Goal: Task Accomplishment & Management: Manage account settings

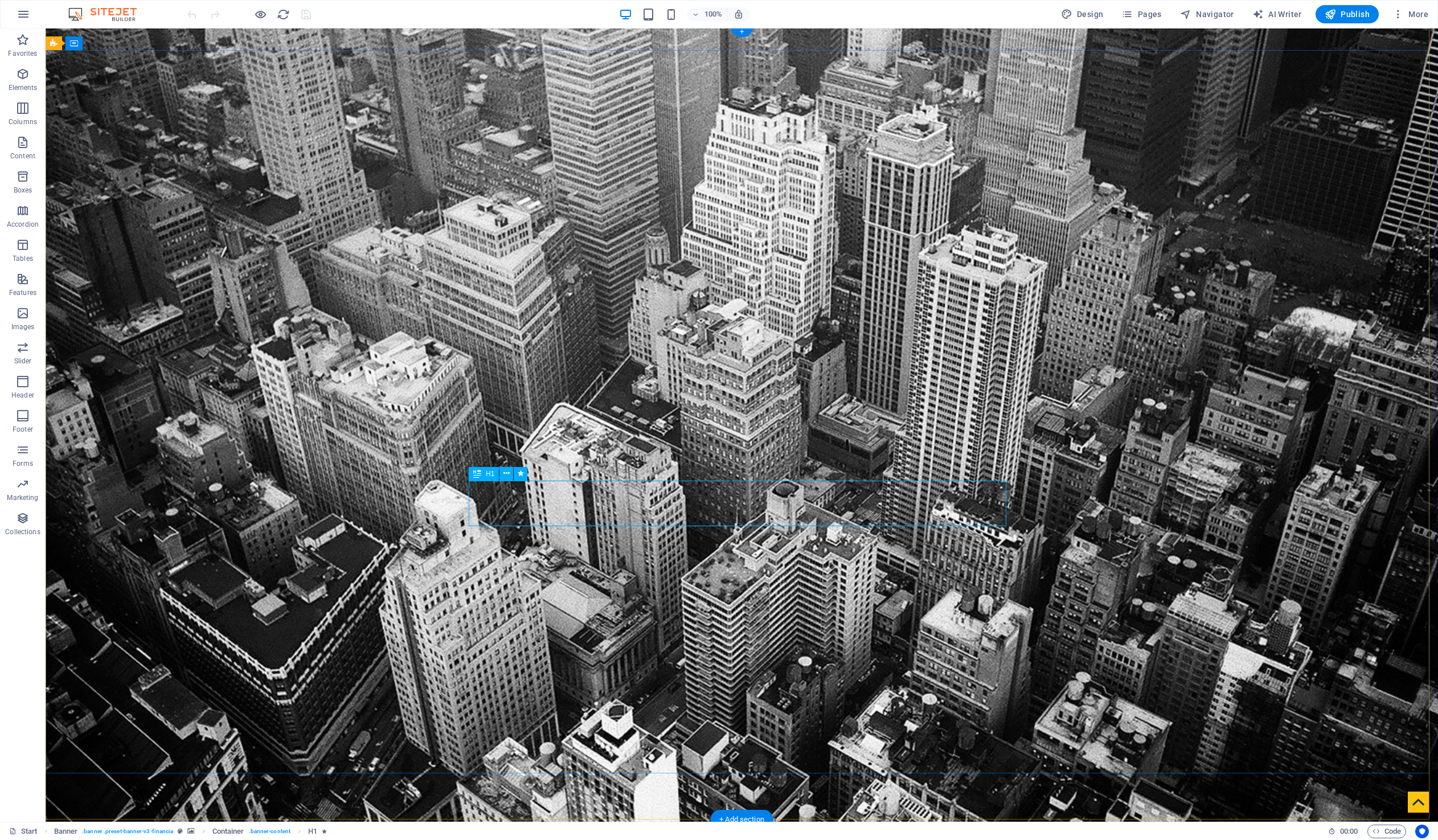
scroll to position [2, 0]
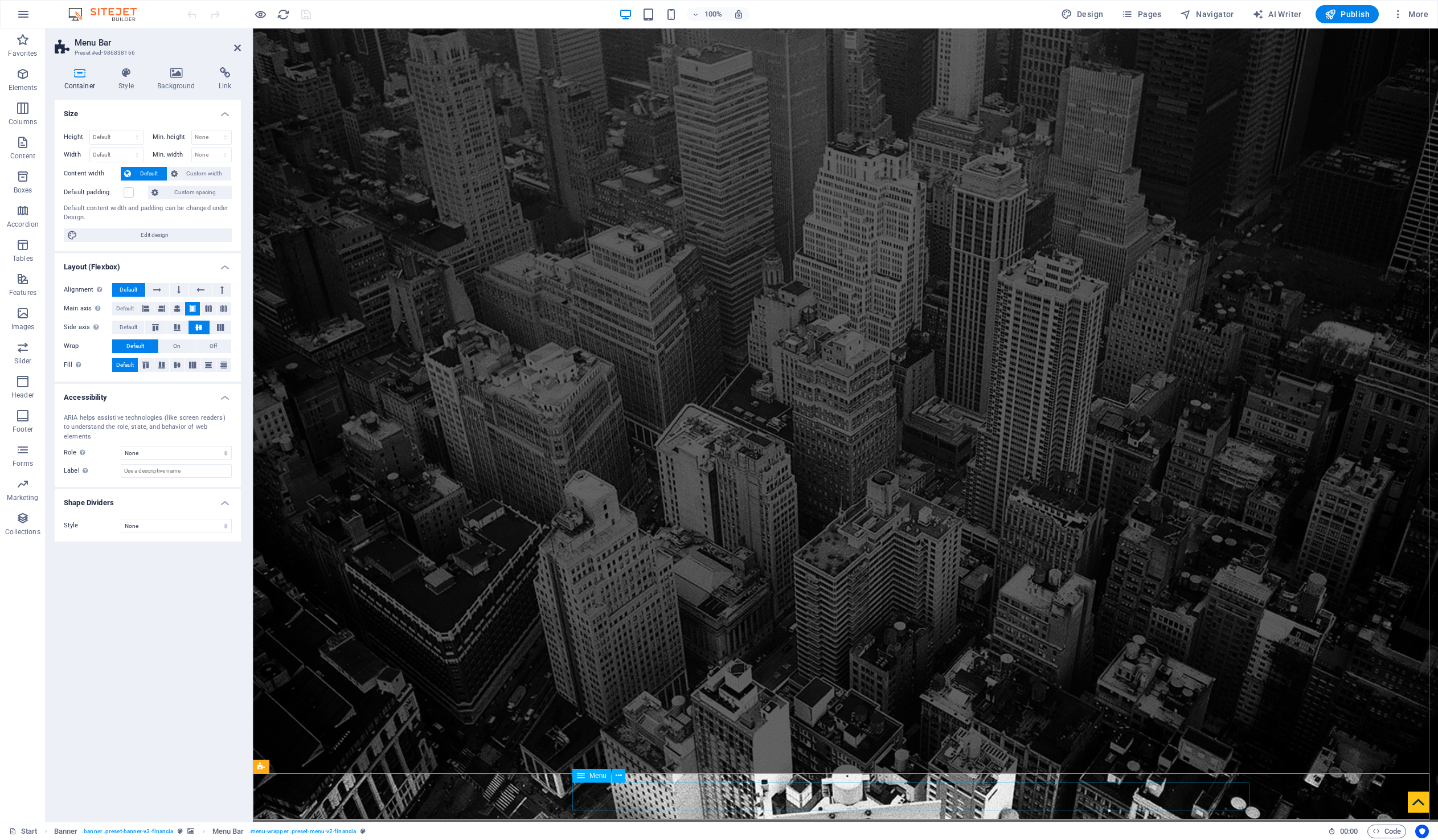
click at [596, 773] on span "Menu" at bounding box center [598, 775] width 17 height 7
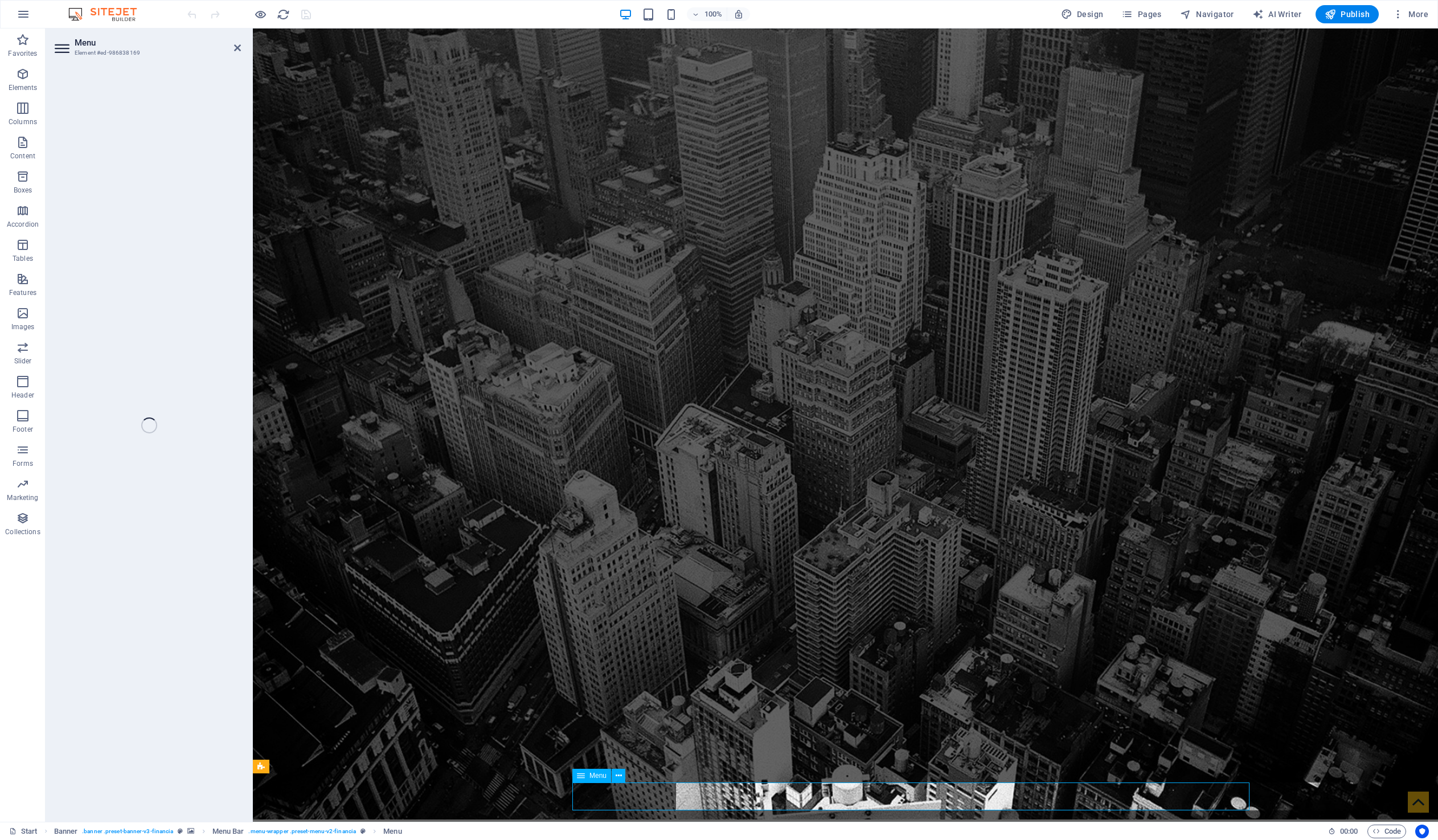
select select
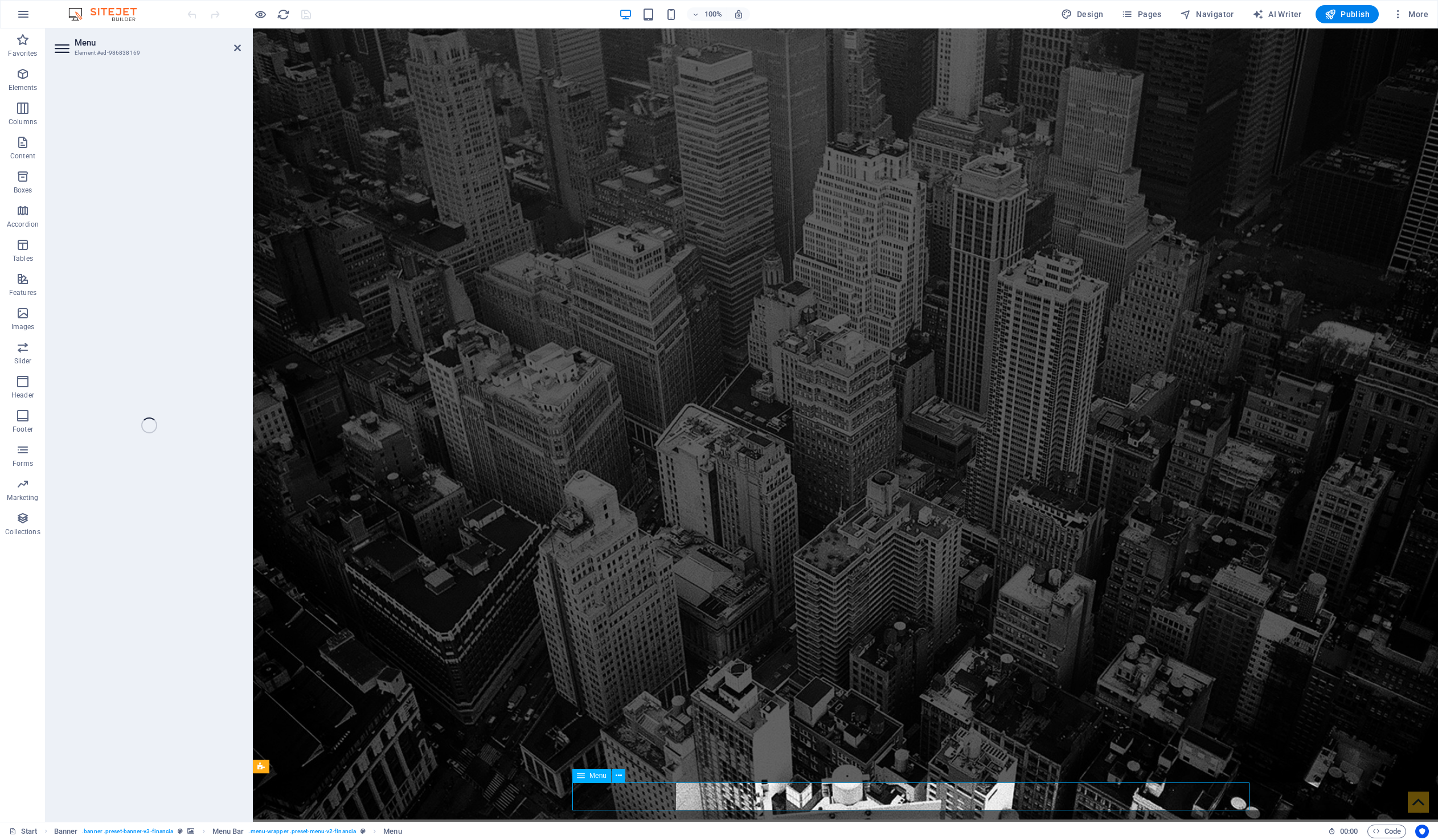
select select
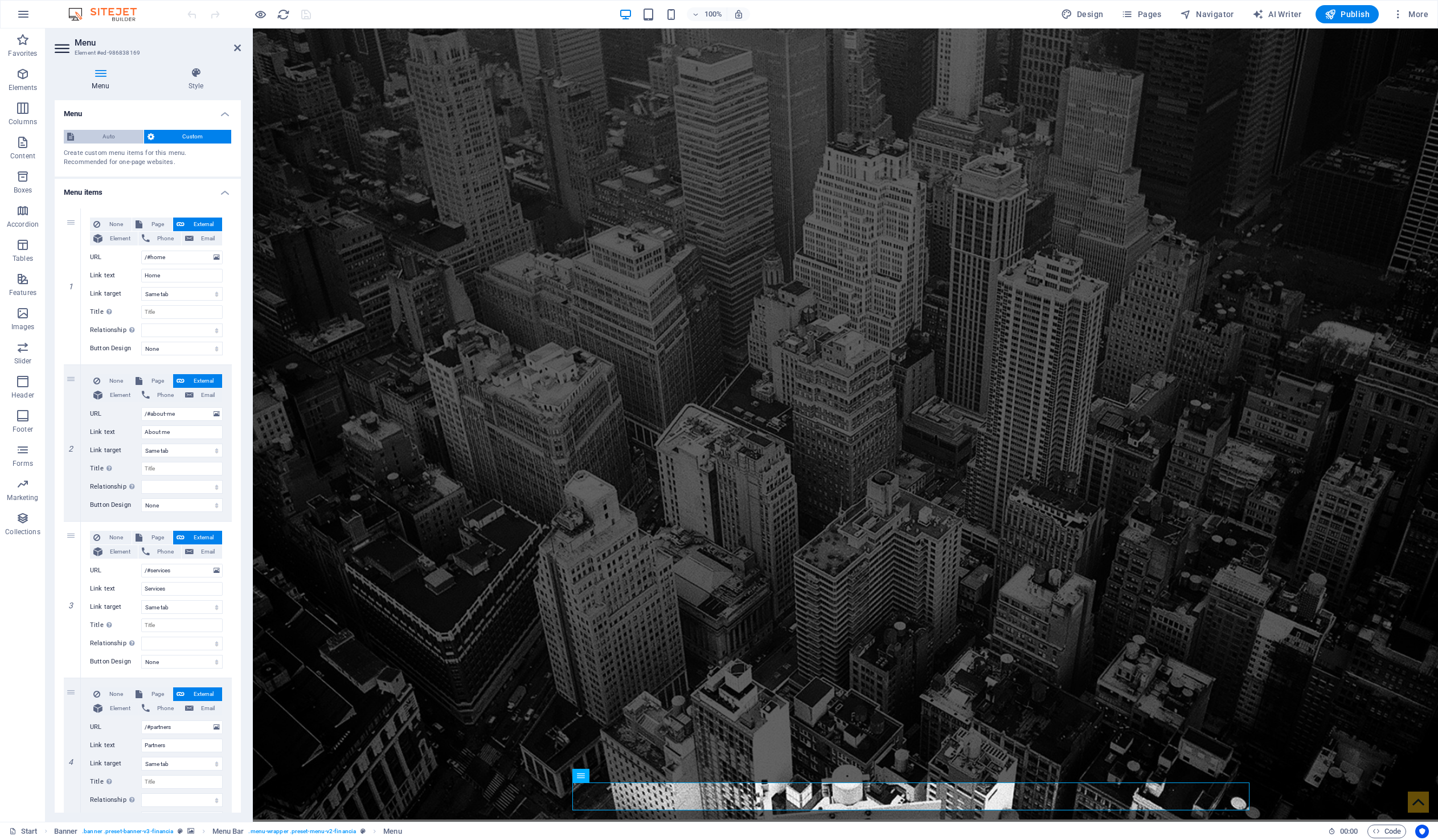
click at [114, 139] on span "Auto" at bounding box center [109, 137] width 62 height 14
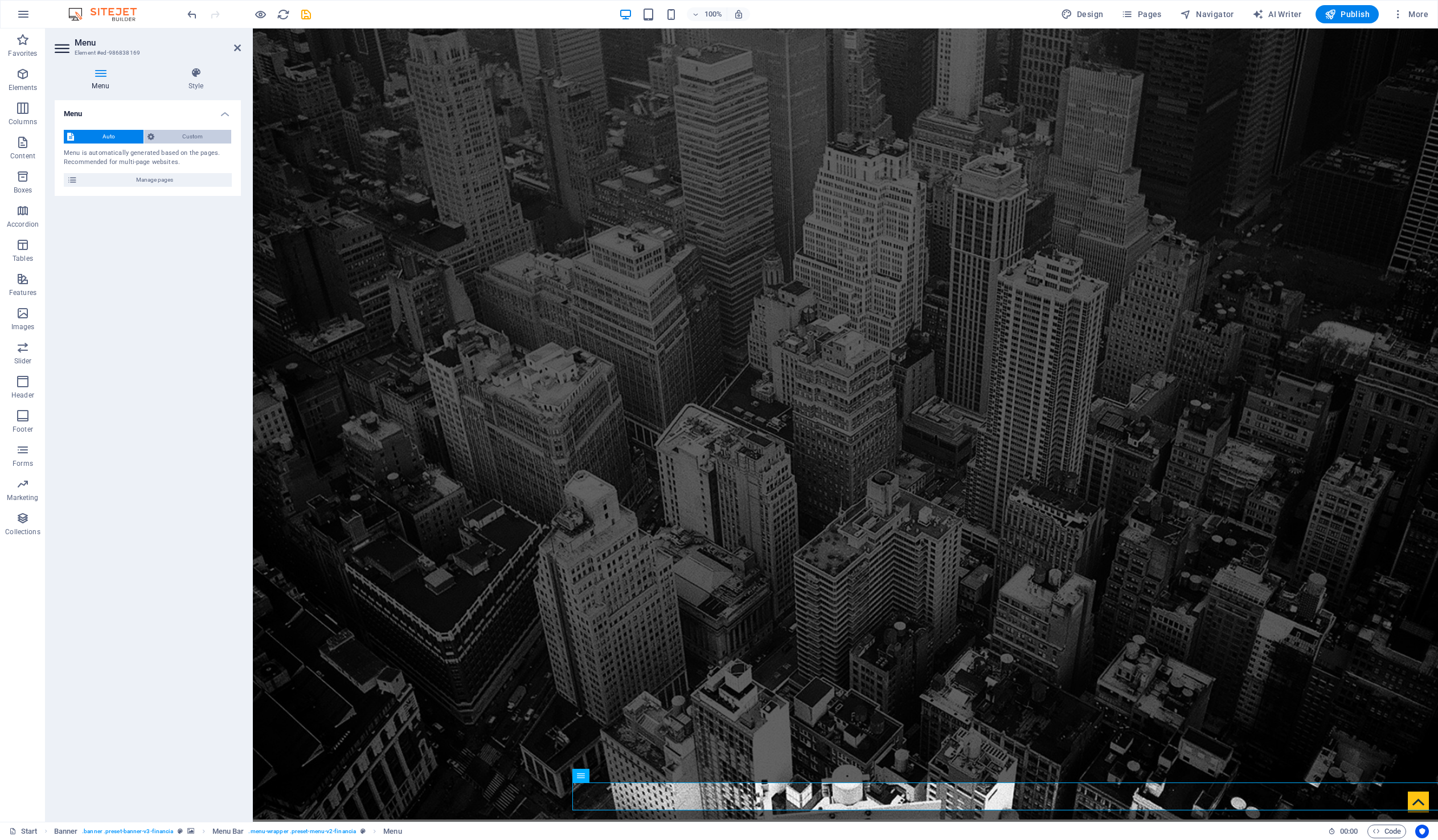
click at [172, 137] on span "Custom" at bounding box center [193, 137] width 71 height 14
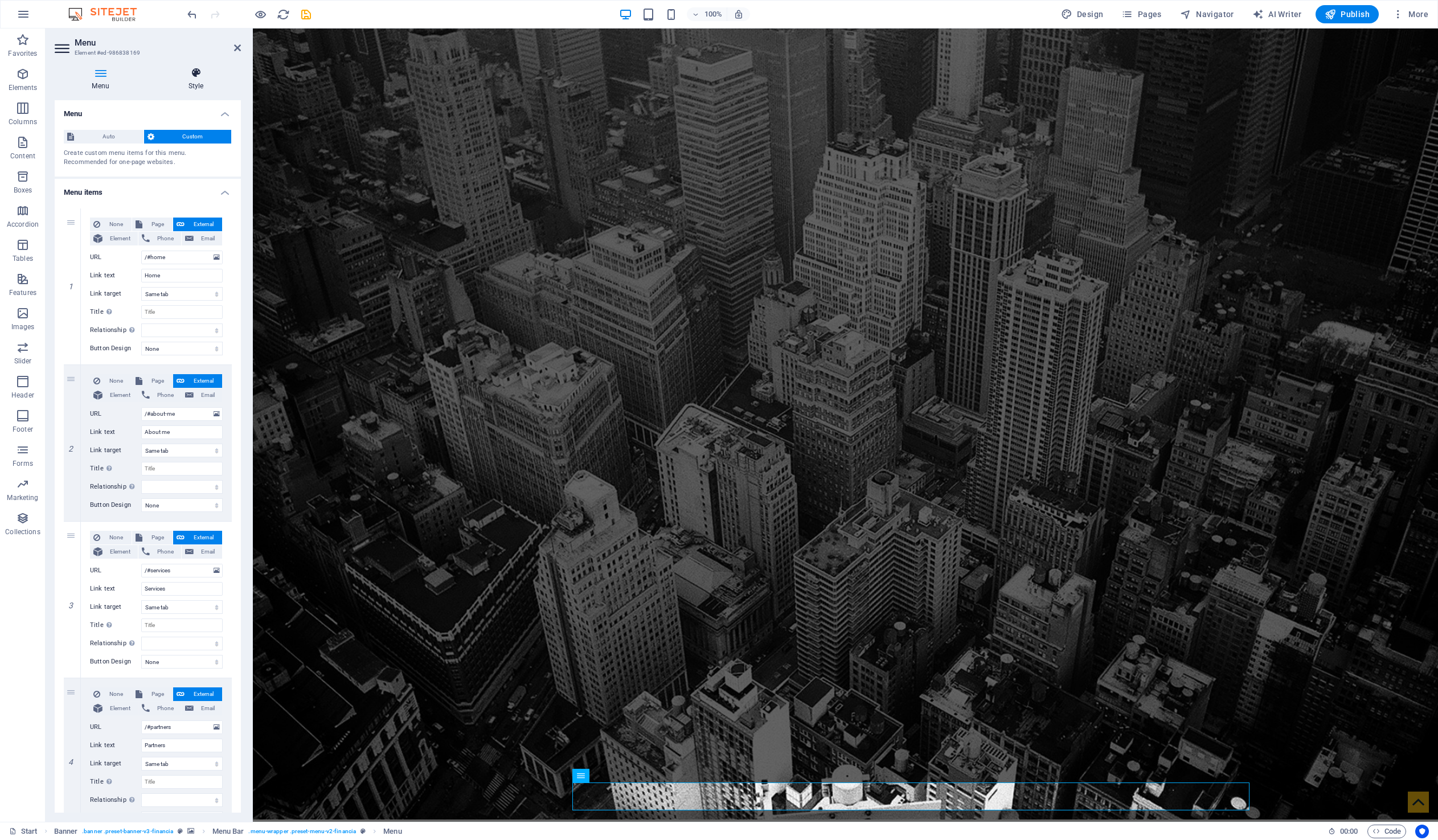
click at [194, 75] on icon at bounding box center [196, 73] width 90 height 11
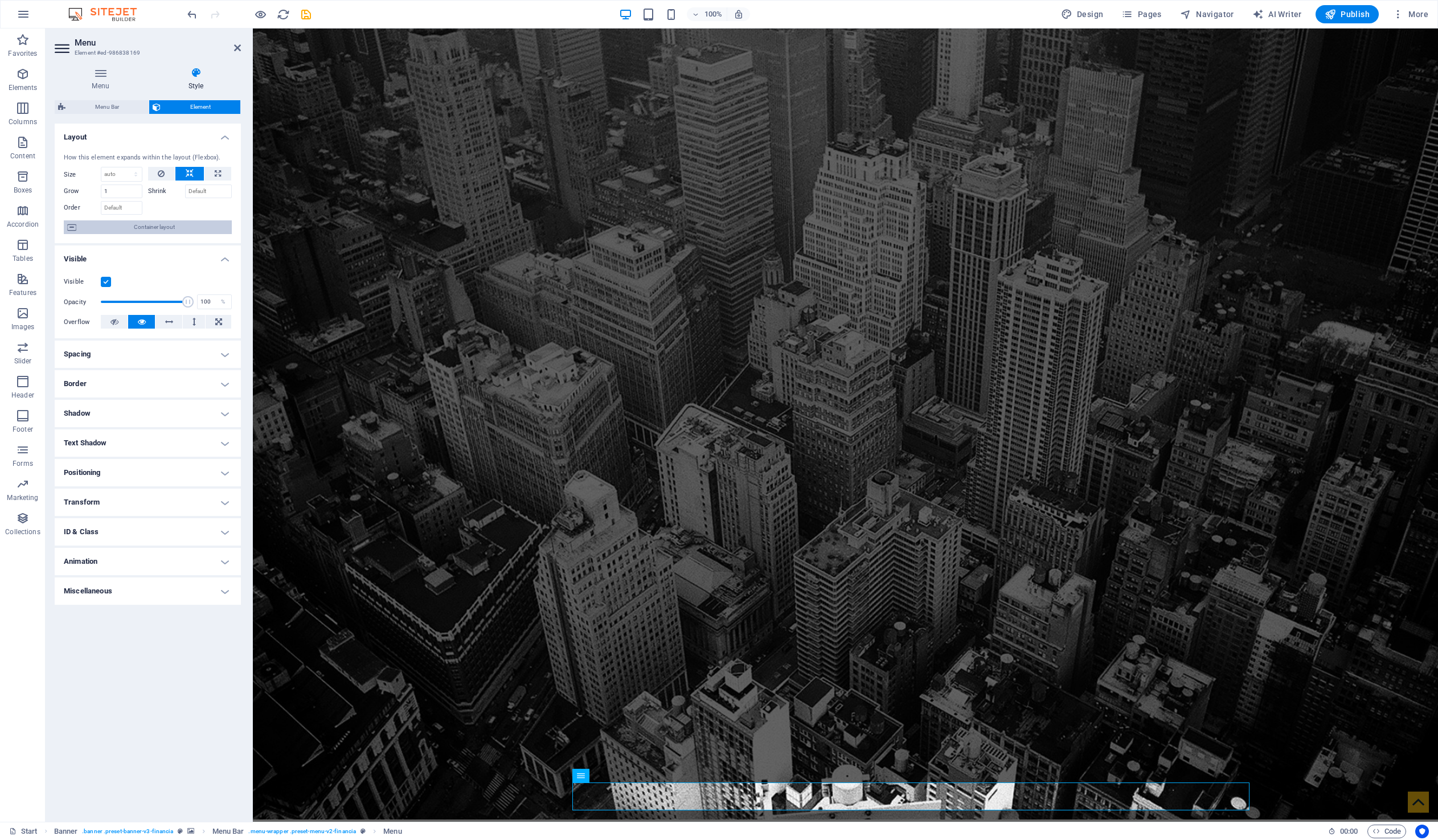
click at [144, 228] on span "Container layout" at bounding box center [154, 228] width 148 height 14
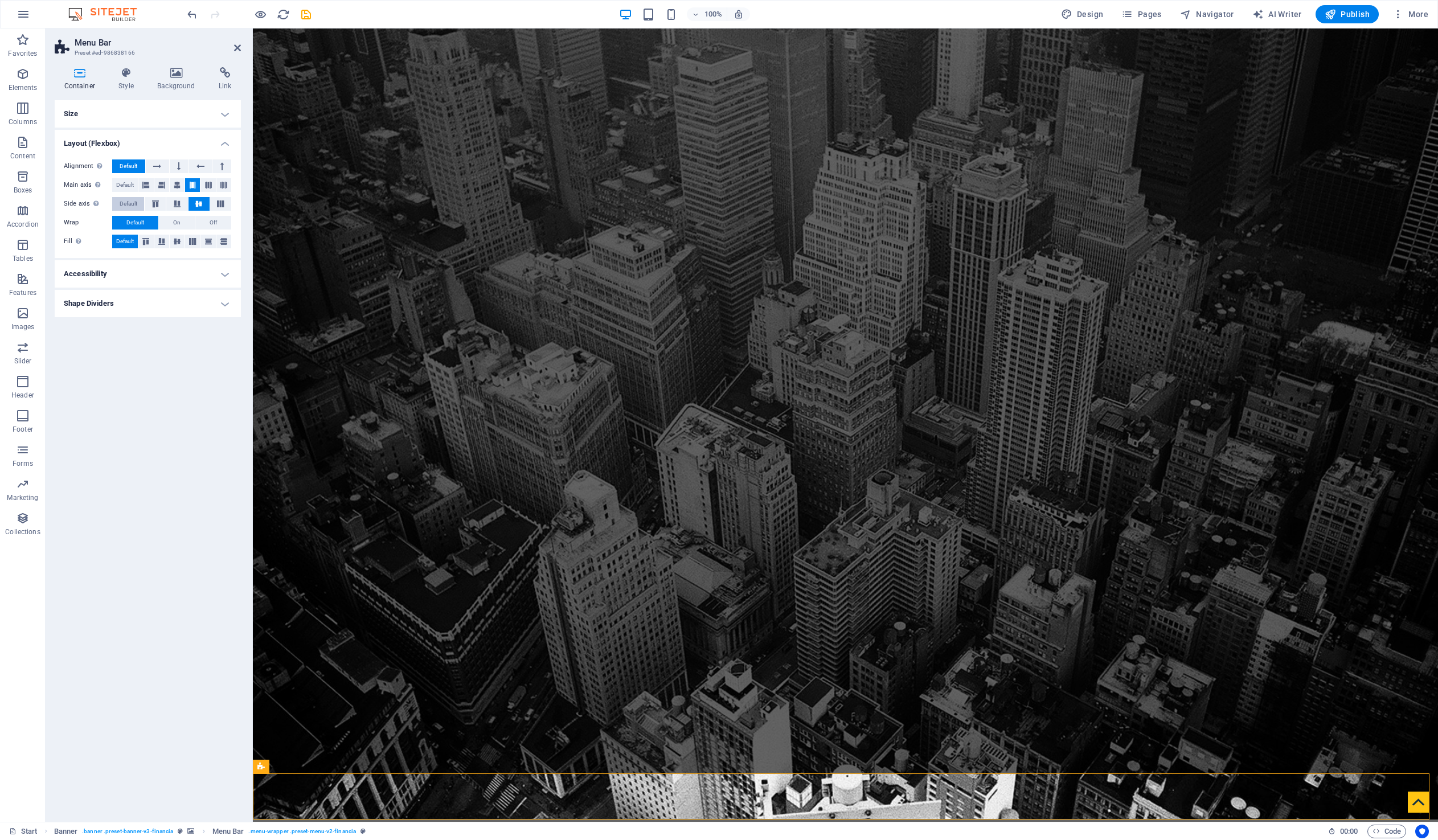
click at [132, 203] on span "Default" at bounding box center [128, 204] width 17 height 14
click at [588, 777] on div "Menu" at bounding box center [592, 775] width 39 height 14
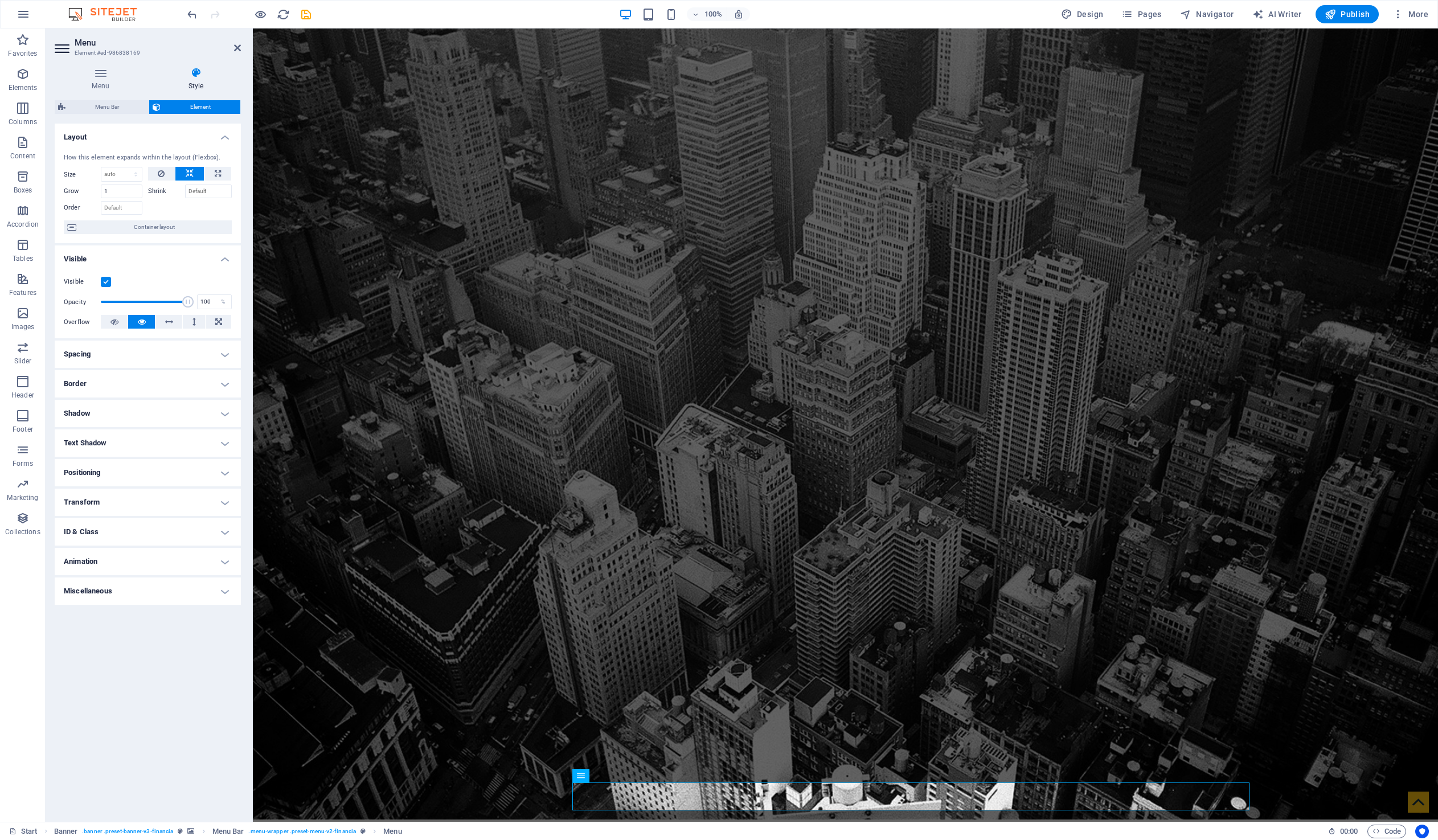
click at [161, 351] on h4 "Spacing" at bounding box center [148, 354] width 186 height 27
click at [174, 424] on h4 "Border" at bounding box center [148, 429] width 186 height 27
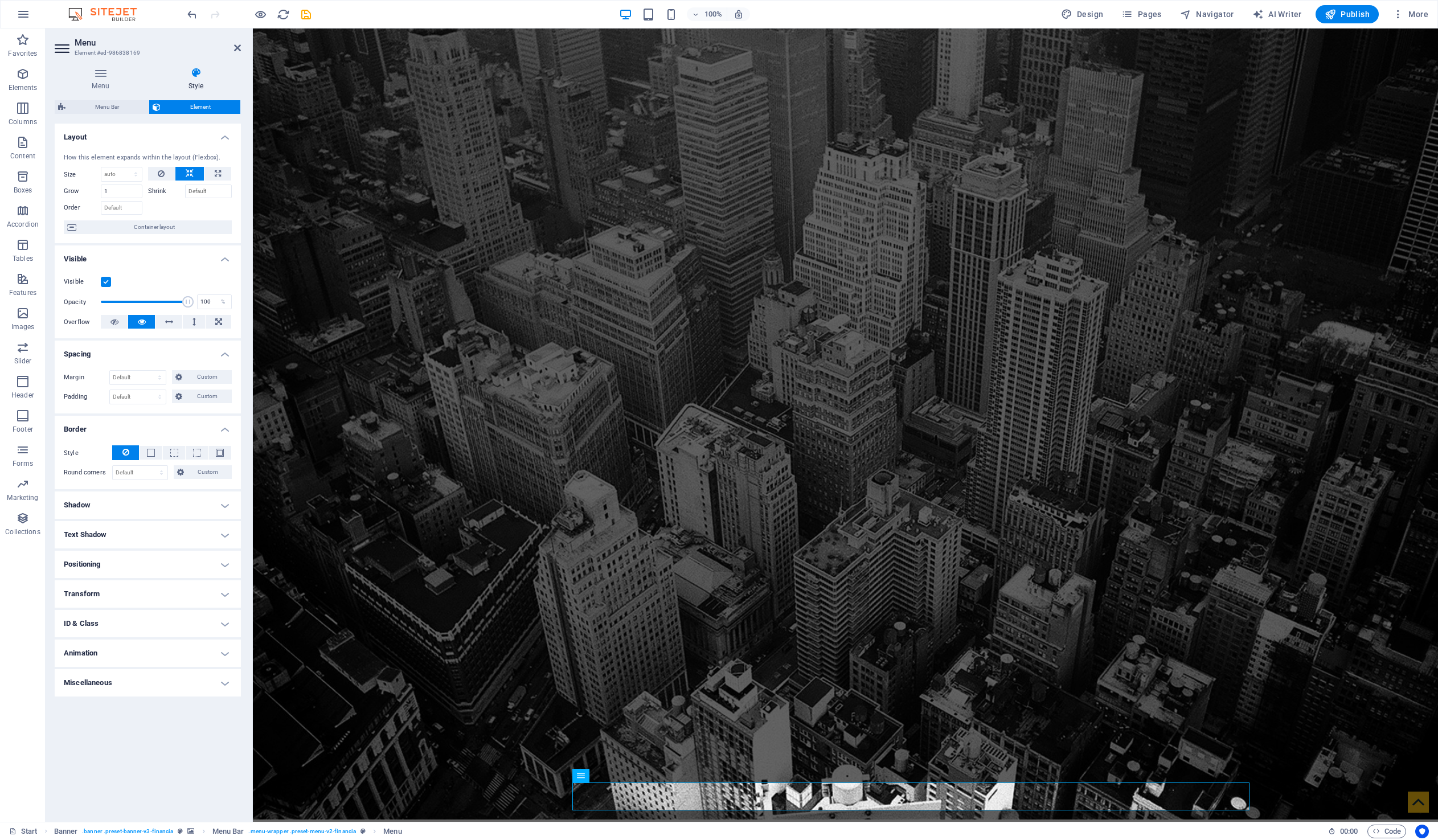
click at [191, 507] on h4 "Shadow" at bounding box center [148, 504] width 186 height 27
click at [164, 548] on h4 "Text Shadow" at bounding box center [148, 560] width 186 height 27
click at [164, 617] on h4 "Positioning" at bounding box center [148, 615] width 186 height 27
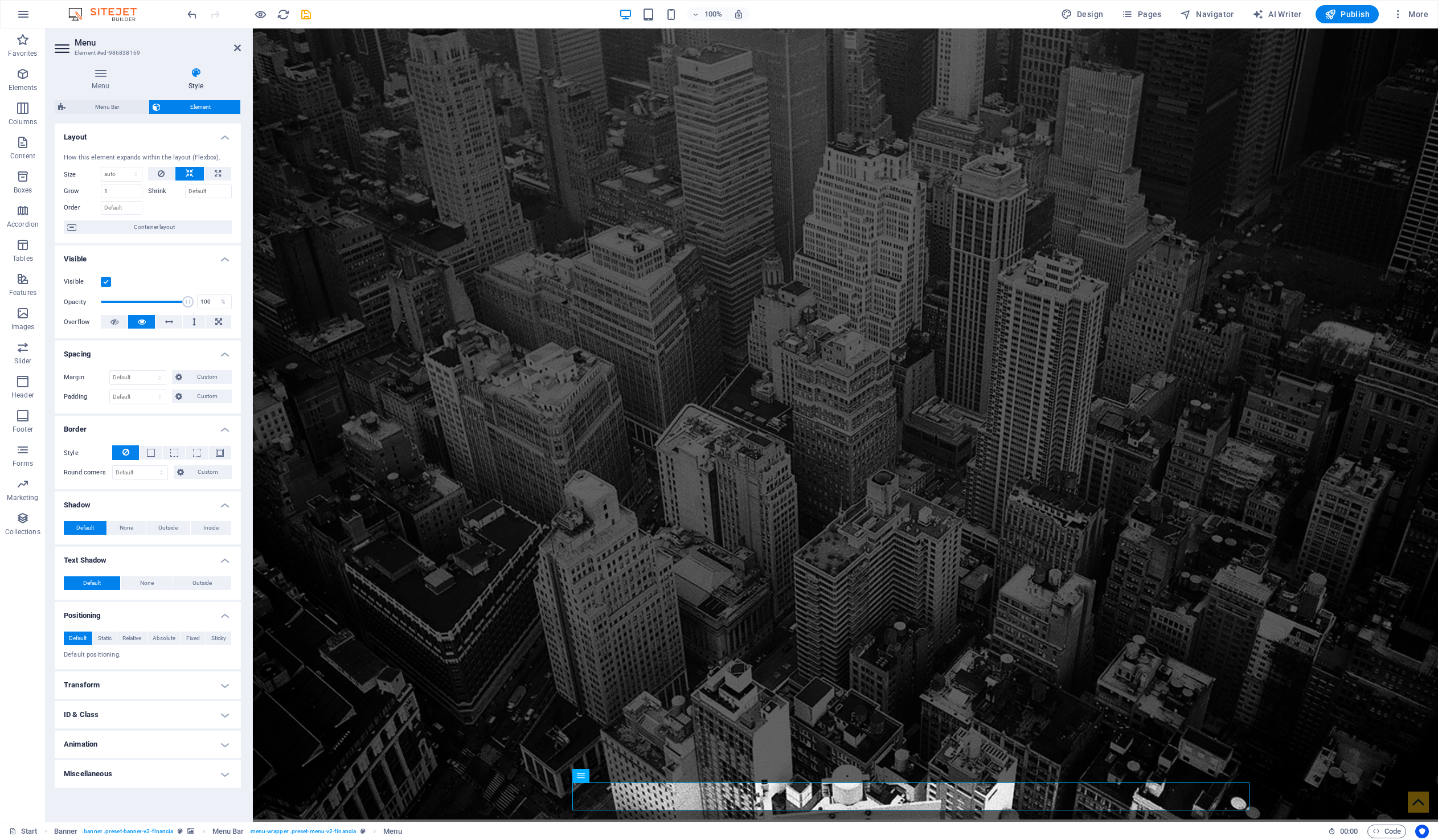
click at [118, 673] on h4 "Transform" at bounding box center [148, 685] width 186 height 27
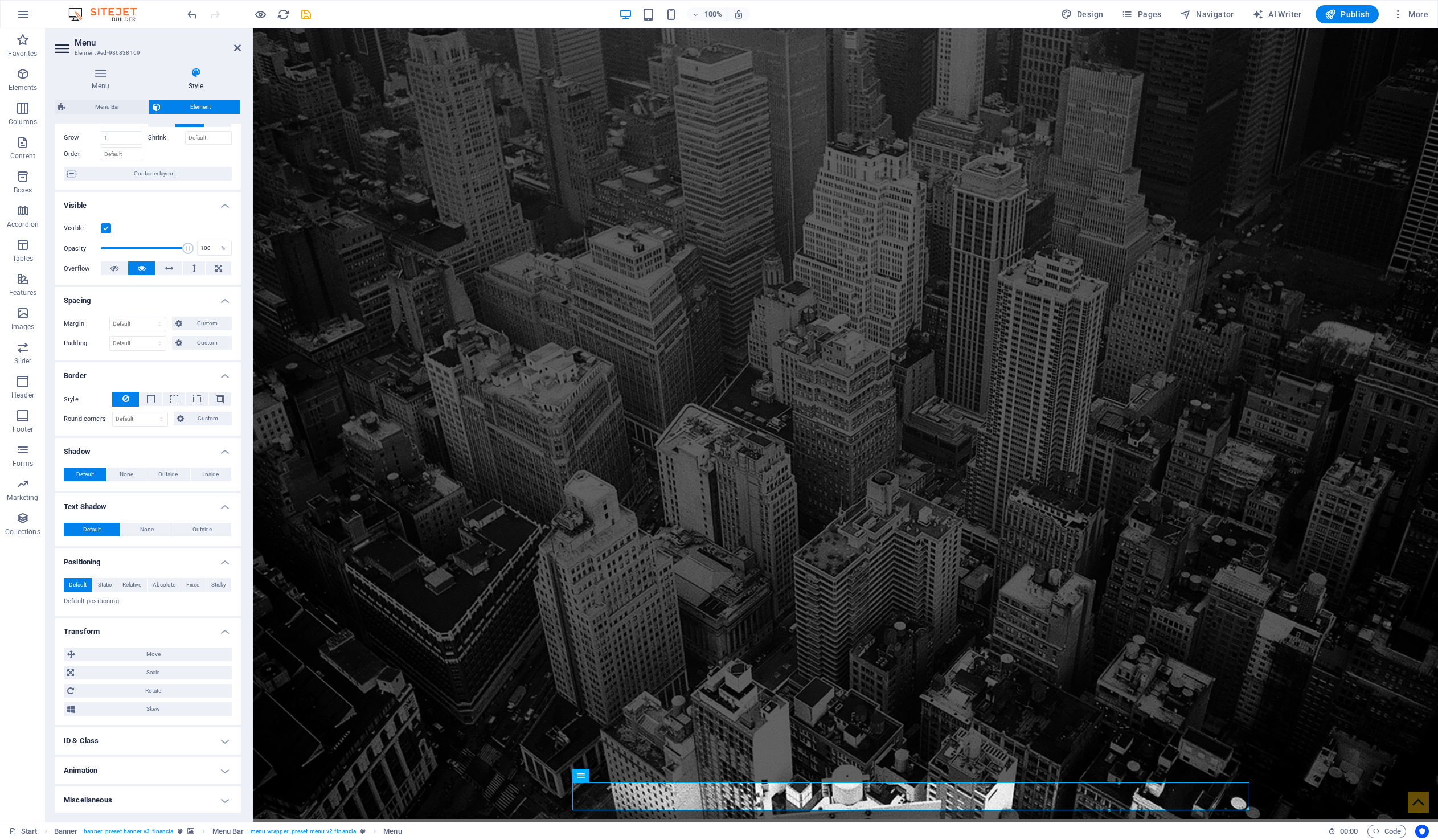
click at [164, 735] on h4 "ID & Class" at bounding box center [148, 740] width 186 height 27
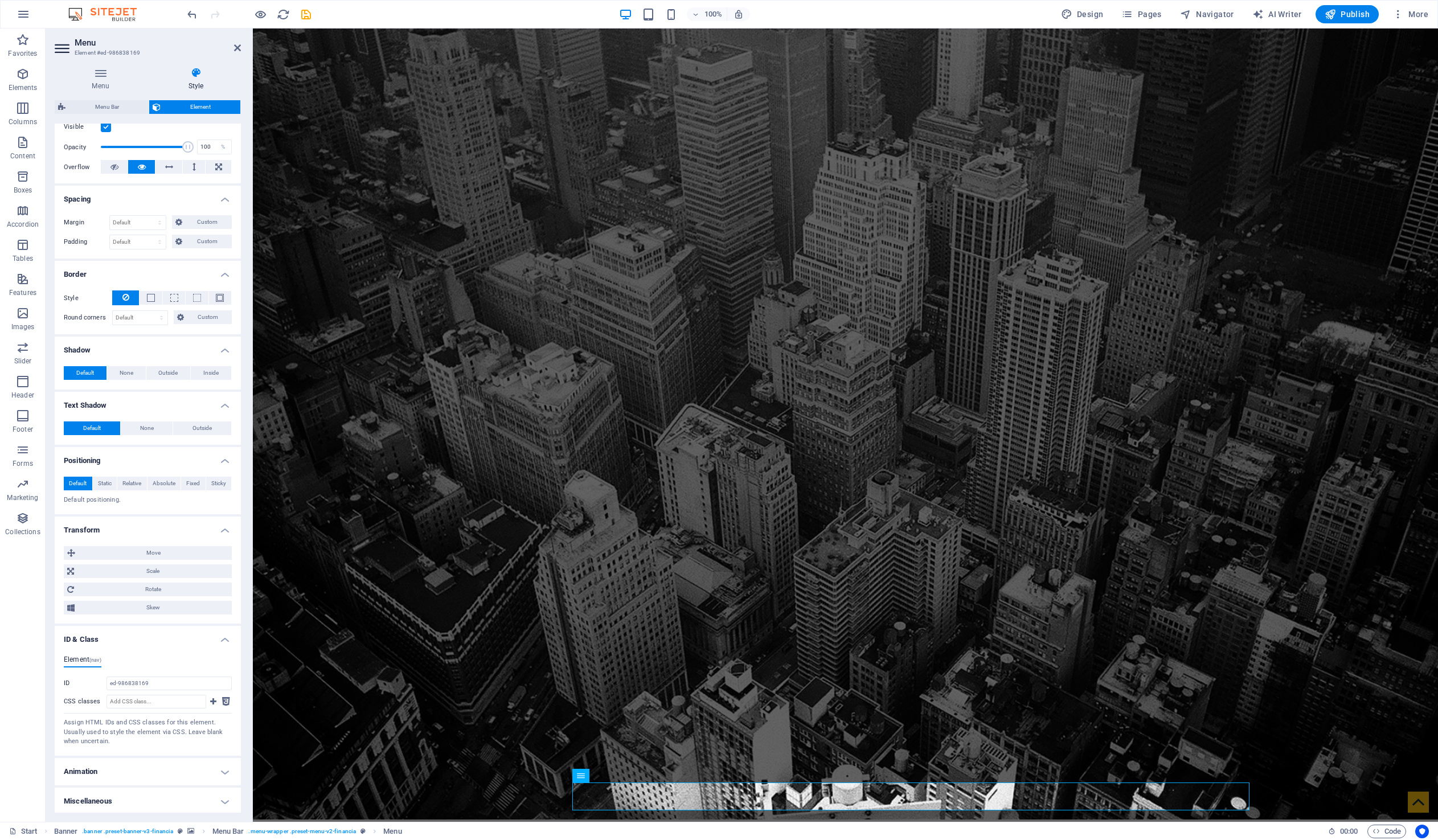
click at [170, 763] on h4 "Animation" at bounding box center [148, 771] width 186 height 27
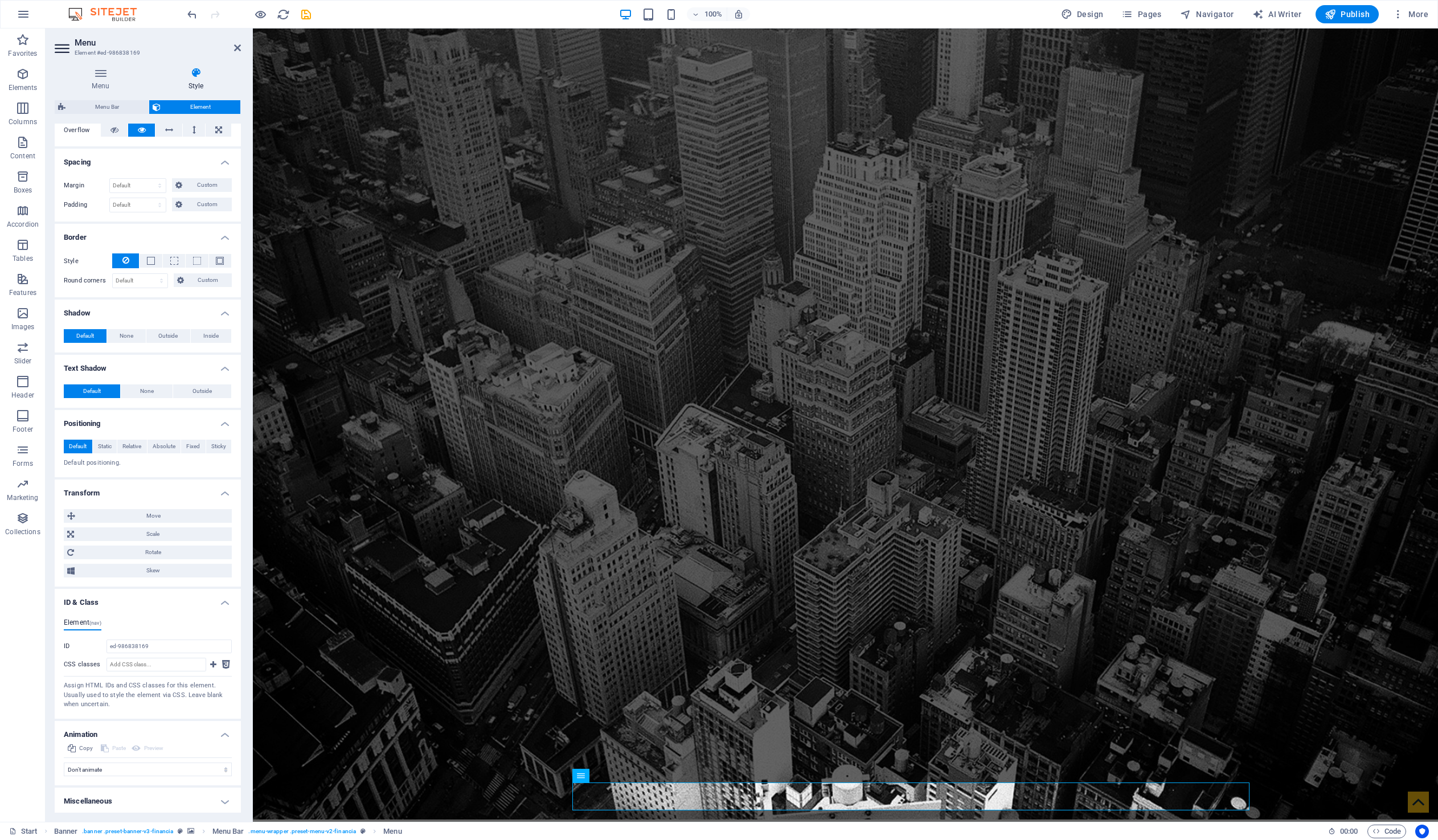
click at [196, 796] on h4 "Miscellaneous" at bounding box center [148, 800] width 186 height 27
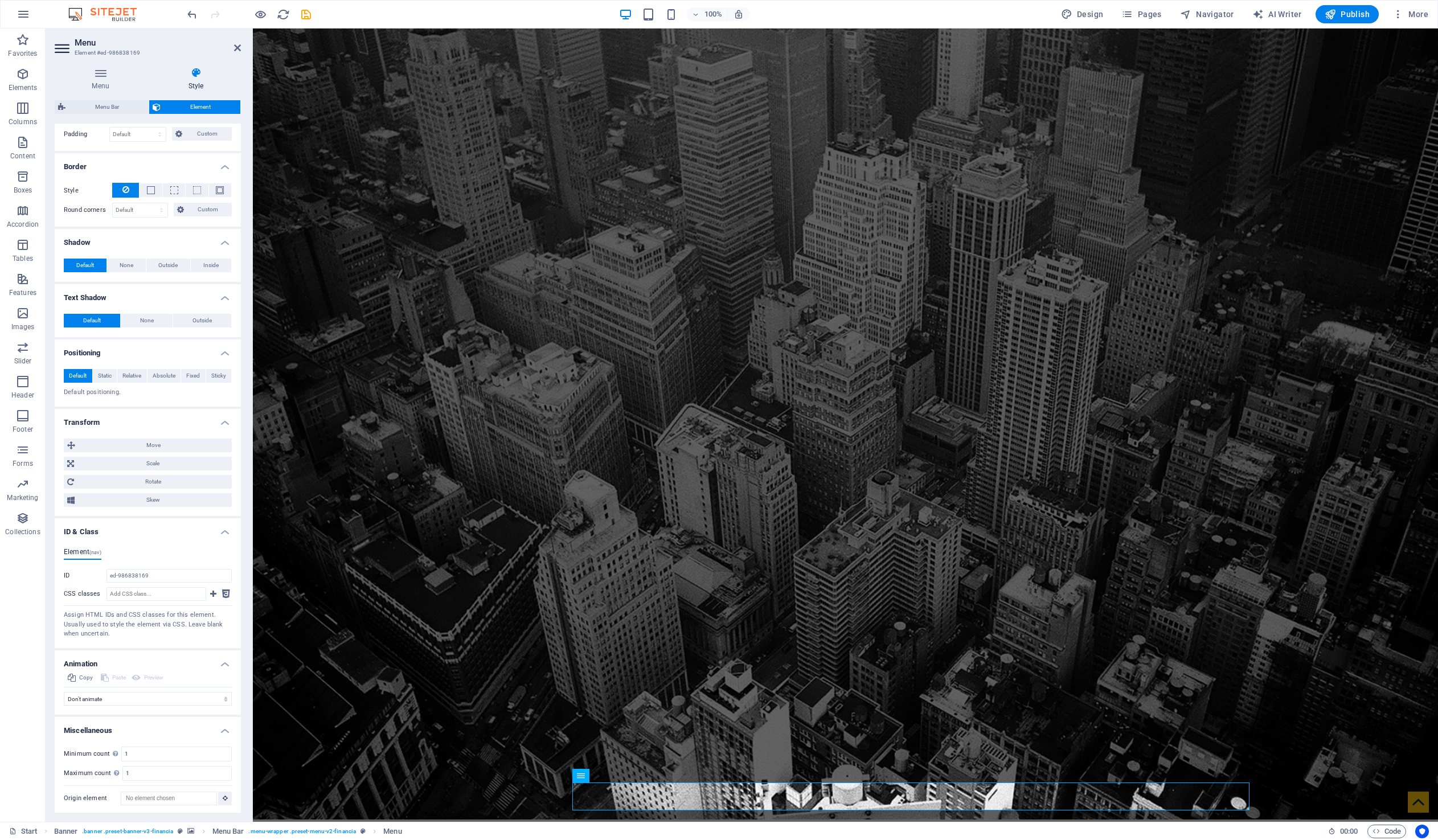
scroll to position [0, 0]
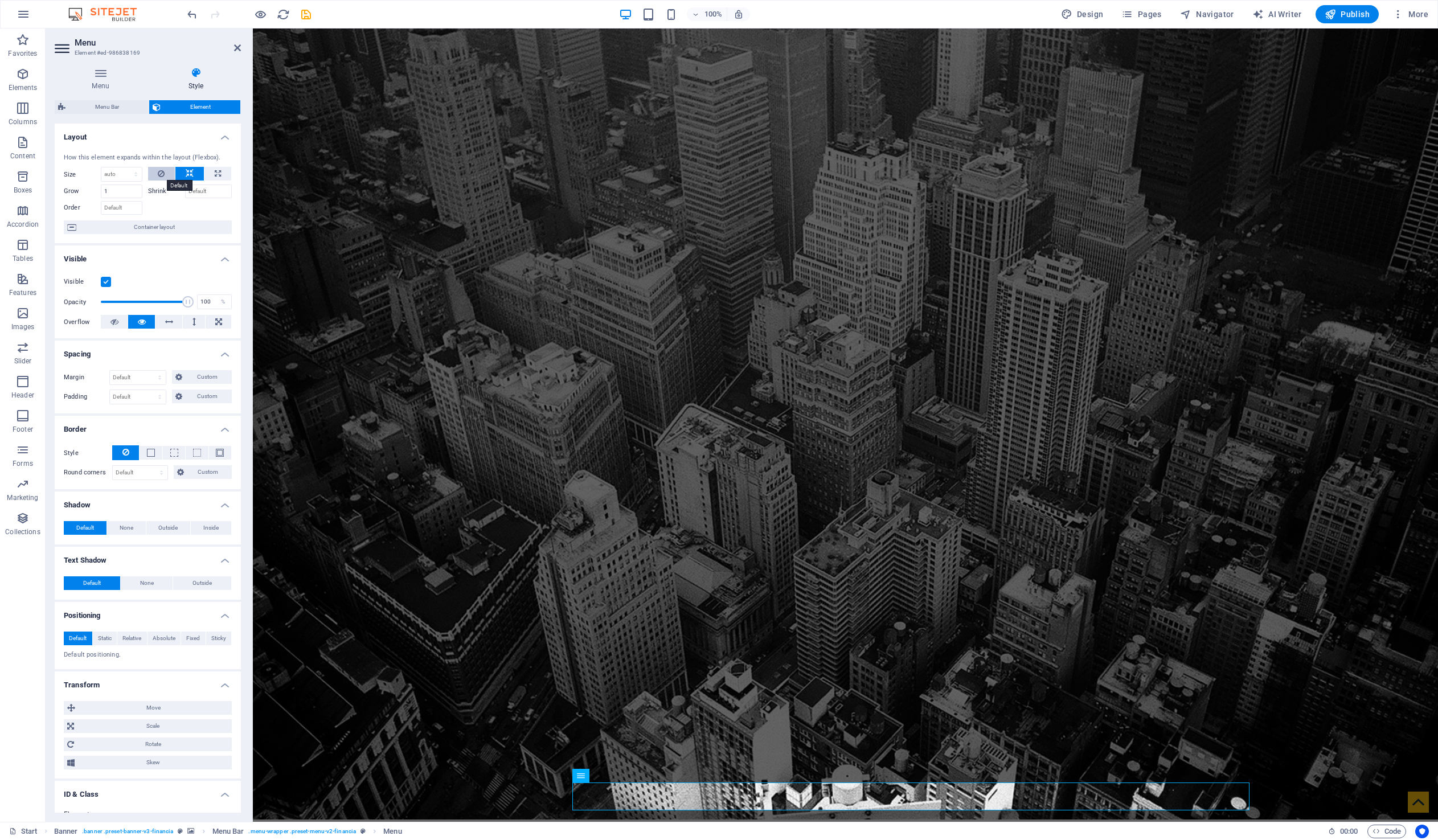
click at [160, 173] on icon at bounding box center [161, 174] width 7 height 14
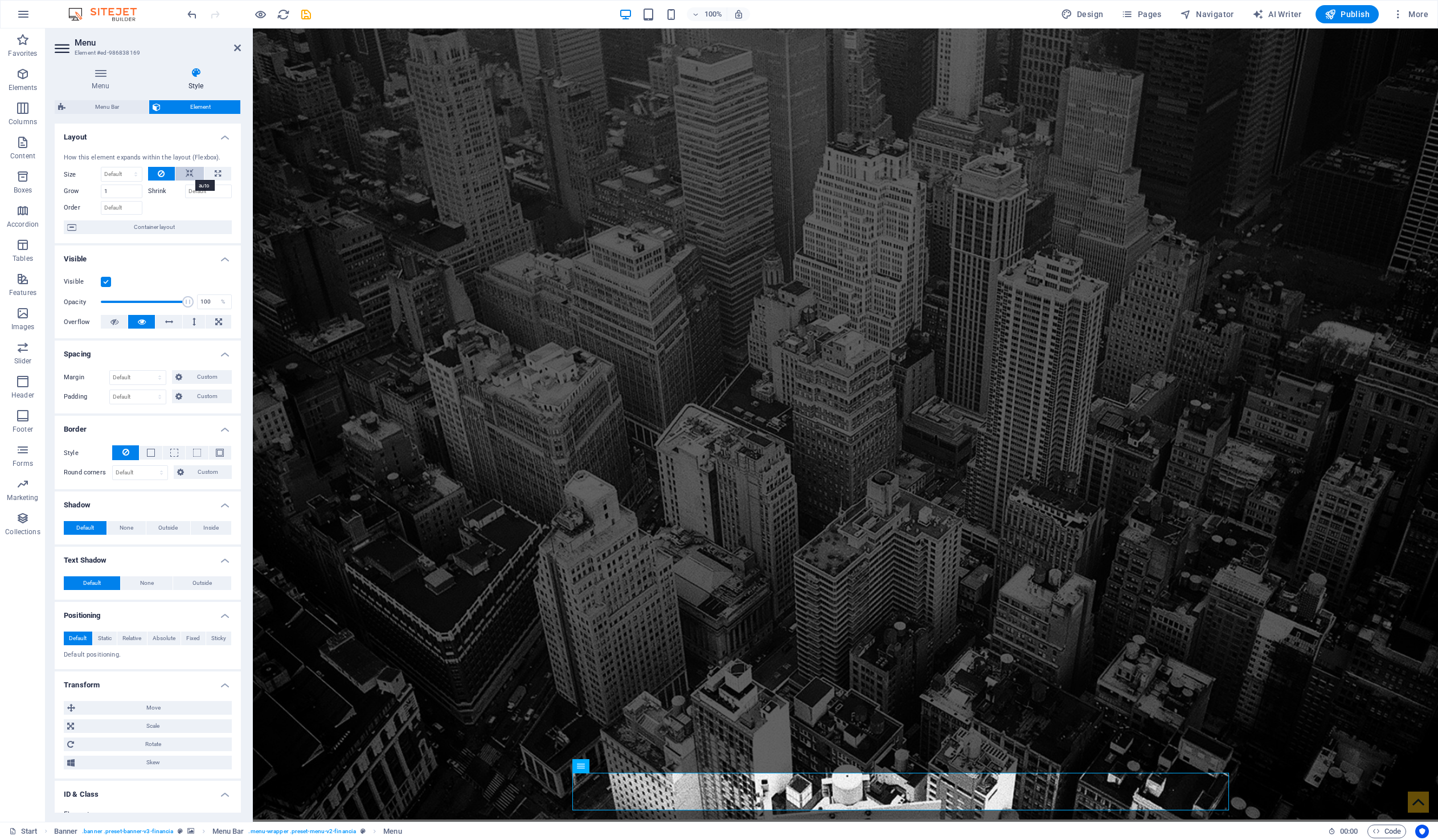
click at [189, 173] on icon at bounding box center [189, 174] width 8 height 14
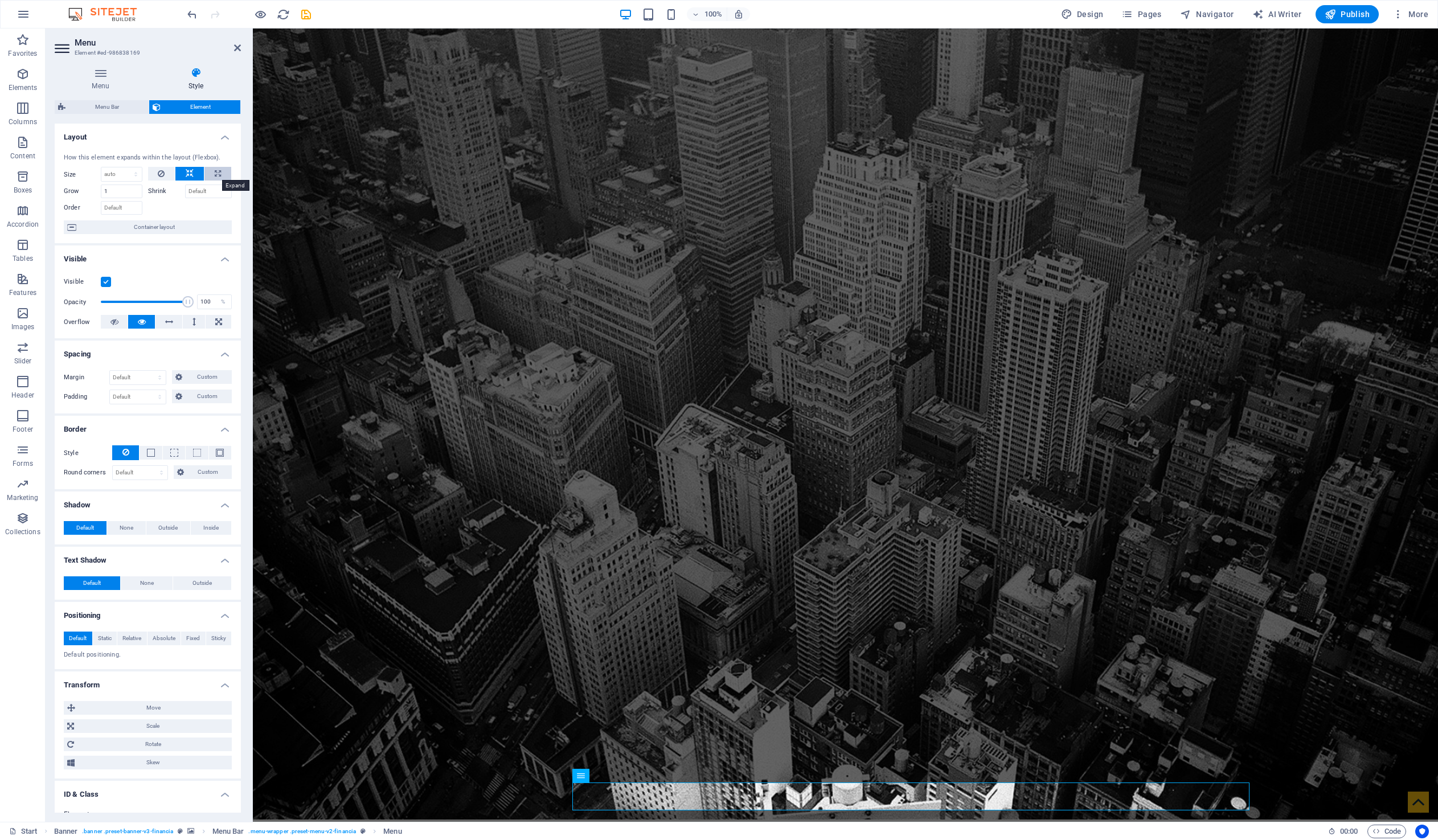
click at [214, 173] on icon at bounding box center [217, 174] width 6 height 14
type input "100"
select select "%"
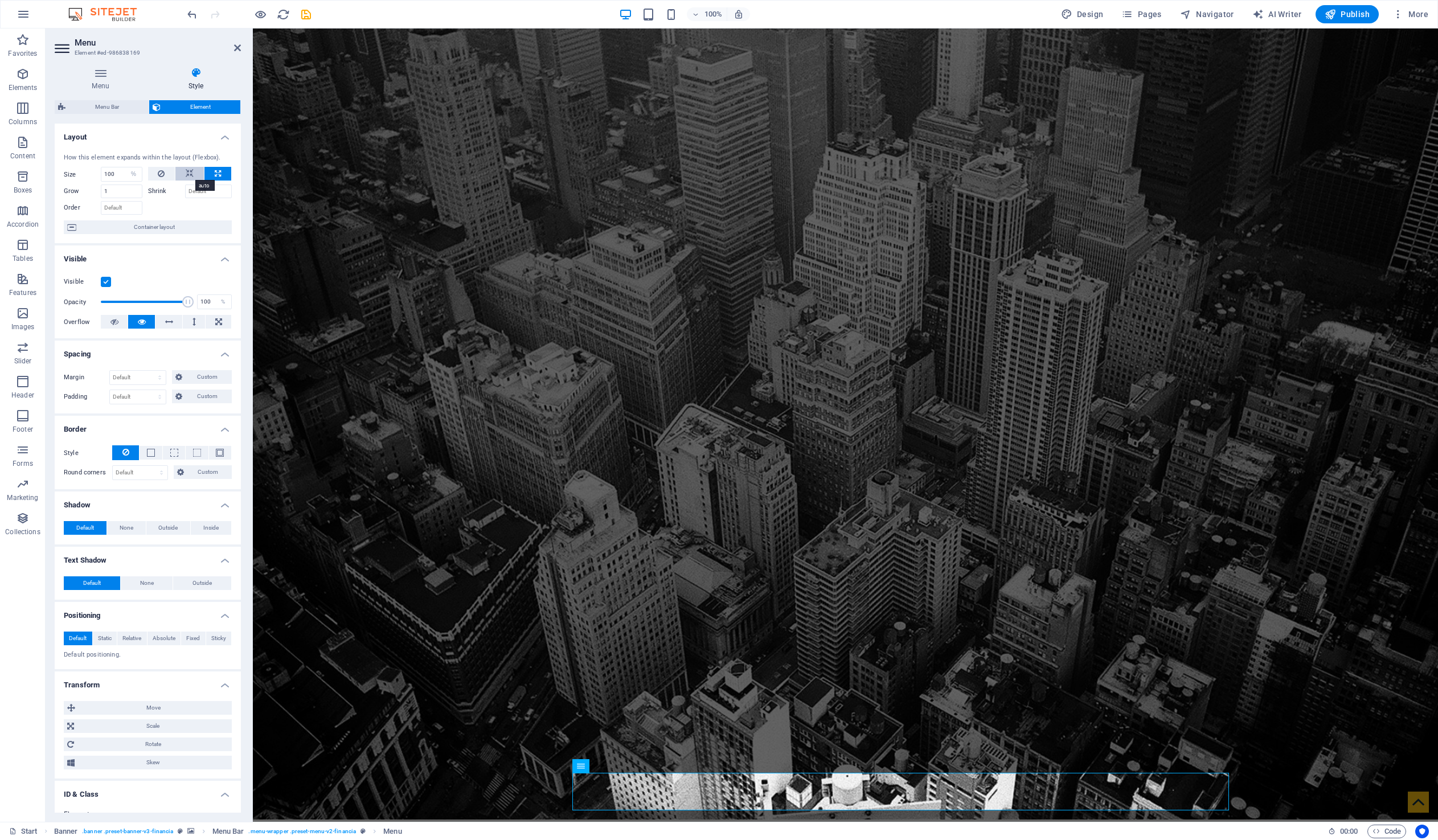
click at [198, 171] on button at bounding box center [189, 174] width 28 height 14
select select "DISABLED_OPTION_VALUE"
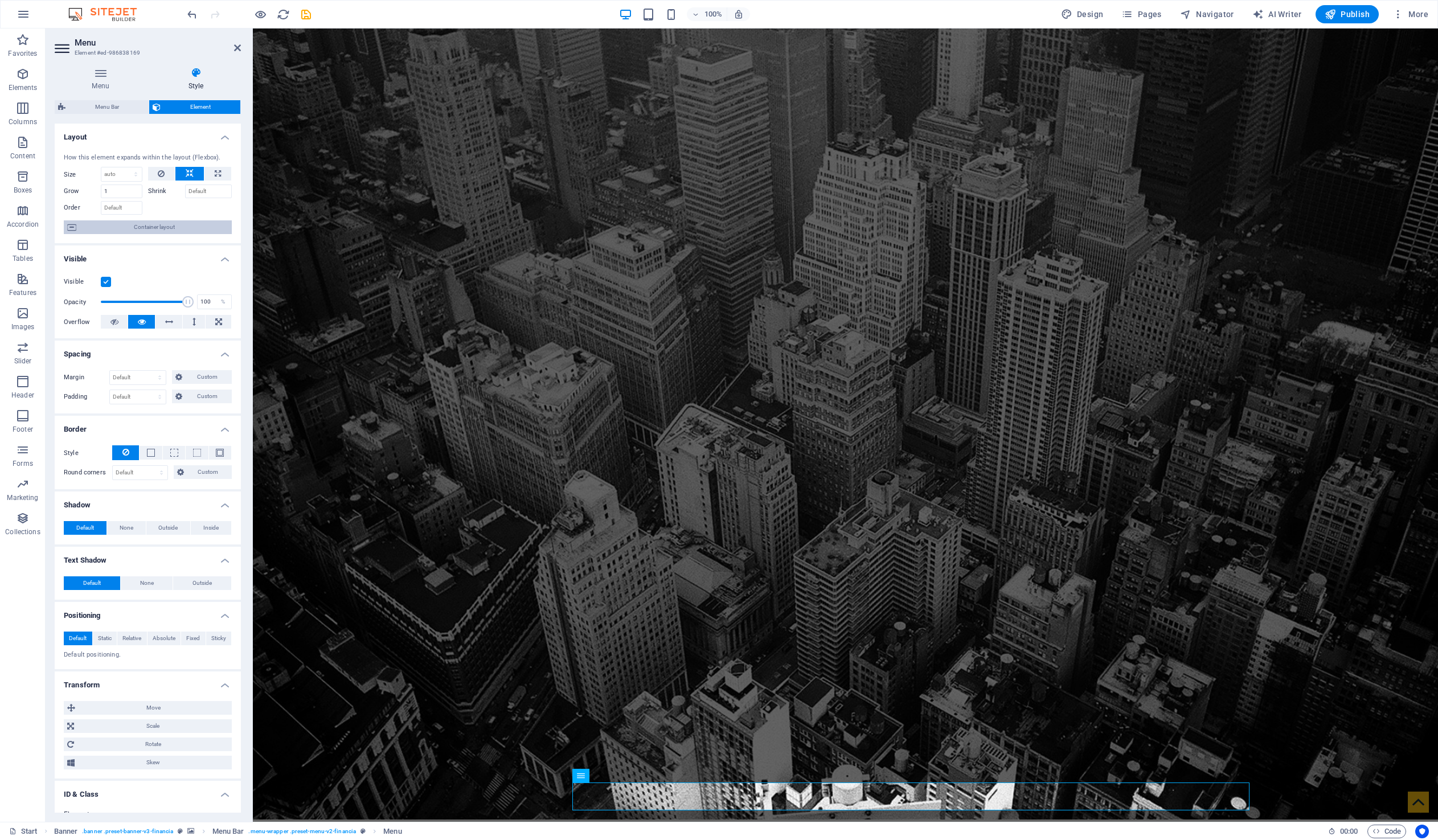
click at [156, 223] on span "Container layout" at bounding box center [154, 228] width 148 height 14
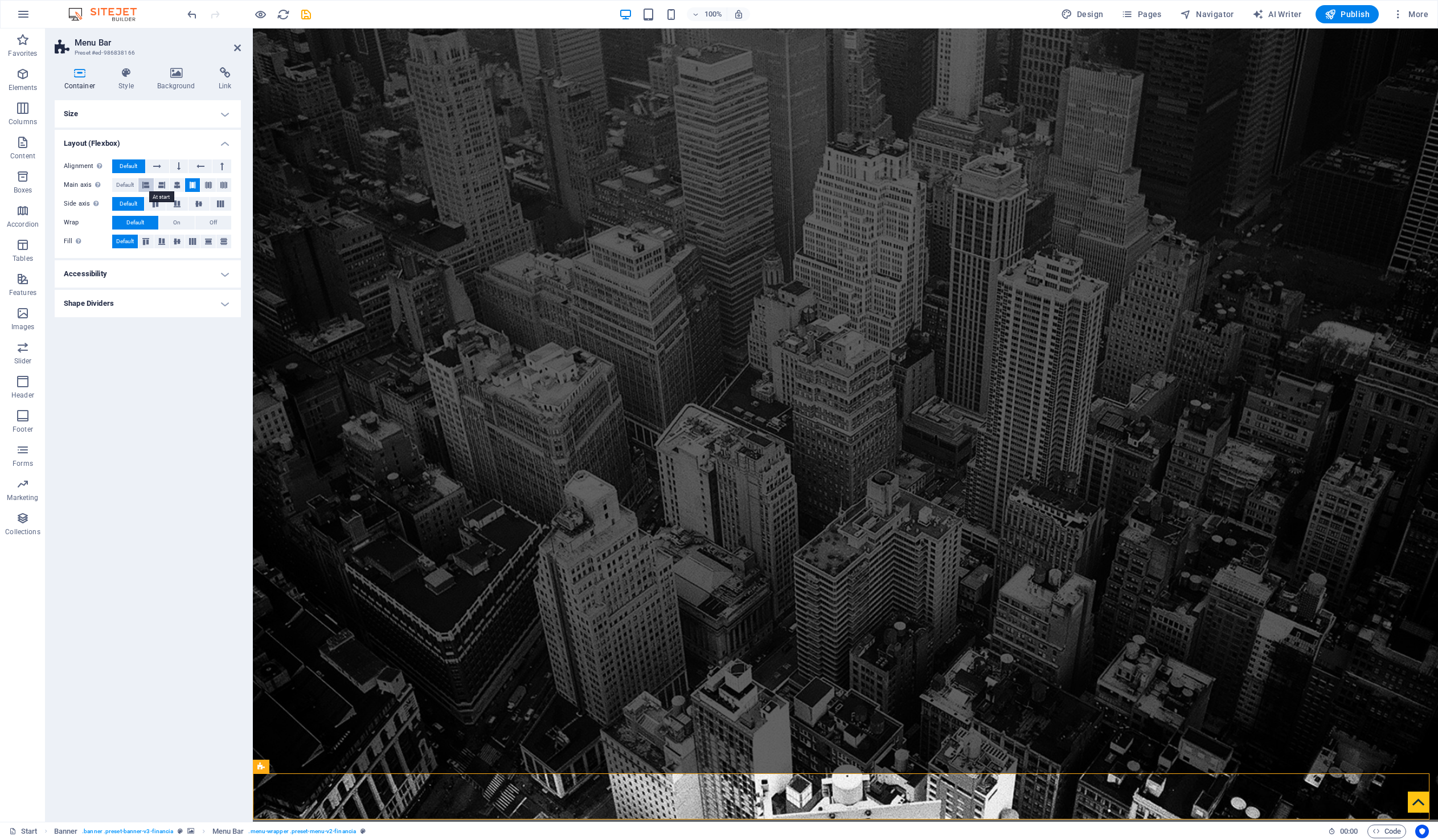
click at [148, 188] on icon at bounding box center [146, 185] width 7 height 14
click at [126, 185] on span "Default" at bounding box center [124, 185] width 17 height 14
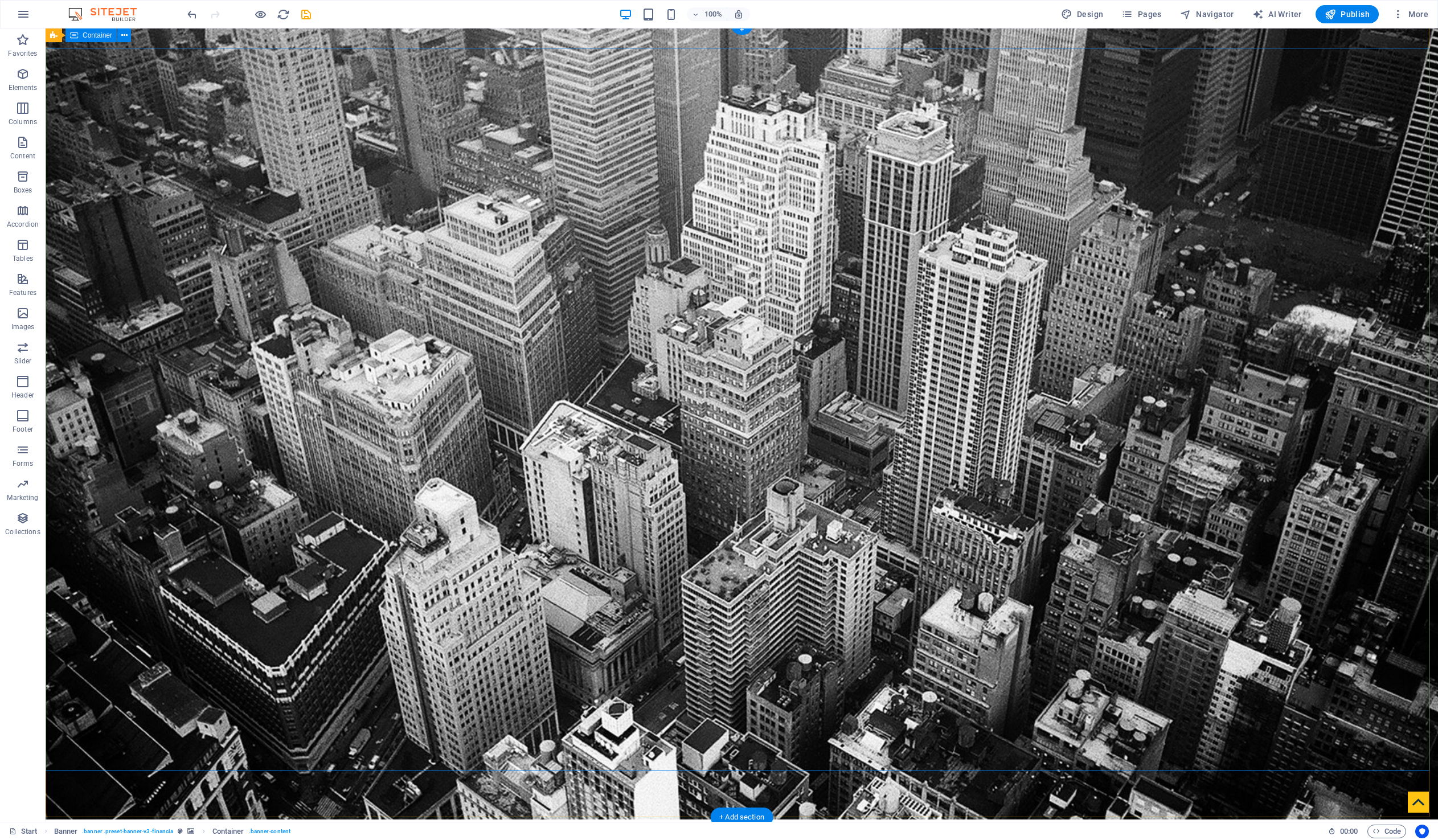
scroll to position [478, 0]
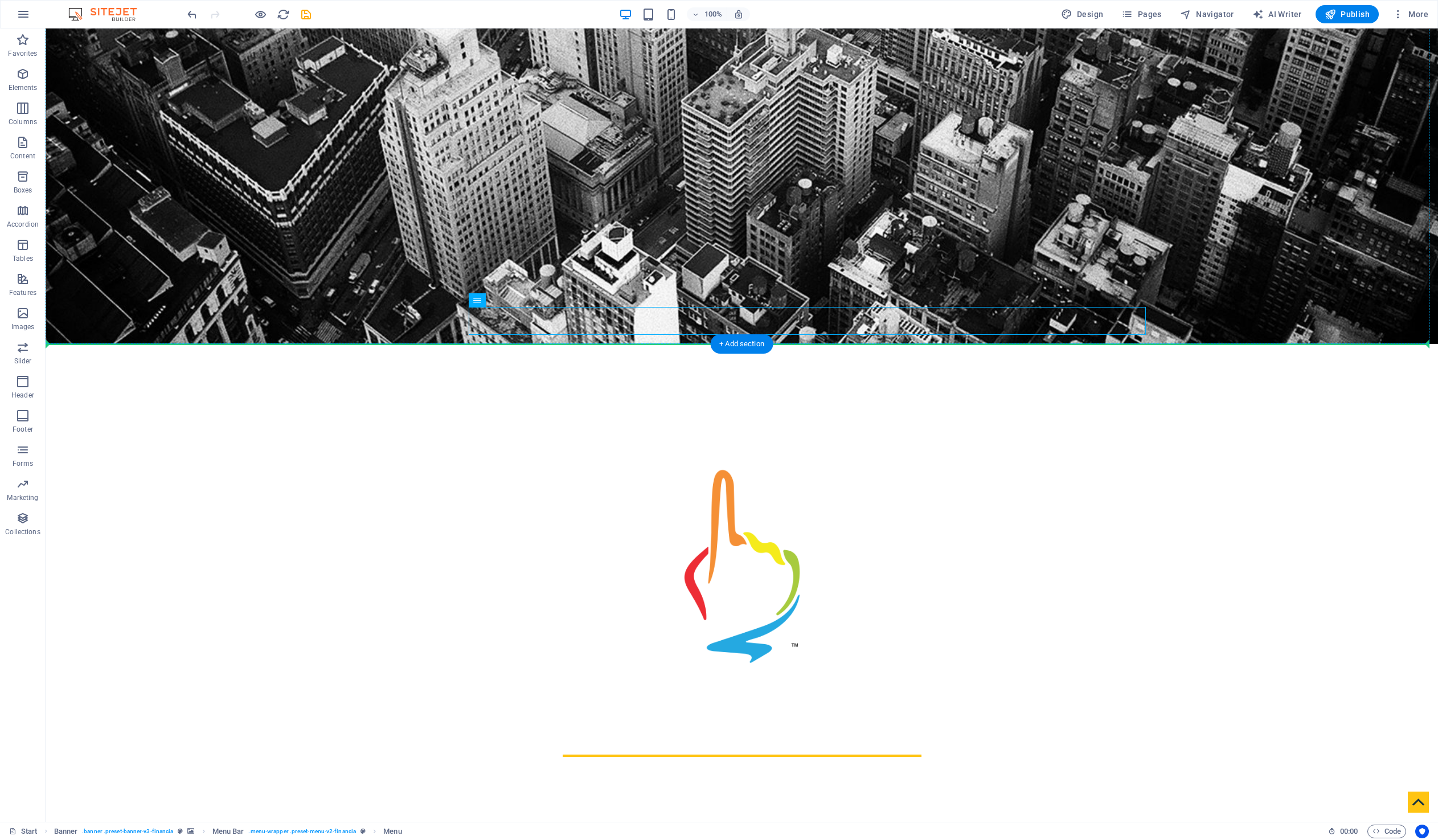
drag, startPoint x: 538, startPoint y: 327, endPoint x: 435, endPoint y: 298, distance: 107.0
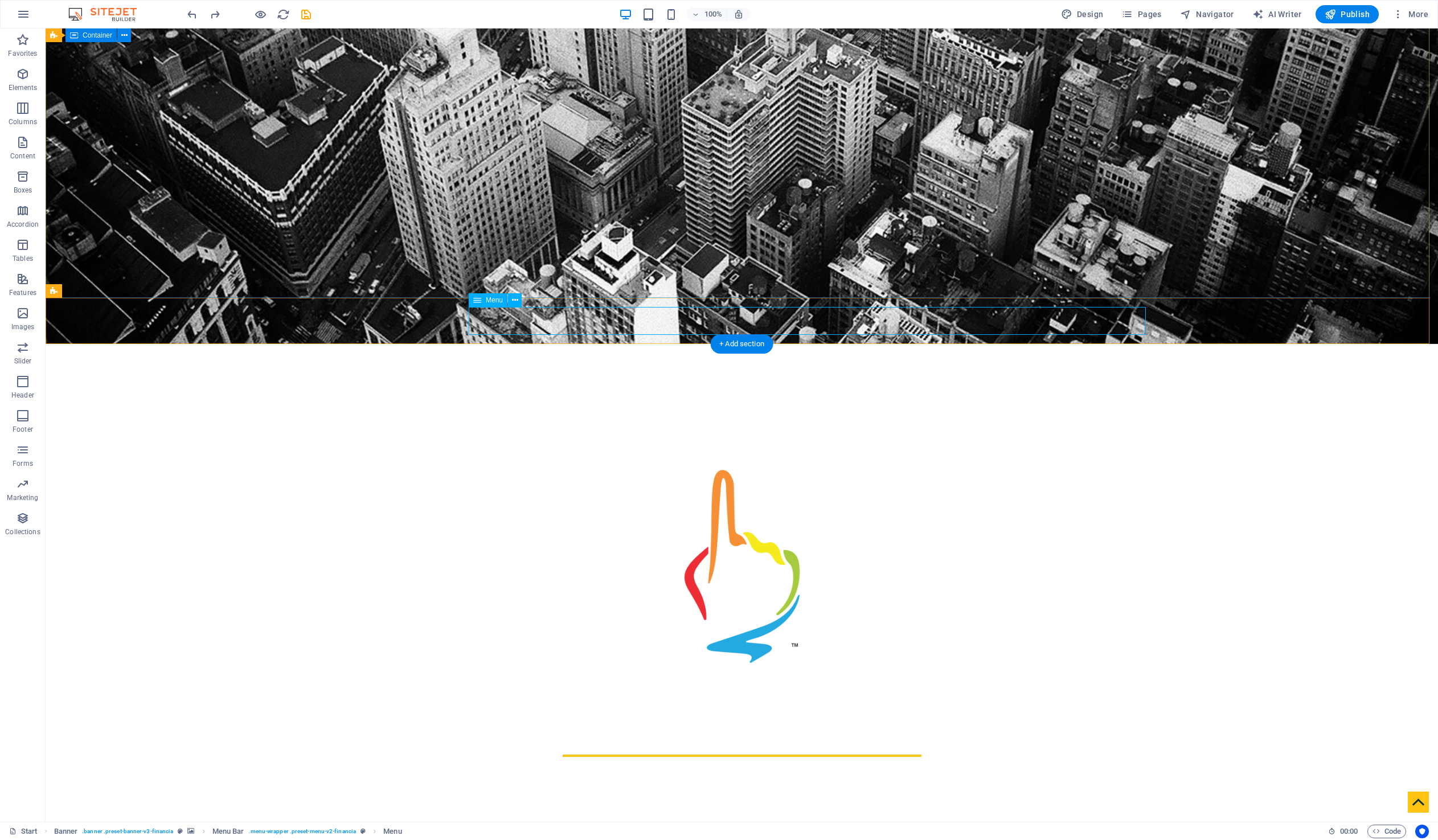
click at [488, 298] on span "Menu" at bounding box center [494, 300] width 17 height 7
click at [488, 300] on span "Menu" at bounding box center [494, 300] width 17 height 7
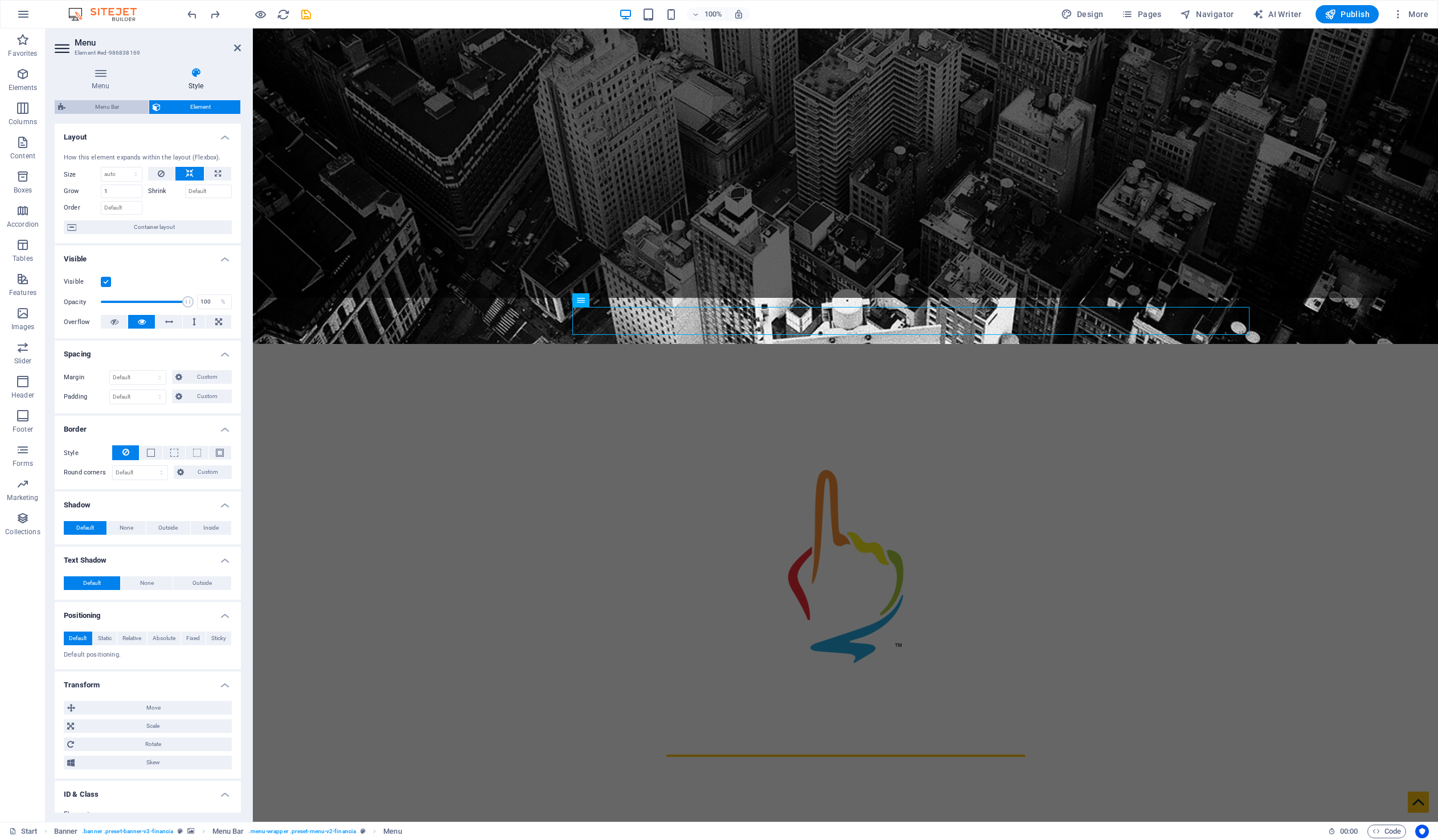
click at [103, 107] on span "Menu Bar" at bounding box center [107, 107] width 76 height 14
select select "rem"
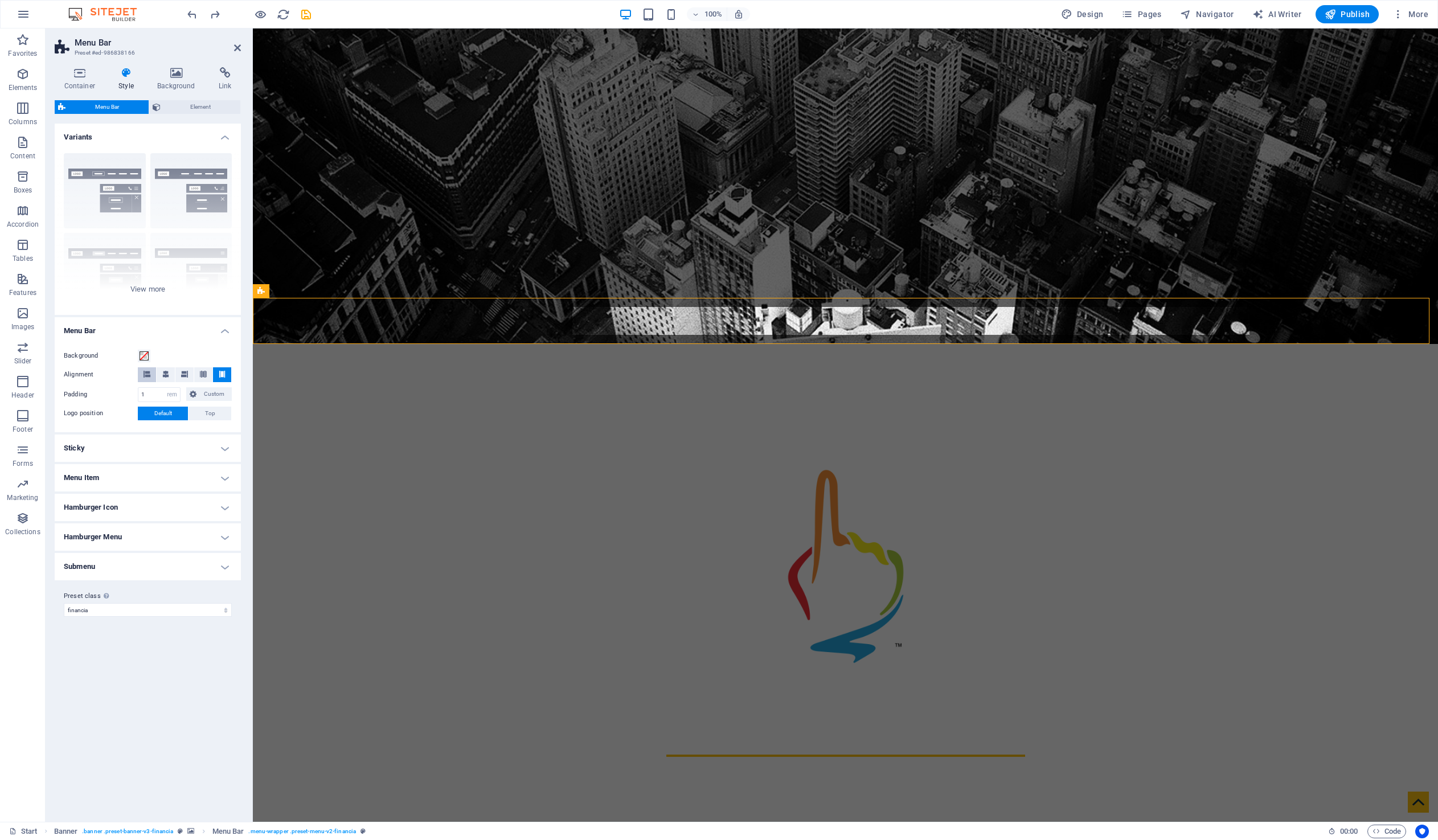
click at [146, 375] on icon at bounding box center [147, 374] width 7 height 7
click at [165, 372] on icon at bounding box center [166, 374] width 7 height 7
click at [220, 372] on icon at bounding box center [222, 374] width 7 height 7
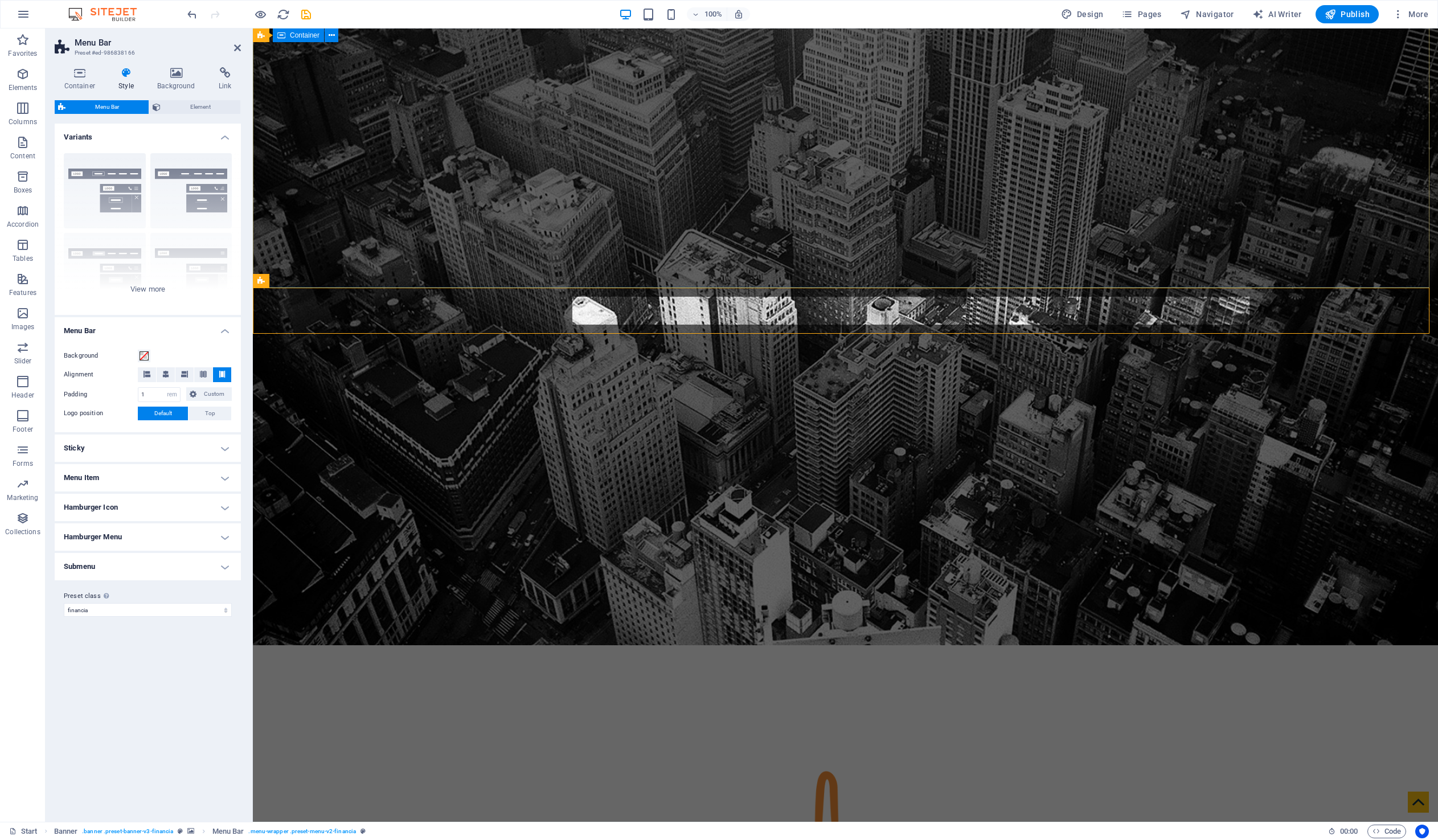
scroll to position [488, 0]
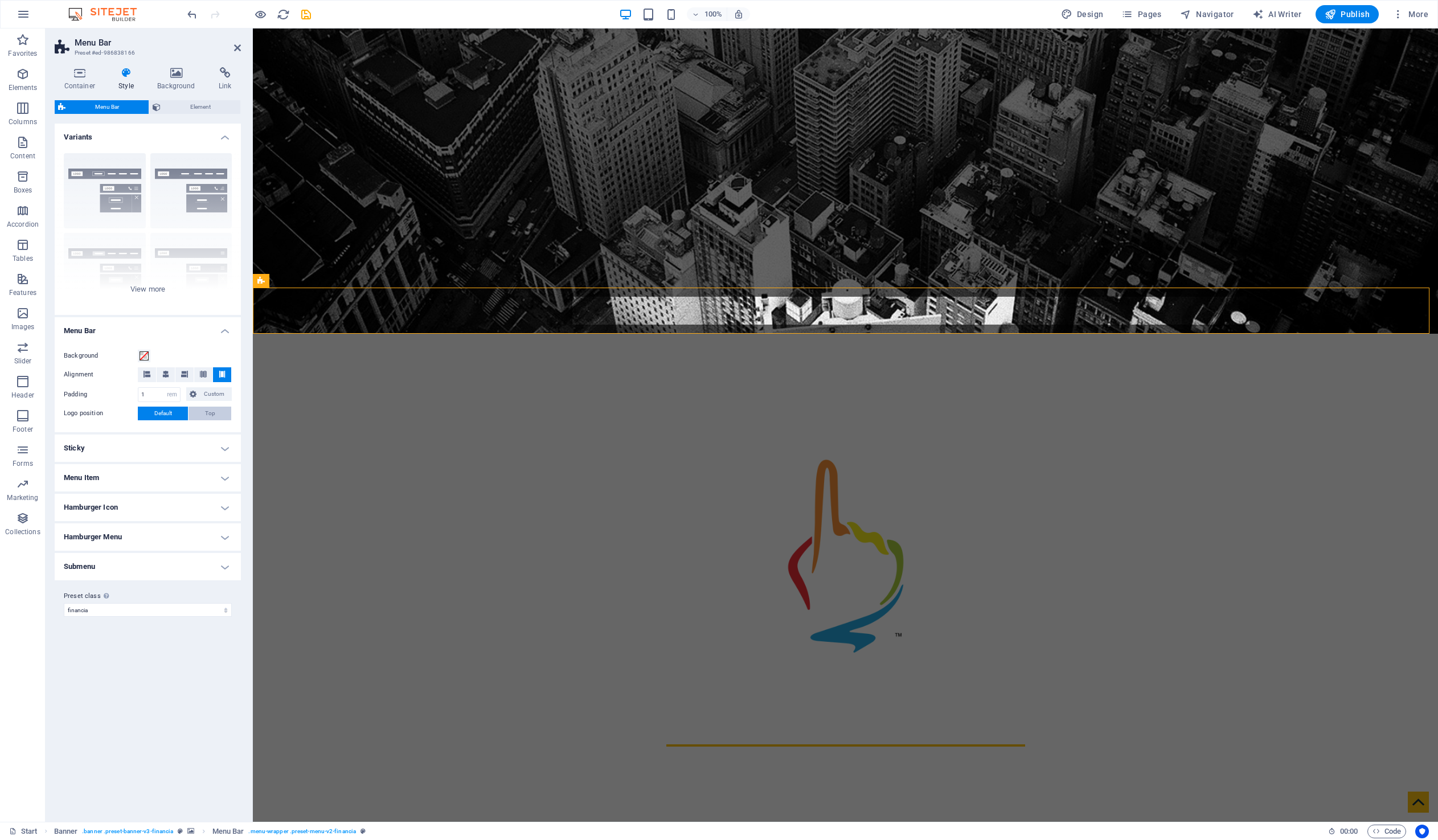
click at [219, 413] on button "Top" at bounding box center [210, 413] width 43 height 14
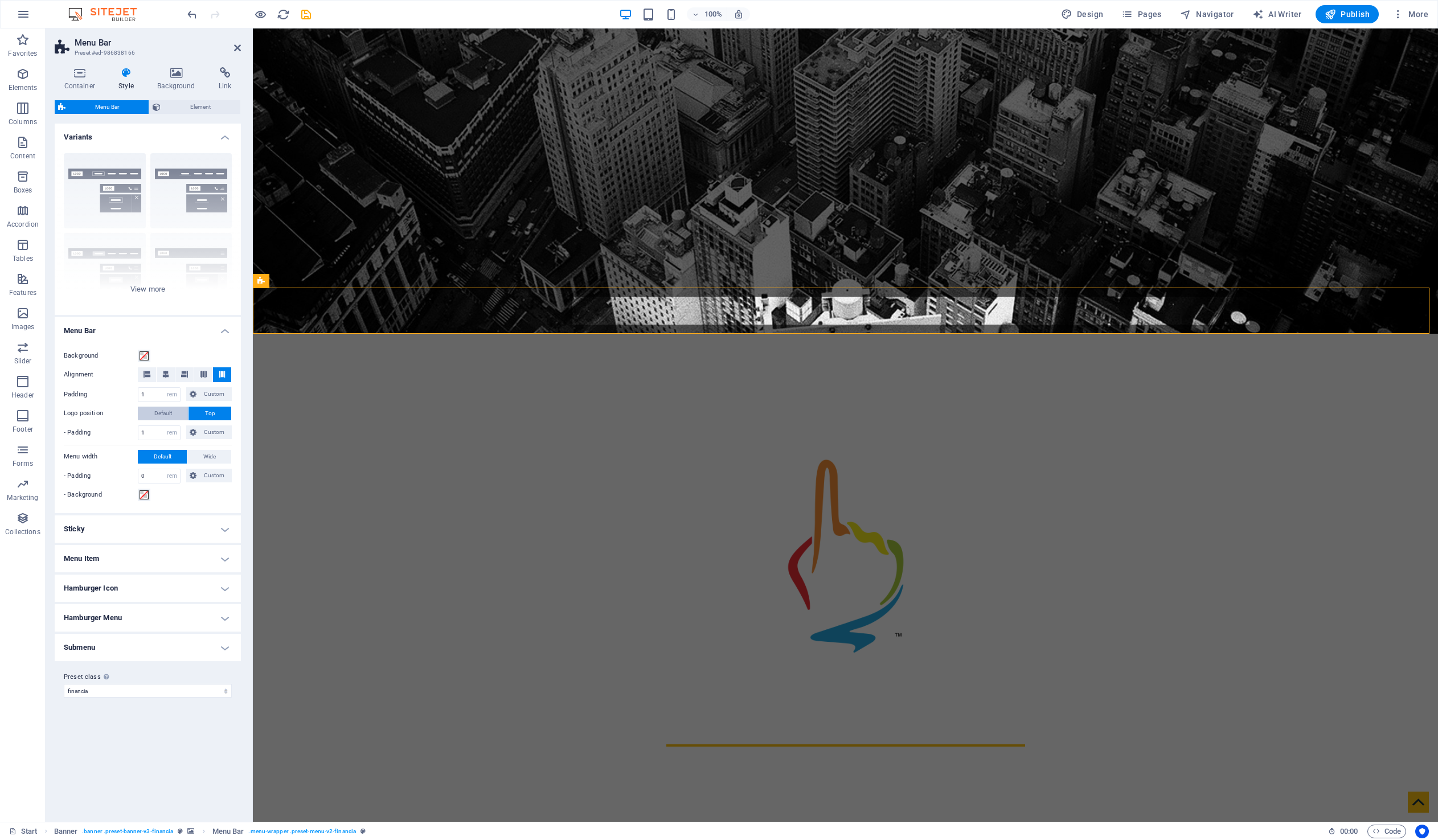
click at [167, 411] on span "Default" at bounding box center [162, 413] width 17 height 14
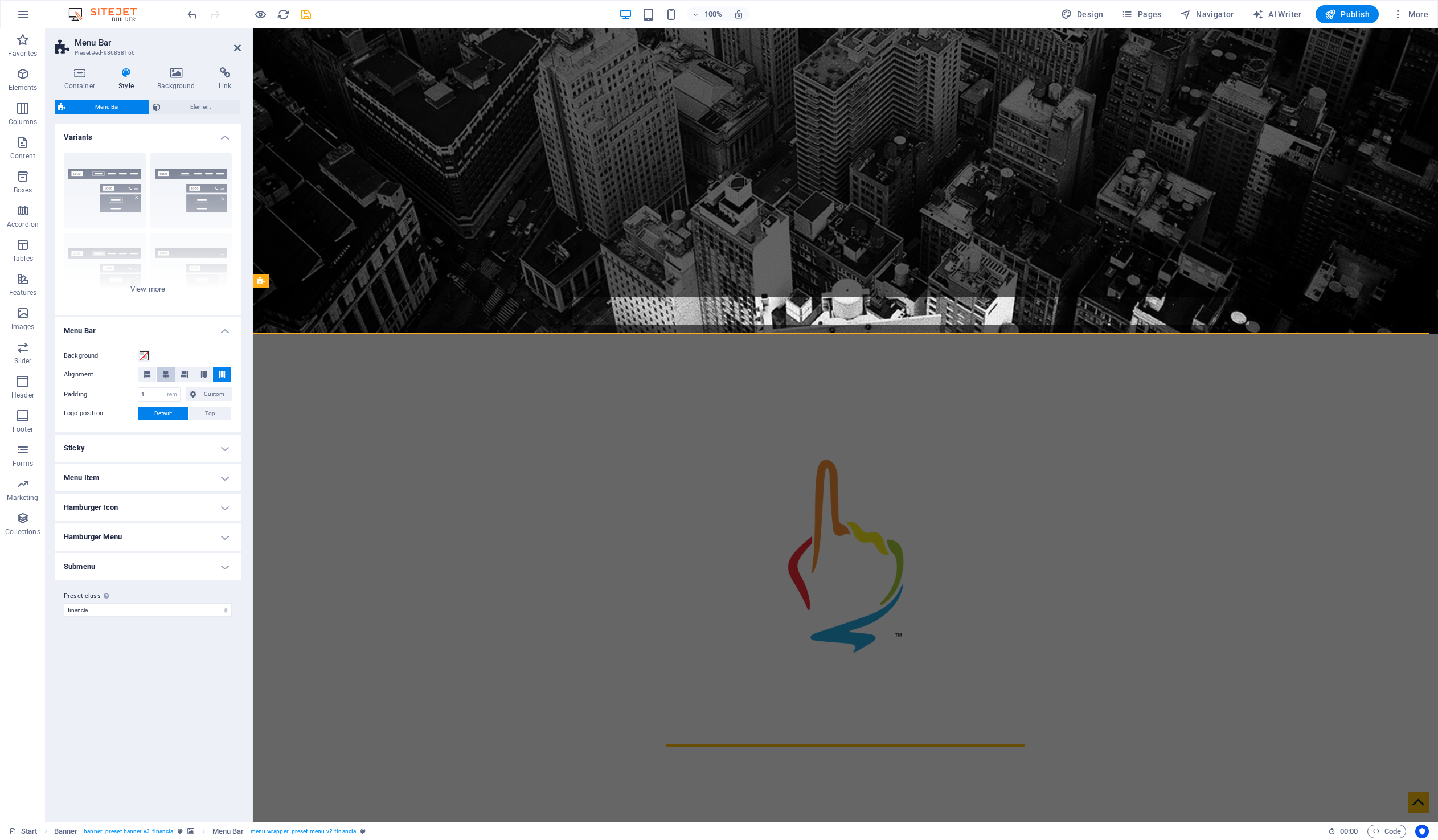
click at [167, 373] on icon at bounding box center [166, 374] width 7 height 7
click at [198, 393] on button "Custom" at bounding box center [209, 394] width 46 height 14
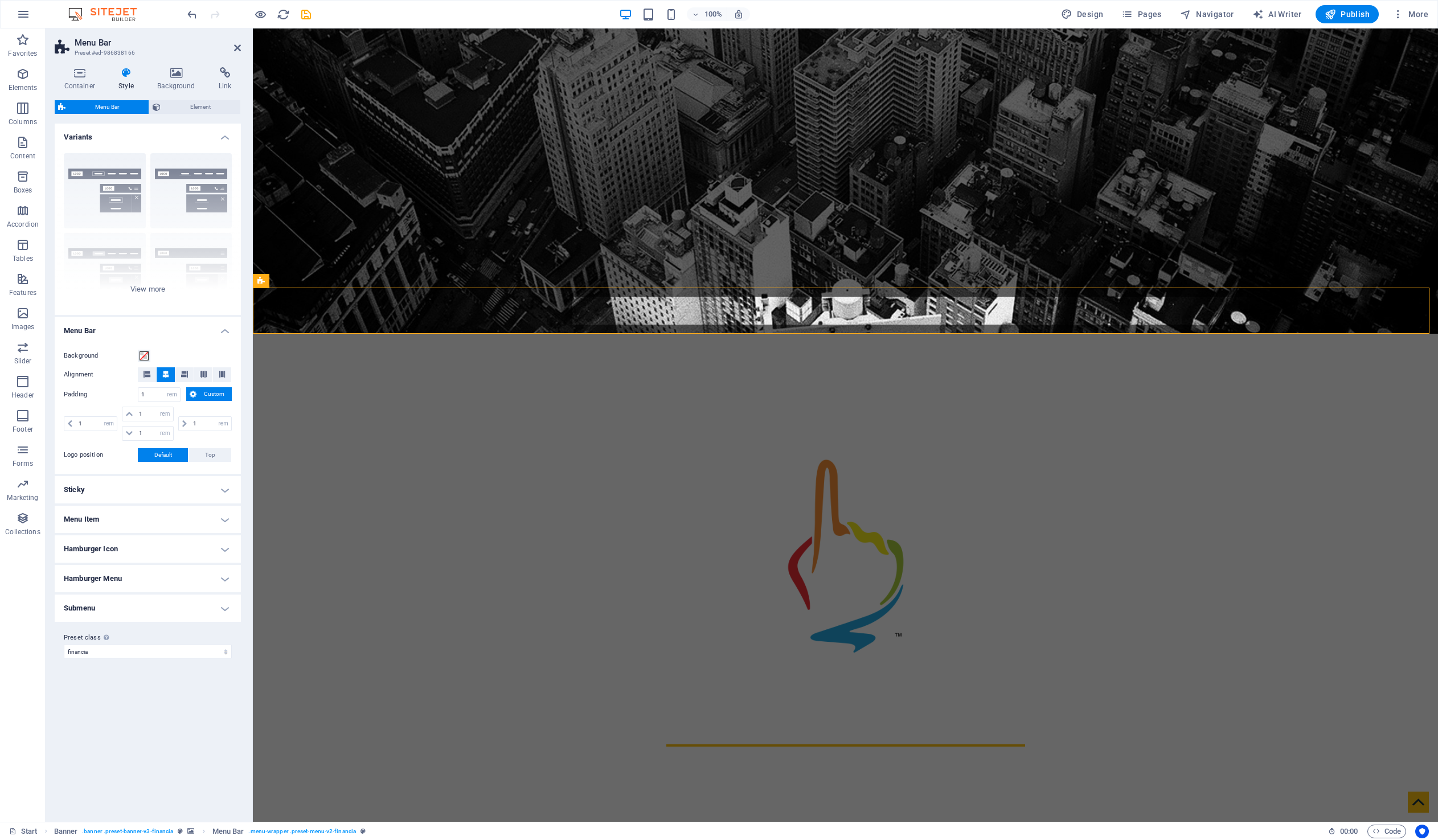
click at [225, 490] on h4 "Sticky" at bounding box center [148, 489] width 186 height 27
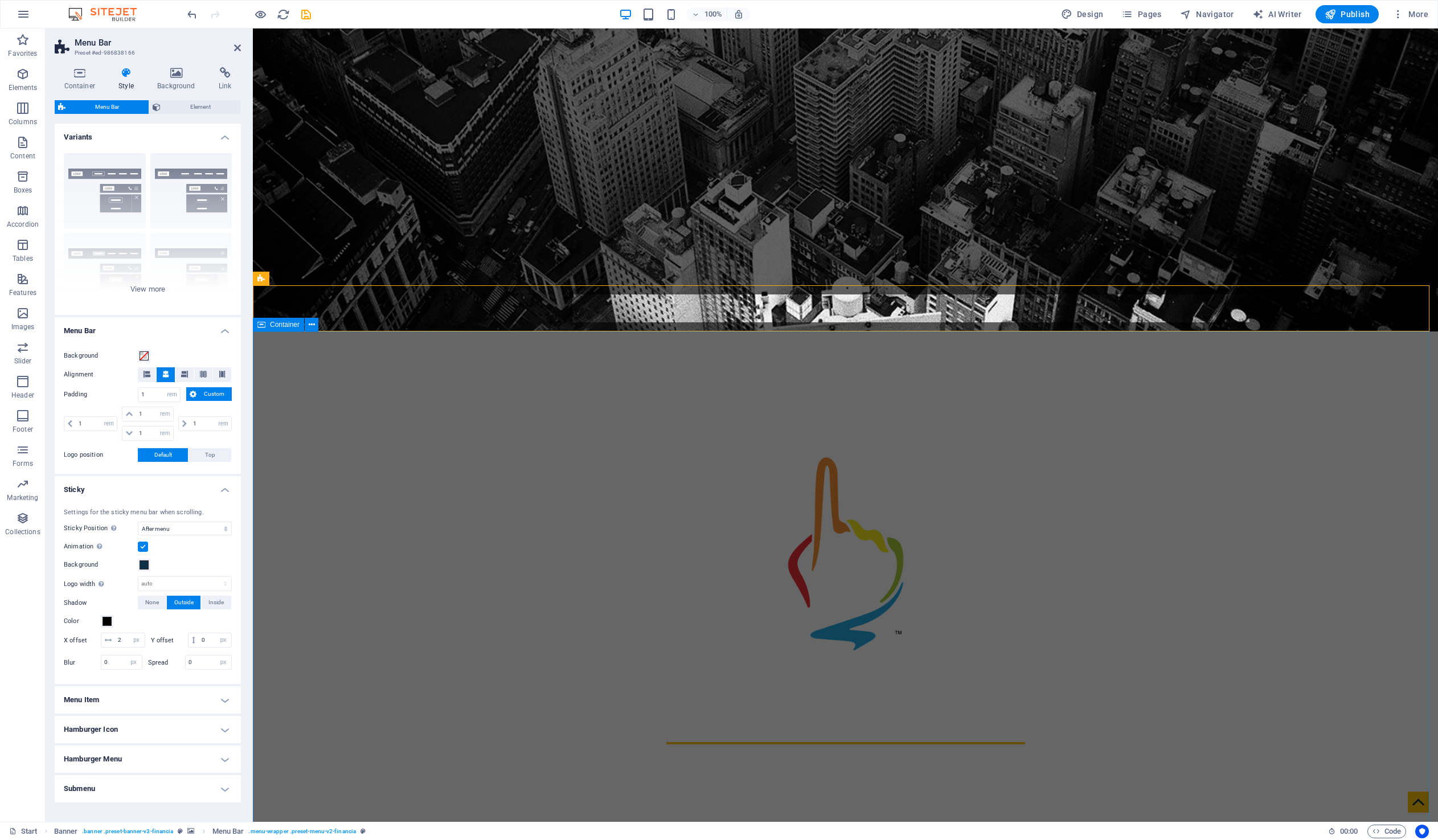
scroll to position [508, 0]
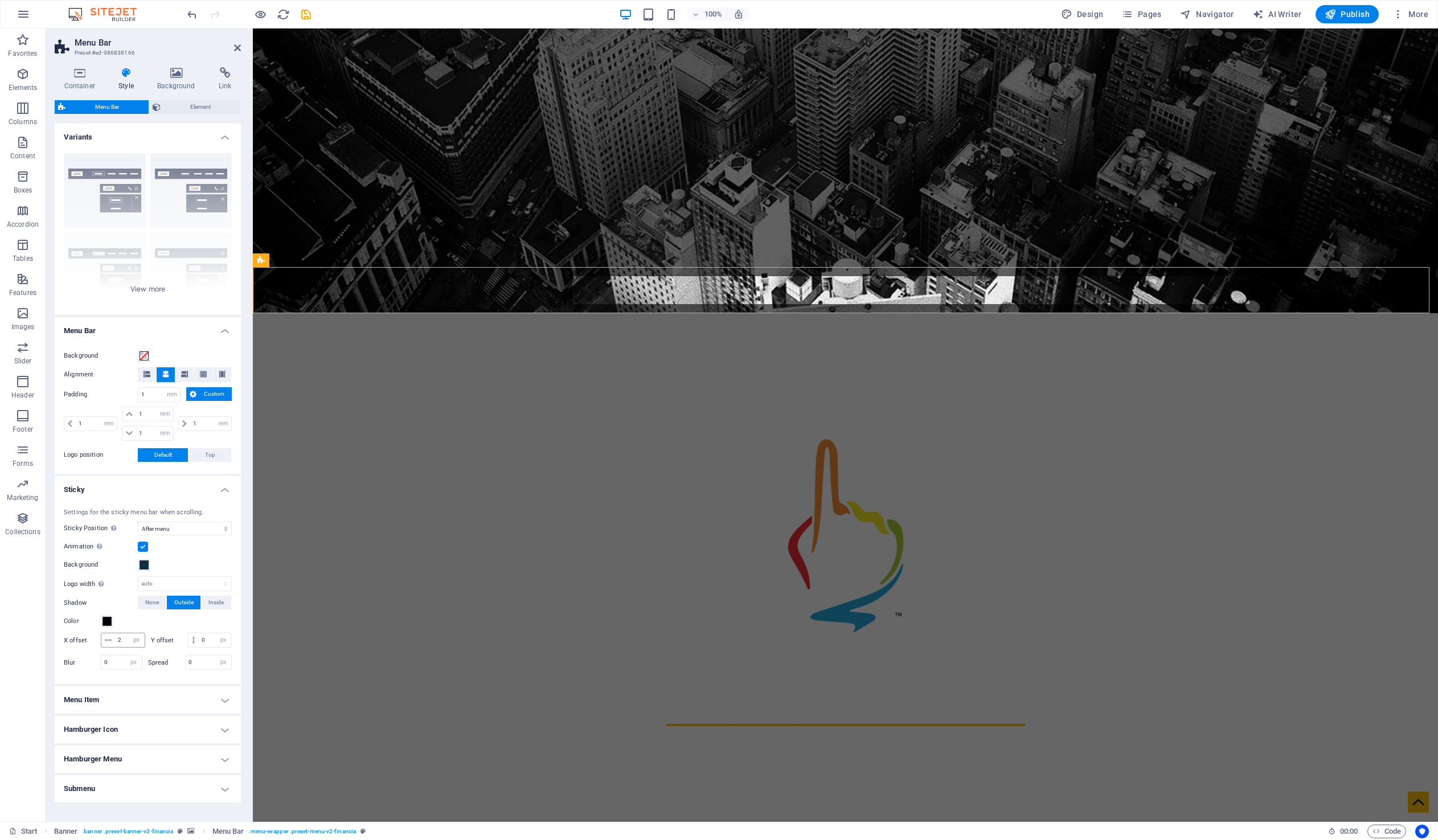
click at [112, 638] on icon at bounding box center [108, 640] width 7 height 7
click at [123, 638] on input "2" at bounding box center [130, 637] width 30 height 14
type input "0"
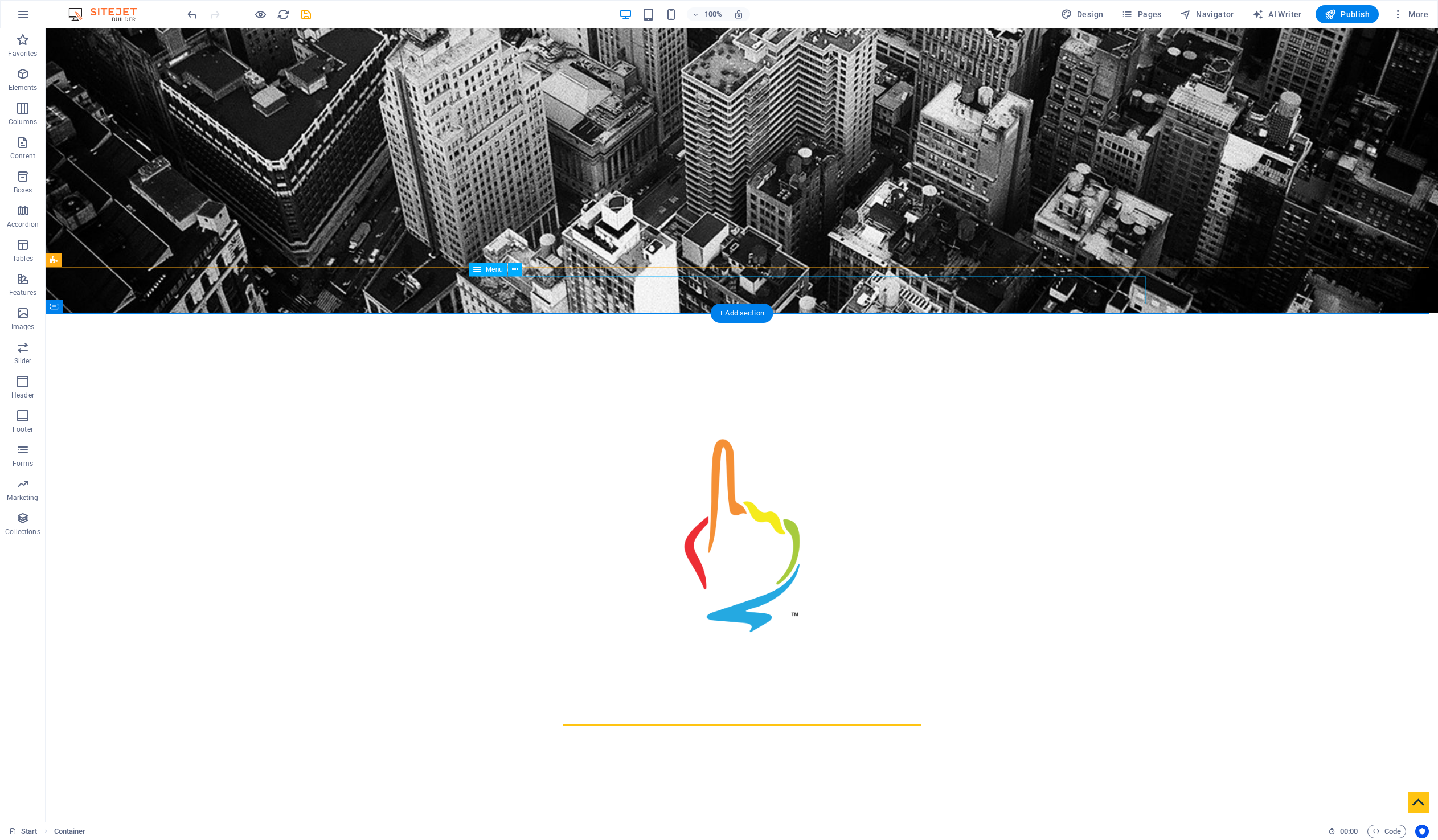
click at [491, 272] on span "Menu" at bounding box center [494, 269] width 17 height 7
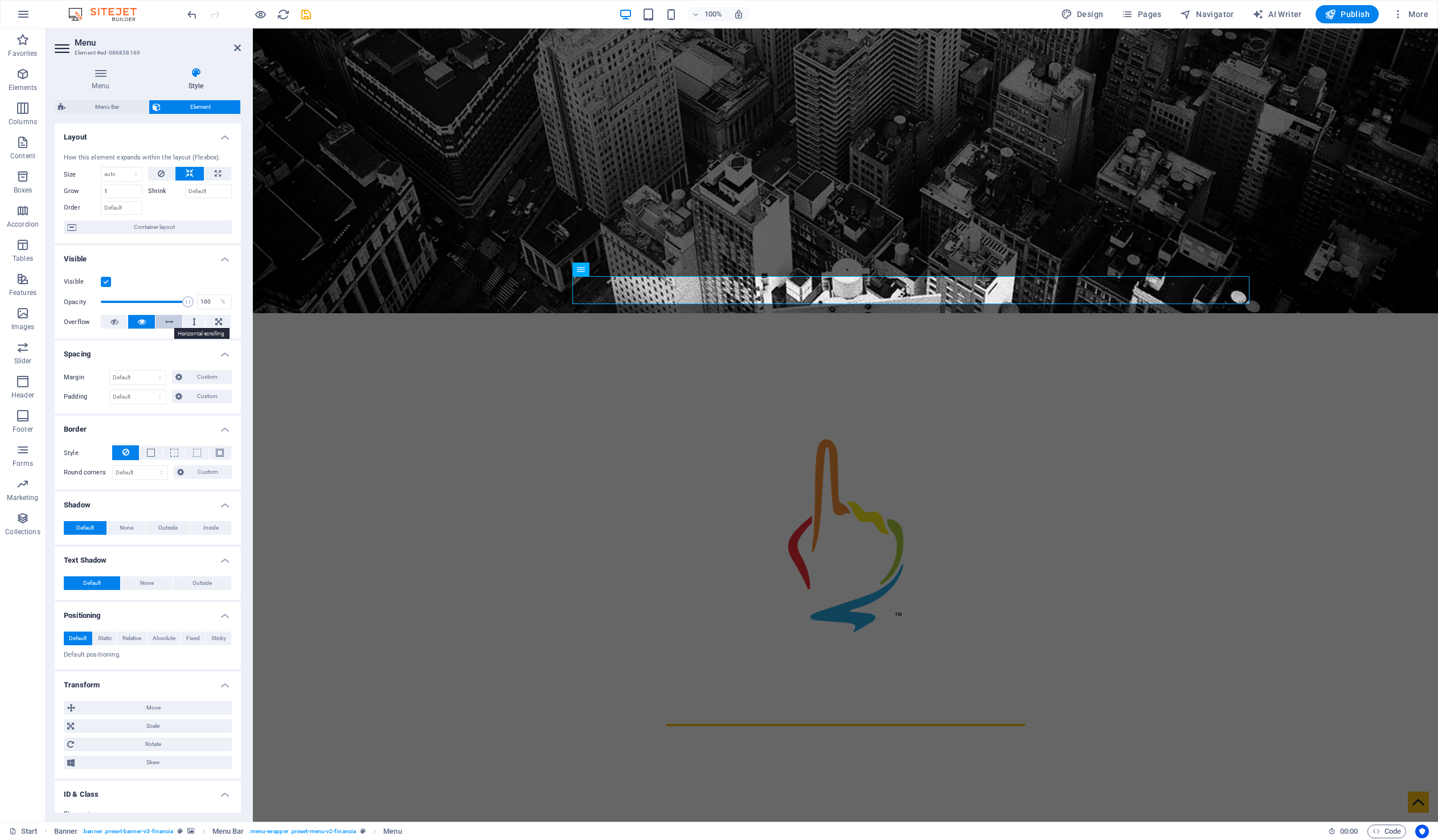
click at [172, 319] on button at bounding box center [169, 322] width 27 height 14
click at [148, 320] on button at bounding box center [142, 322] width 27 height 14
click at [165, 322] on icon at bounding box center [169, 322] width 8 height 14
click at [148, 320] on button at bounding box center [142, 322] width 27 height 14
click at [161, 232] on span "Container layout" at bounding box center [154, 228] width 148 height 14
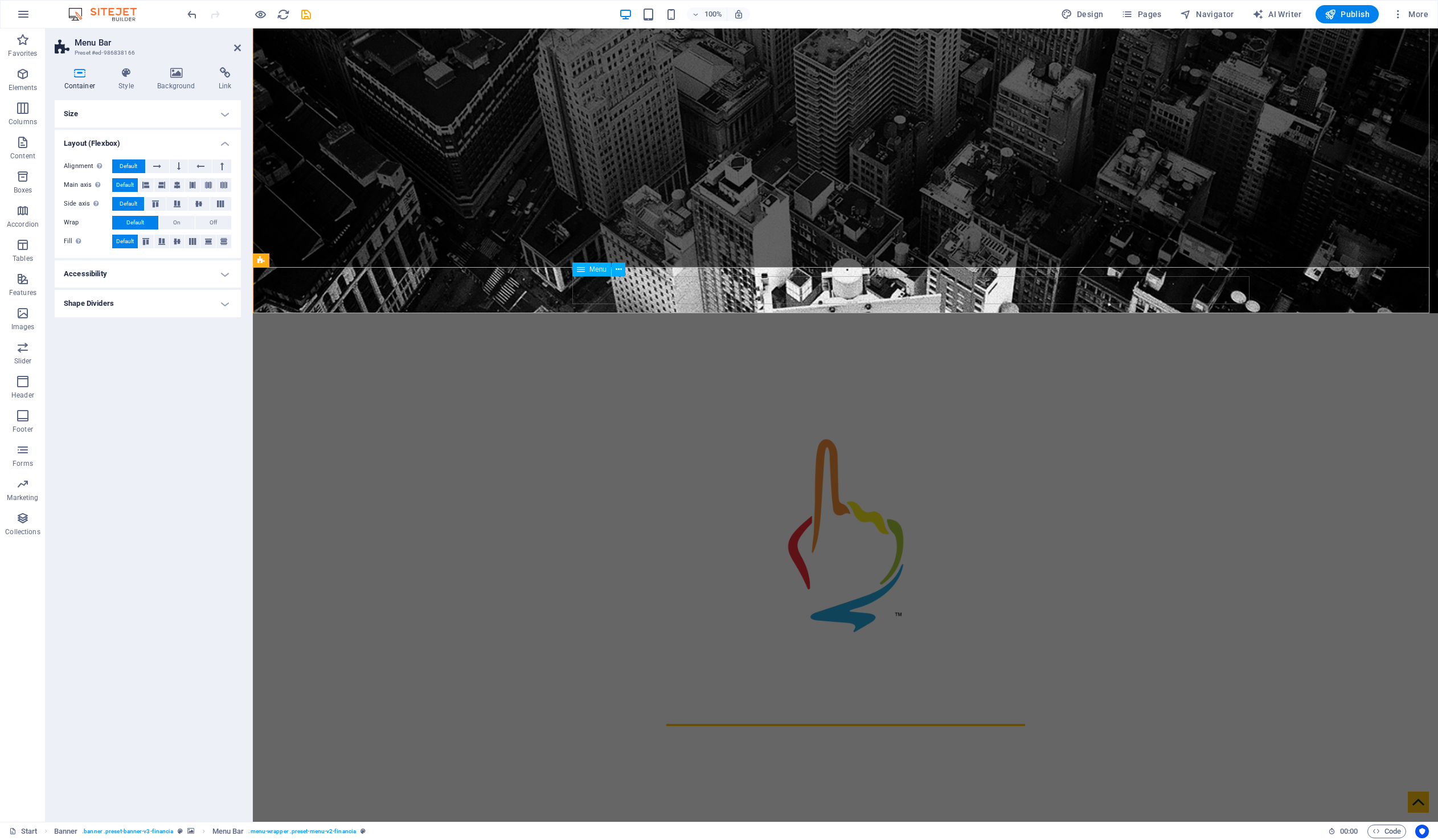
click at [596, 272] on span "Menu" at bounding box center [598, 269] width 17 height 7
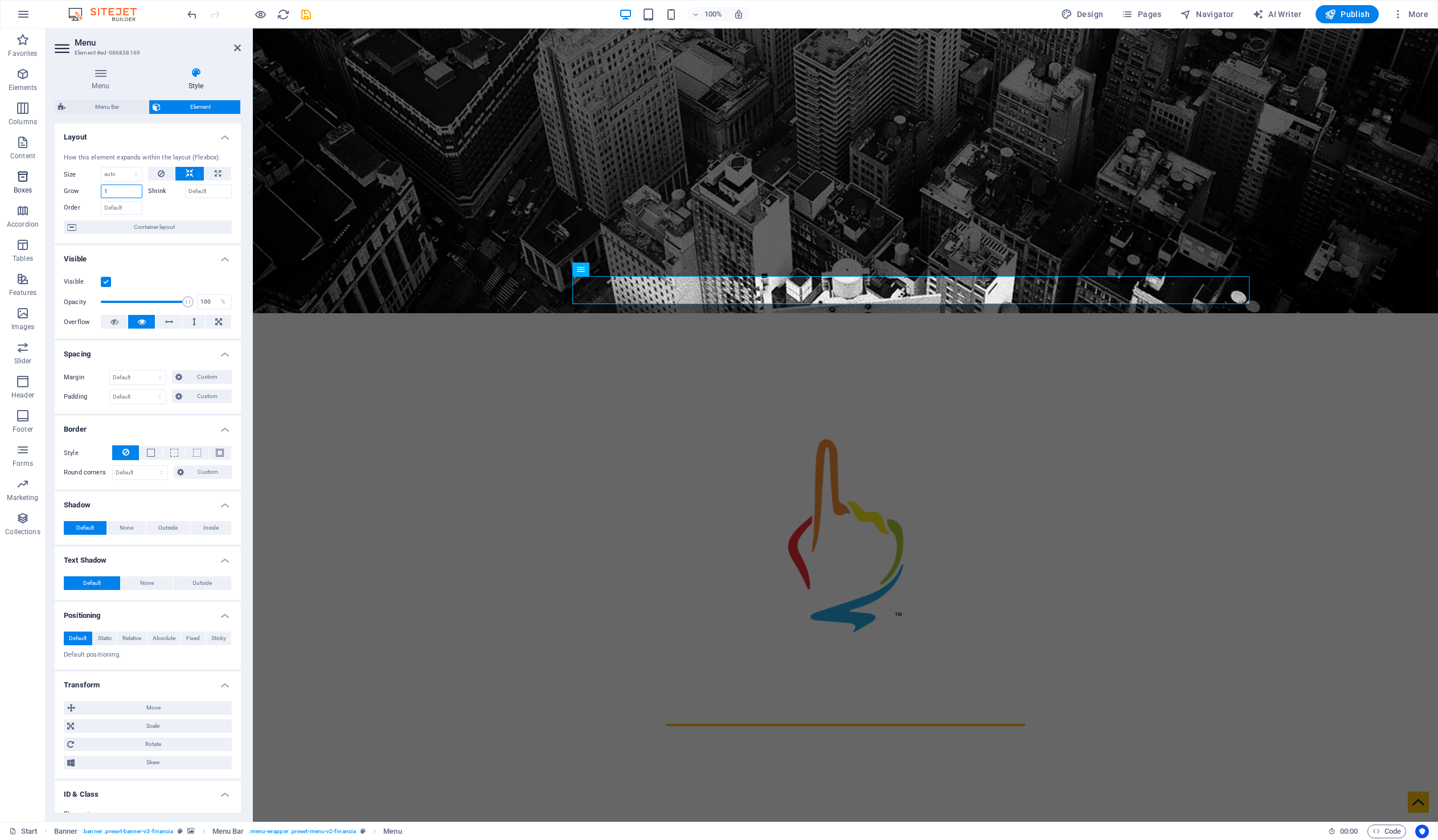
drag, startPoint x: 124, startPoint y: 195, endPoint x: 32, endPoint y: 182, distance: 92.9
click at [32, 182] on section "Favorites Elements Columns Content Boxes Accordion Tables Features Images Slide…" at bounding box center [719, 425] width 1438 height 793
click at [202, 377] on span "Custom" at bounding box center [207, 377] width 43 height 14
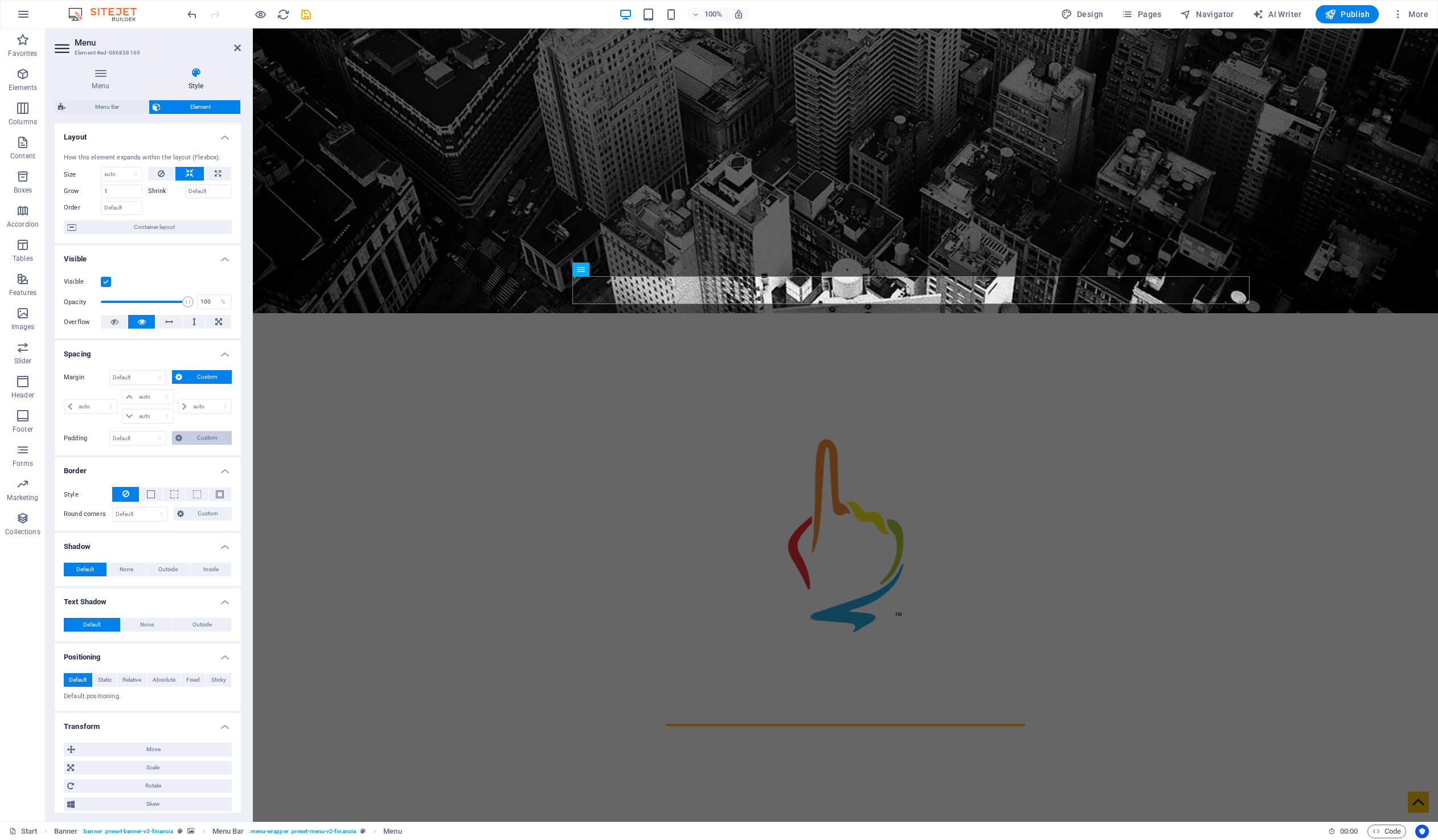
click at [212, 439] on span "Custom" at bounding box center [207, 438] width 43 height 14
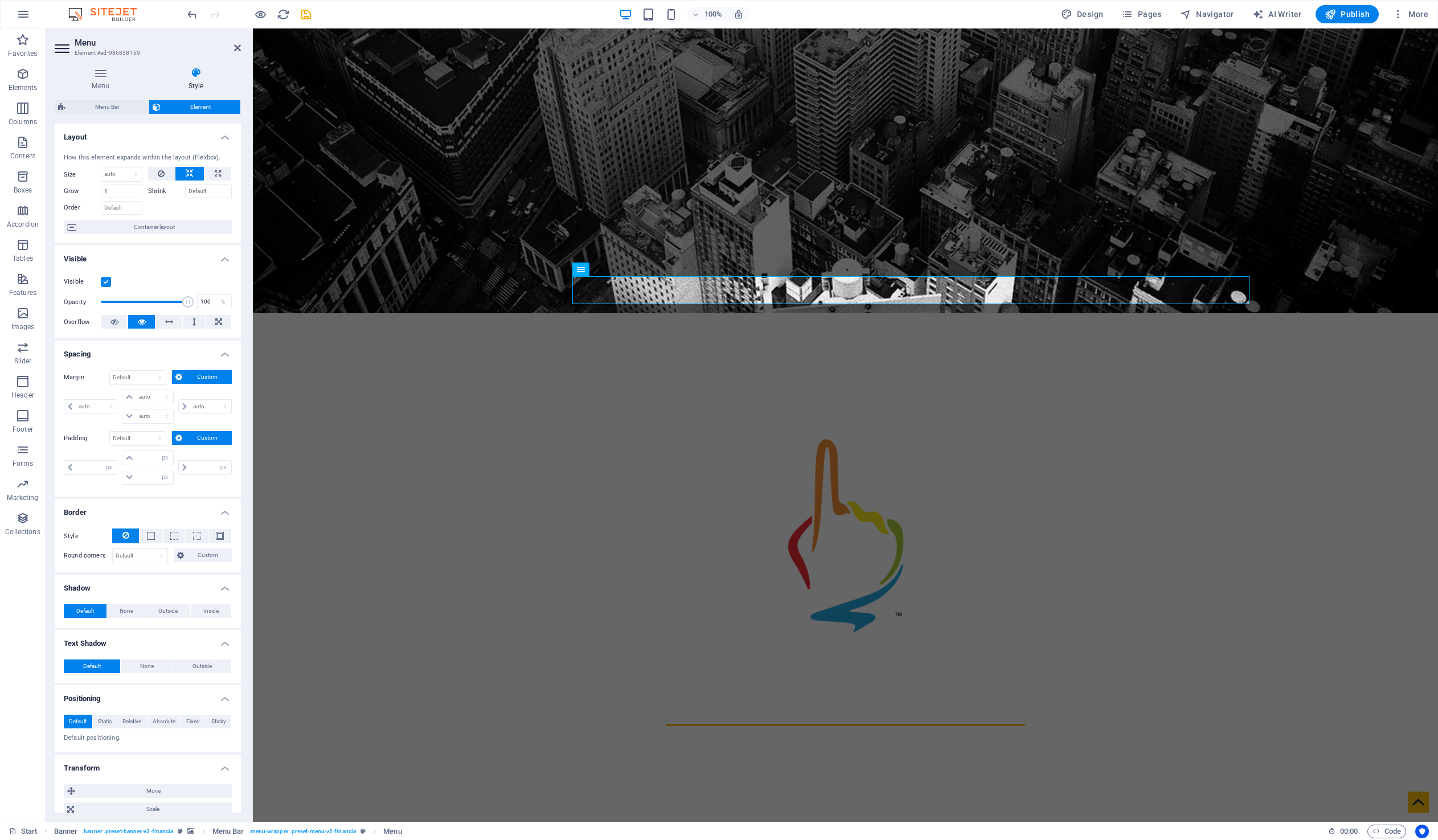
scroll to position [33, 0]
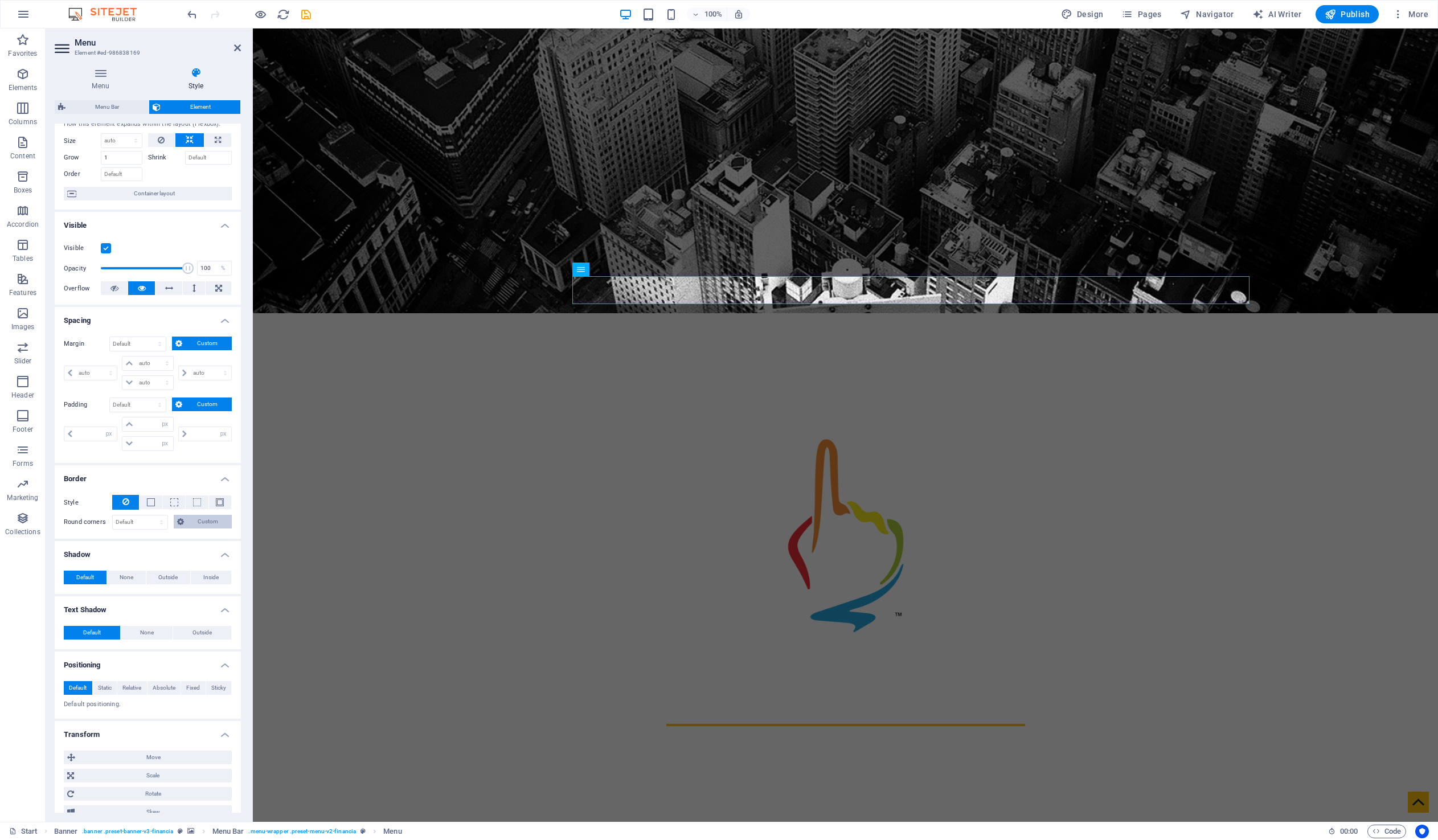
click at [214, 520] on span "Custom" at bounding box center [208, 522] width 42 height 14
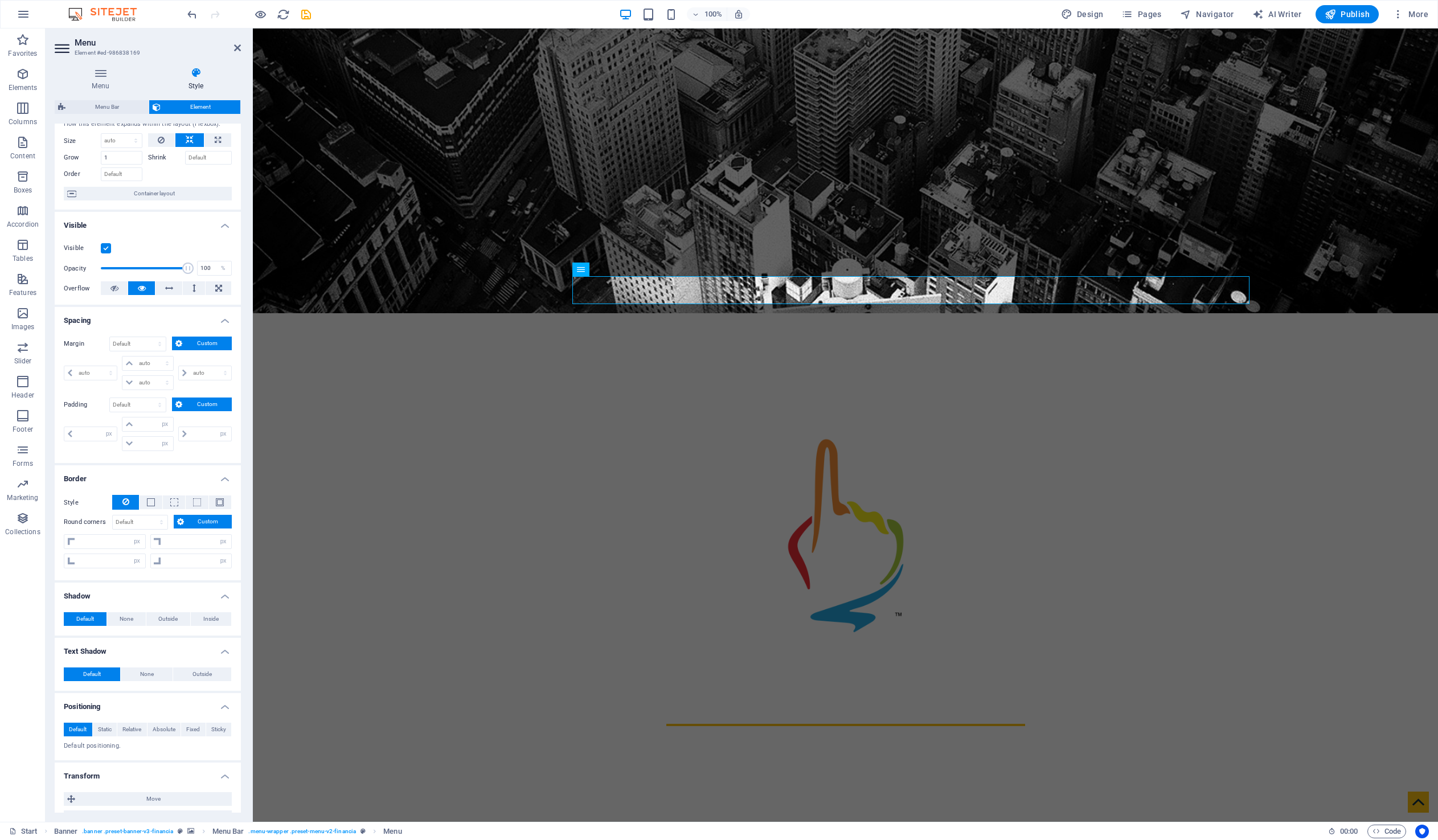
scroll to position [196, 0]
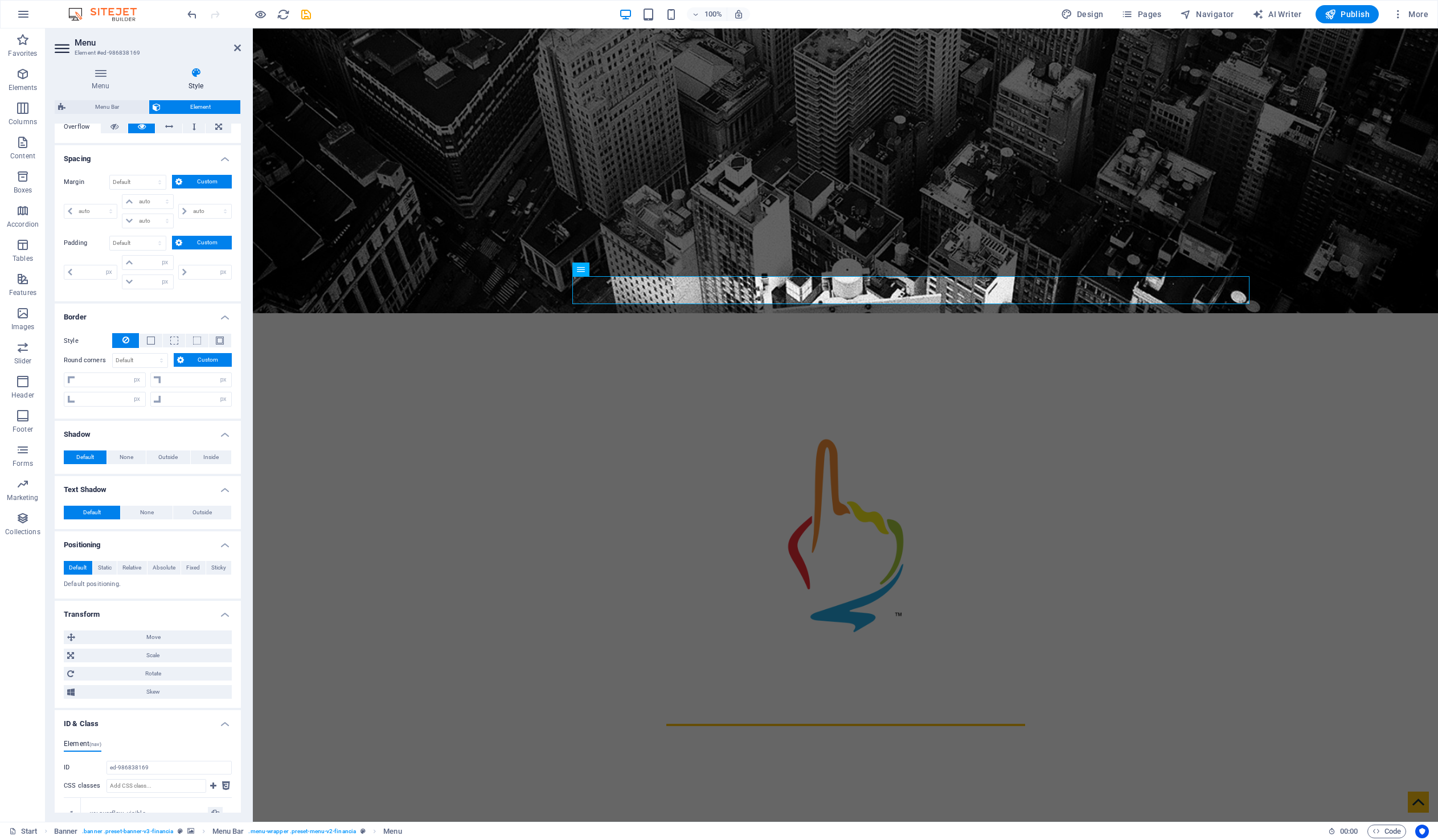
click at [209, 488] on h4 "Text Shadow" at bounding box center [148, 486] width 186 height 21
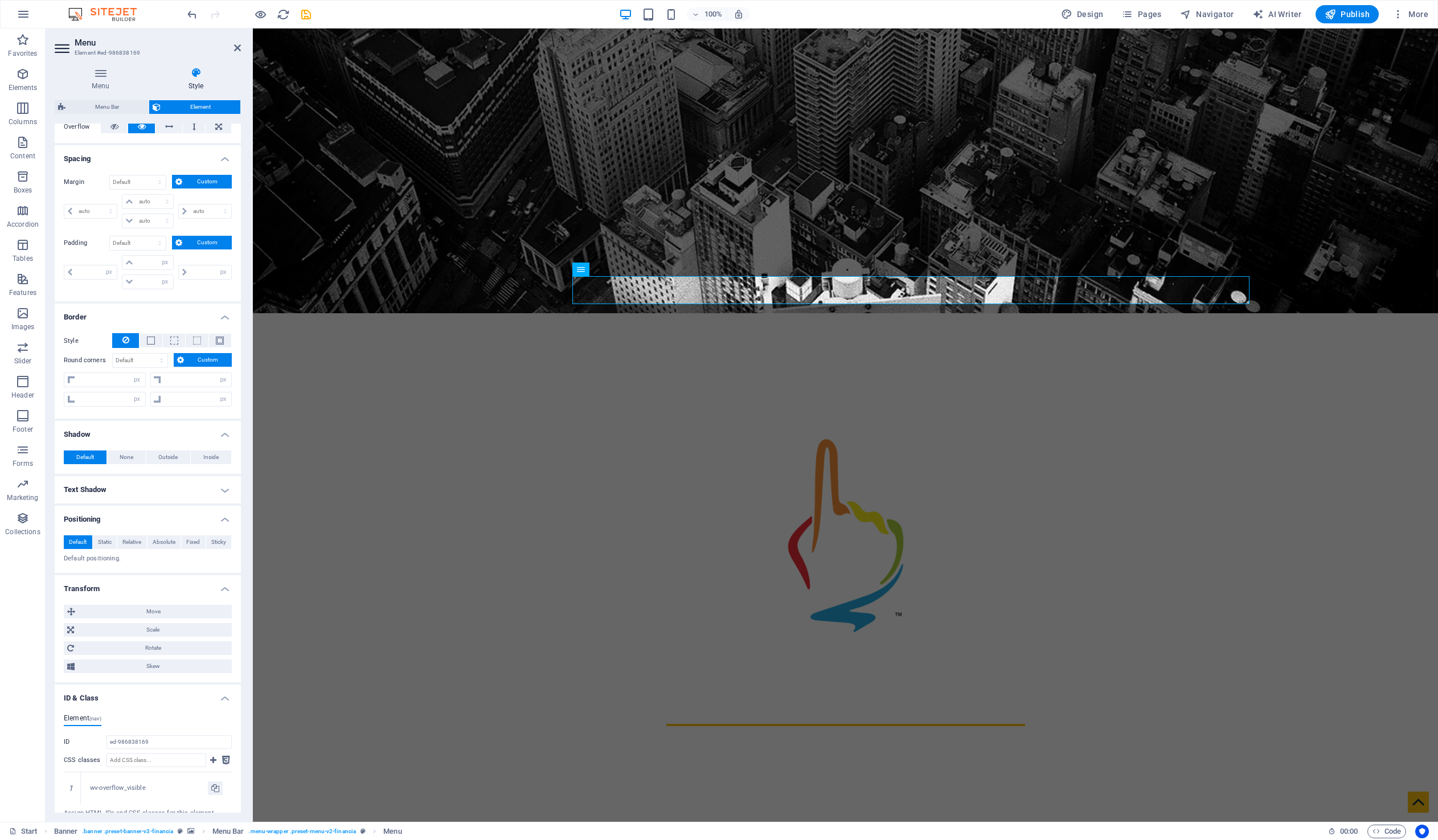
click at [221, 430] on h4 "Shadow" at bounding box center [148, 431] width 186 height 21
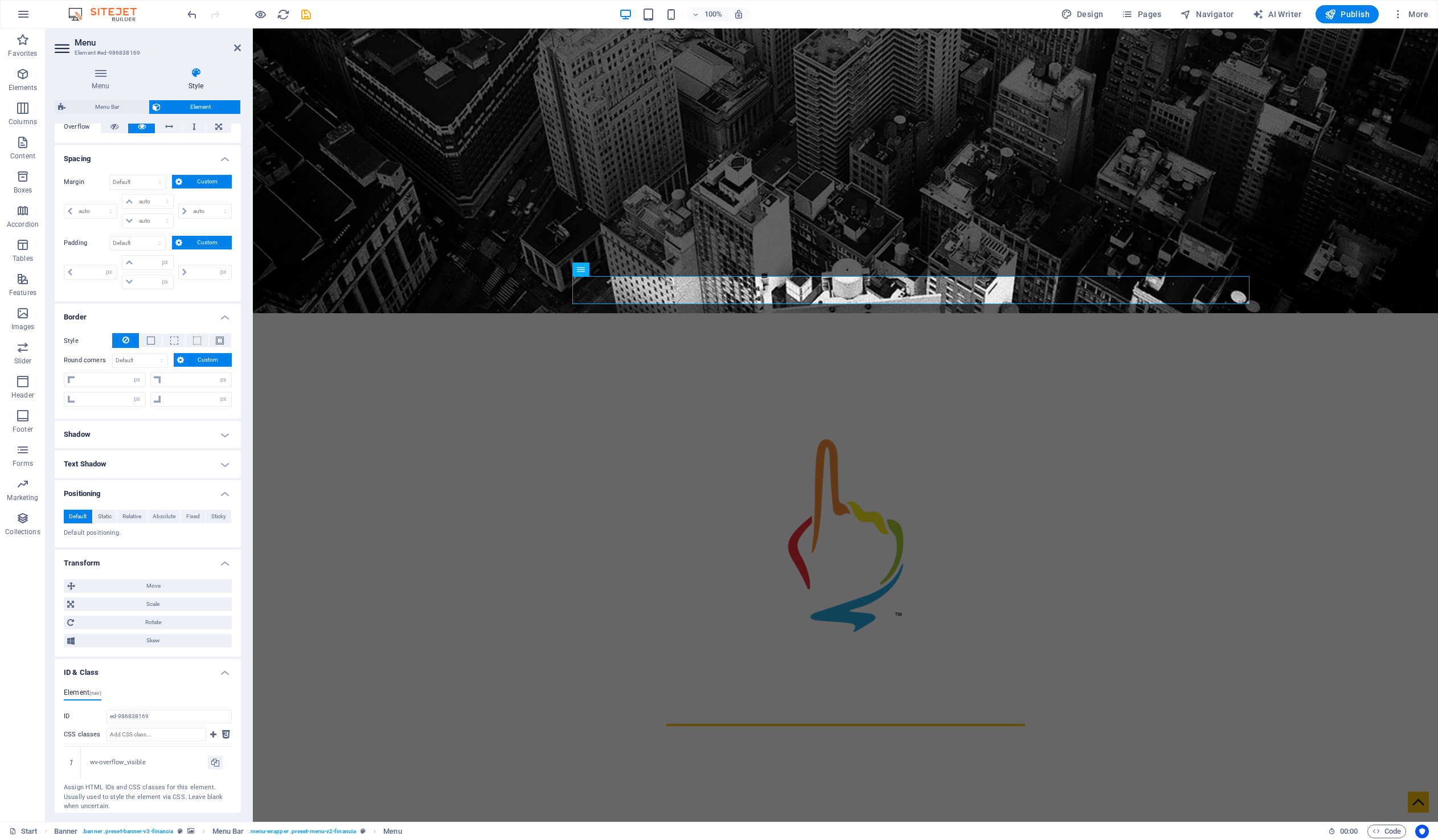
click at [221, 430] on h4 "Shadow" at bounding box center [148, 434] width 186 height 27
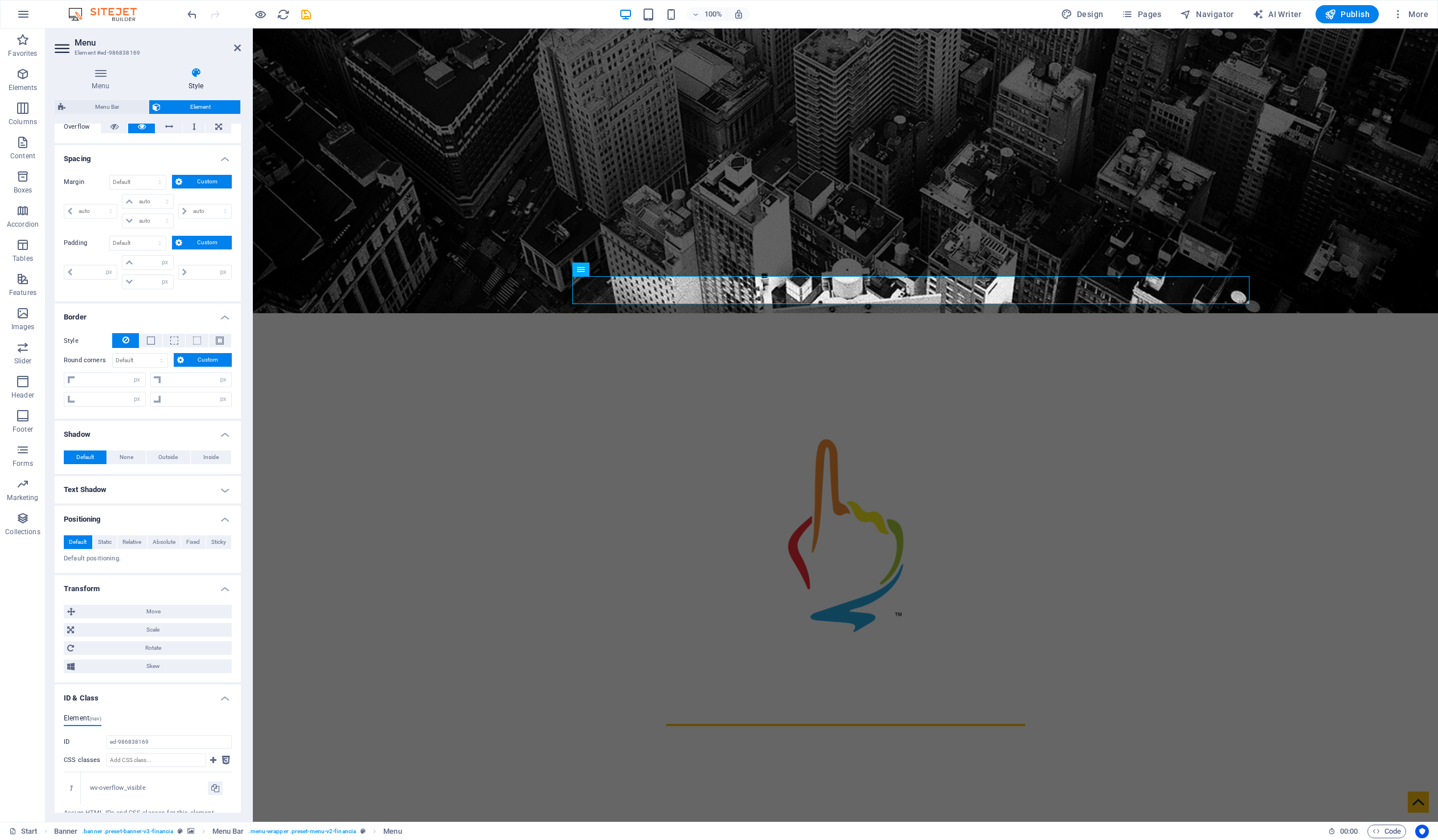
click at [212, 484] on h4 "Text Shadow" at bounding box center [148, 489] width 186 height 27
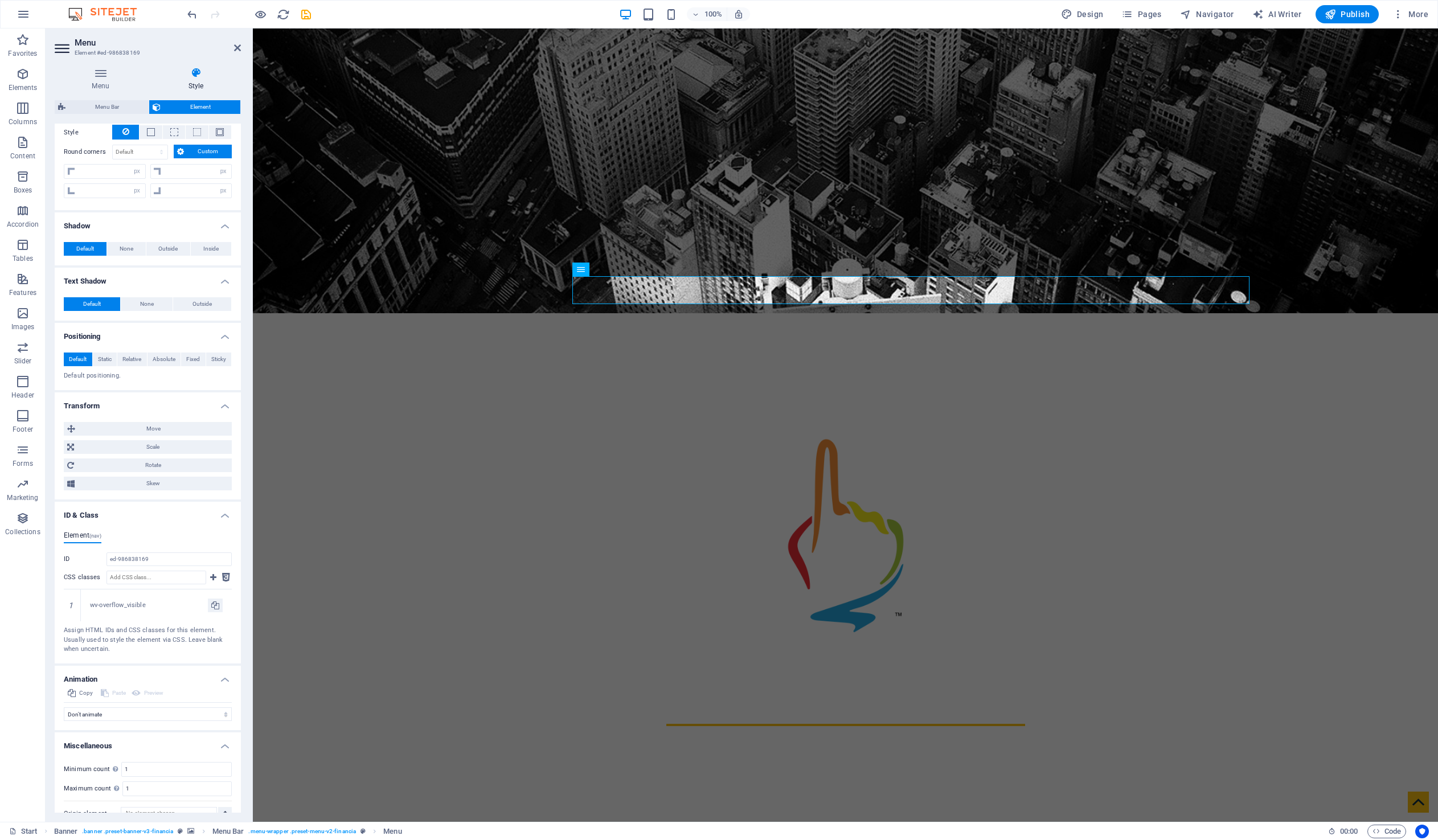
scroll to position [419, 0]
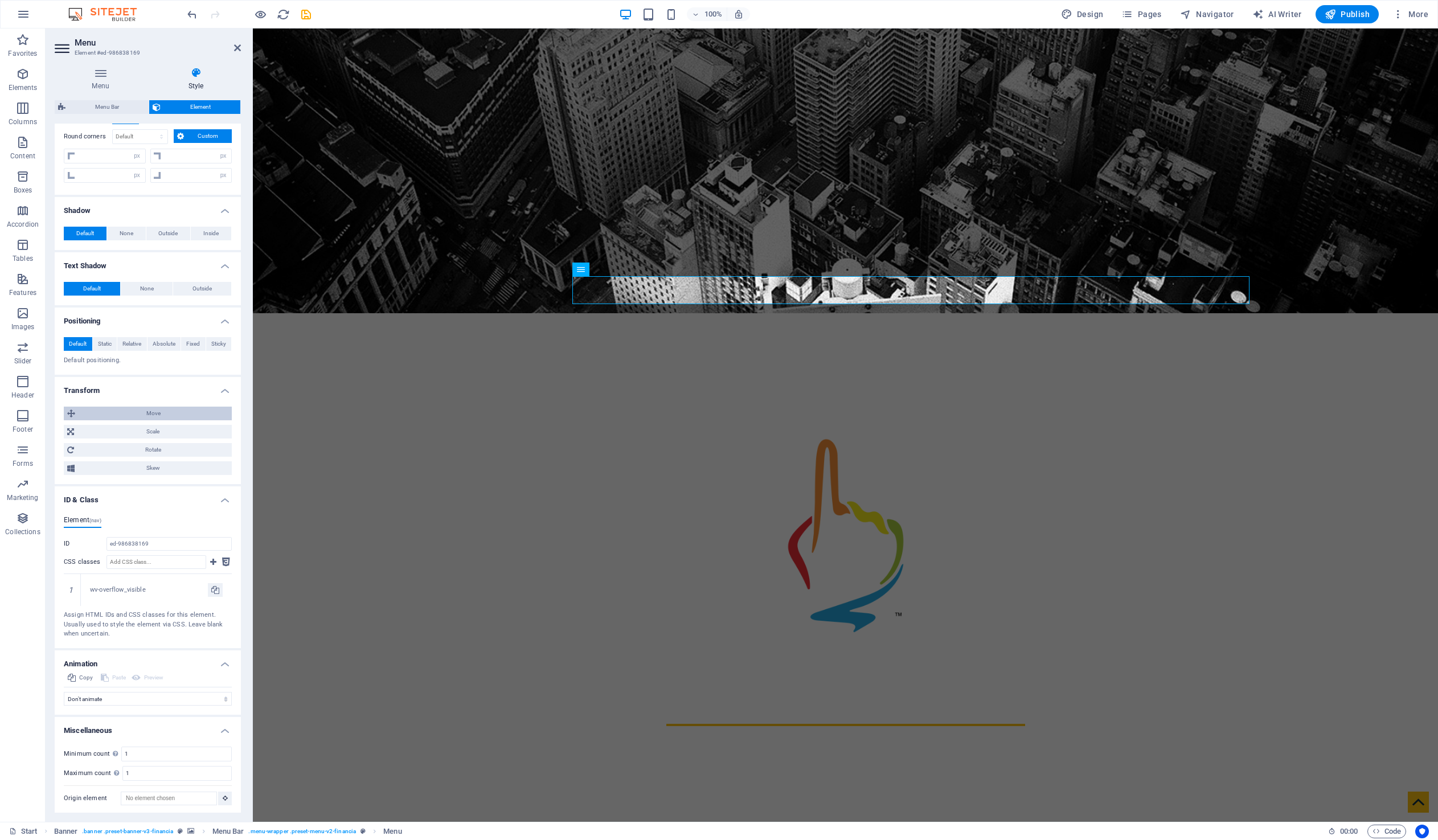
click at [155, 411] on span "Move" at bounding box center [153, 413] width 150 height 14
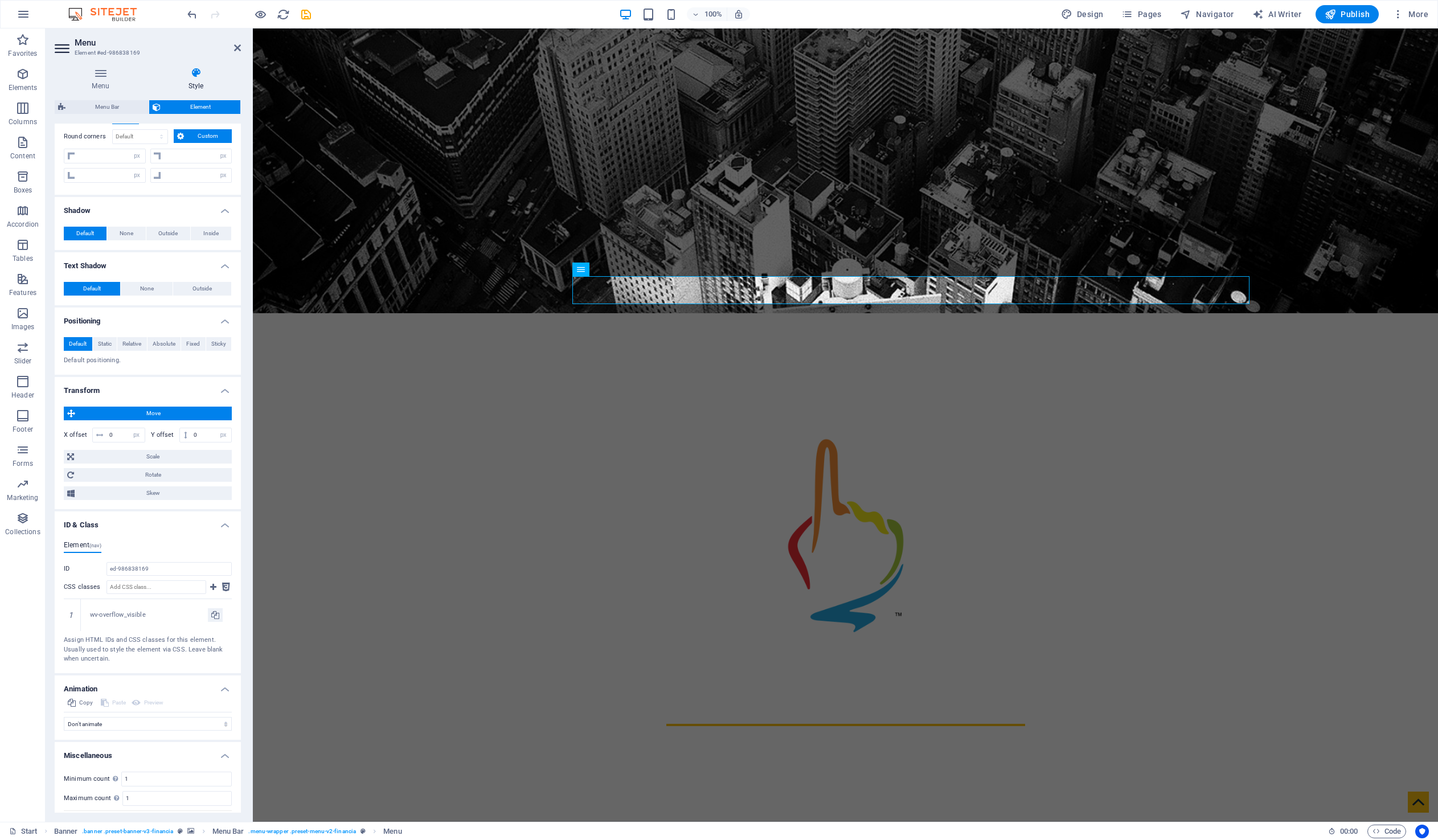
click at [155, 411] on span "Move" at bounding box center [153, 413] width 150 height 14
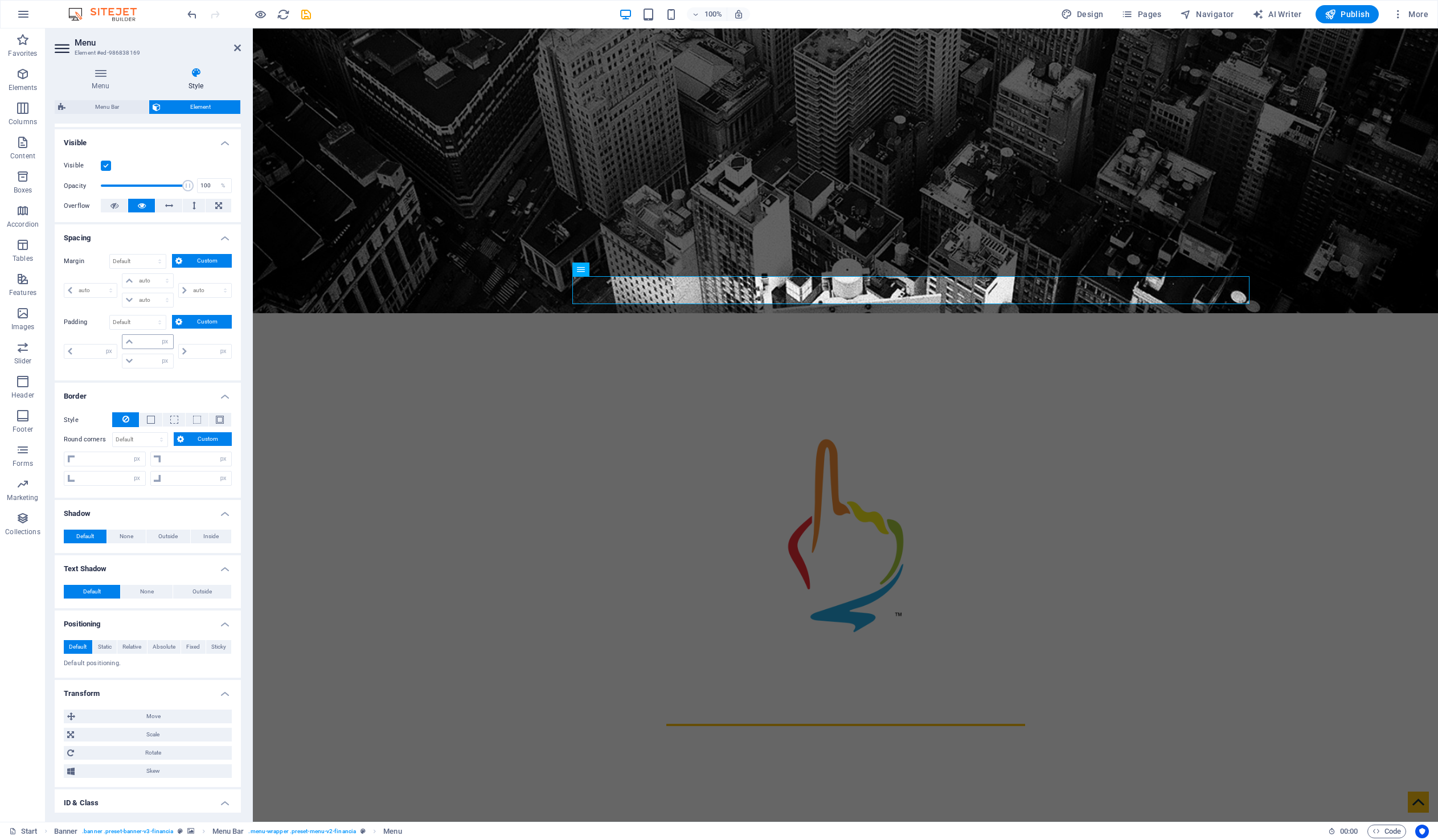
scroll to position [71, 0]
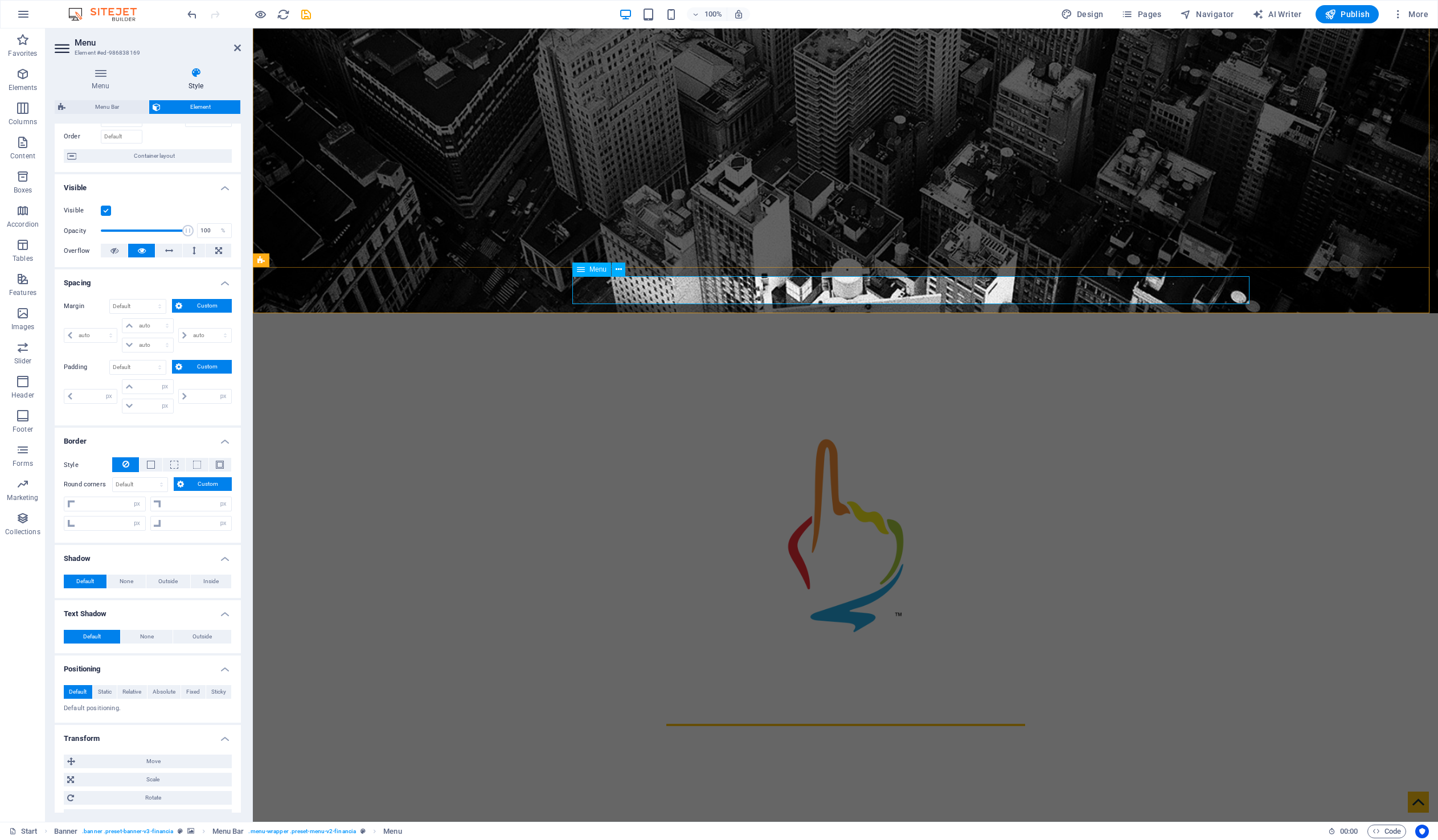
click at [763, 809] on nav "Home About me Services Partners Advisors FAQ project Profile Contact" at bounding box center [845, 828] width 538 height 38
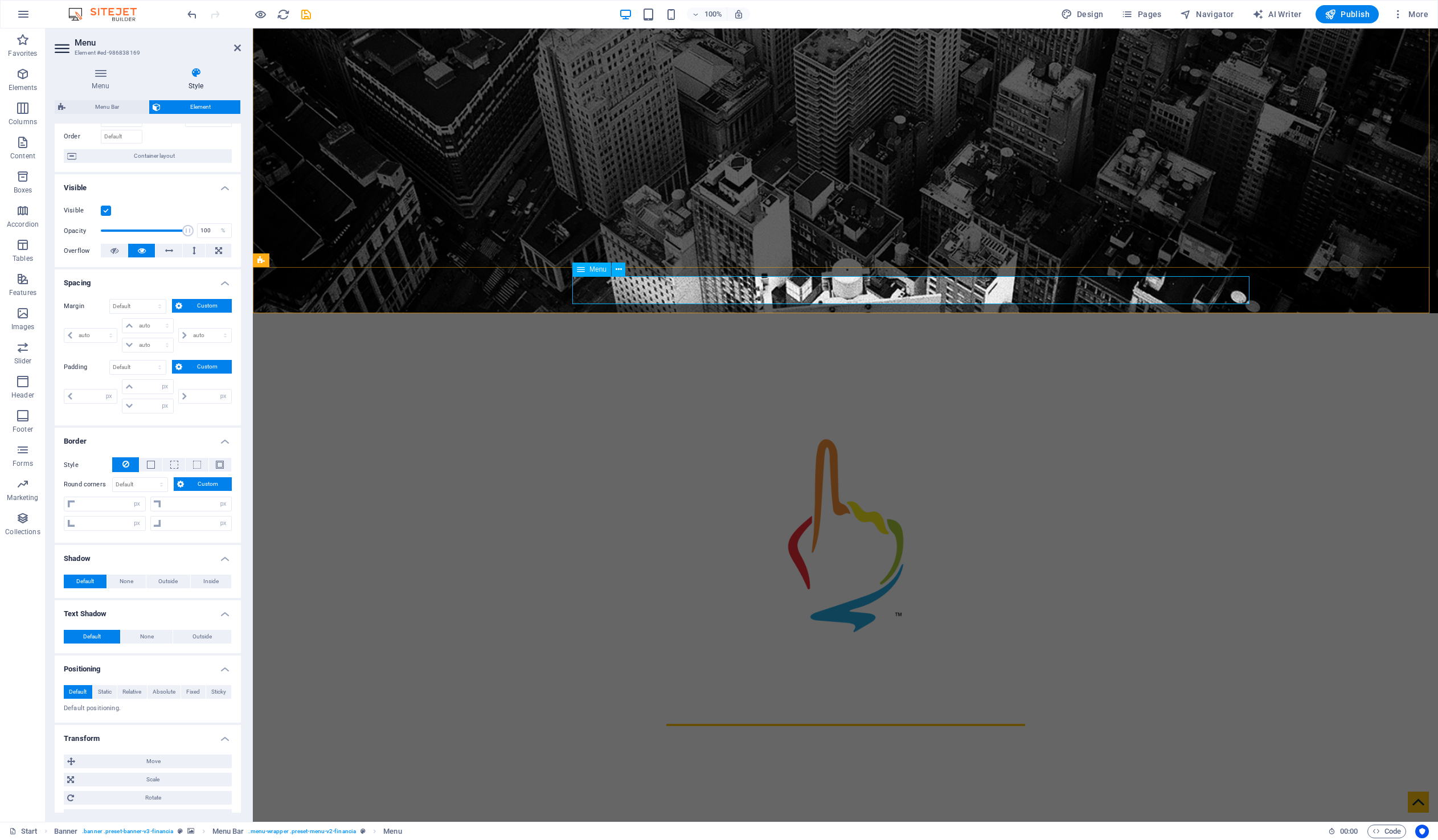
click at [763, 809] on nav "Home About me Services Partners Advisors FAQ project Profile Contact" at bounding box center [845, 828] width 538 height 38
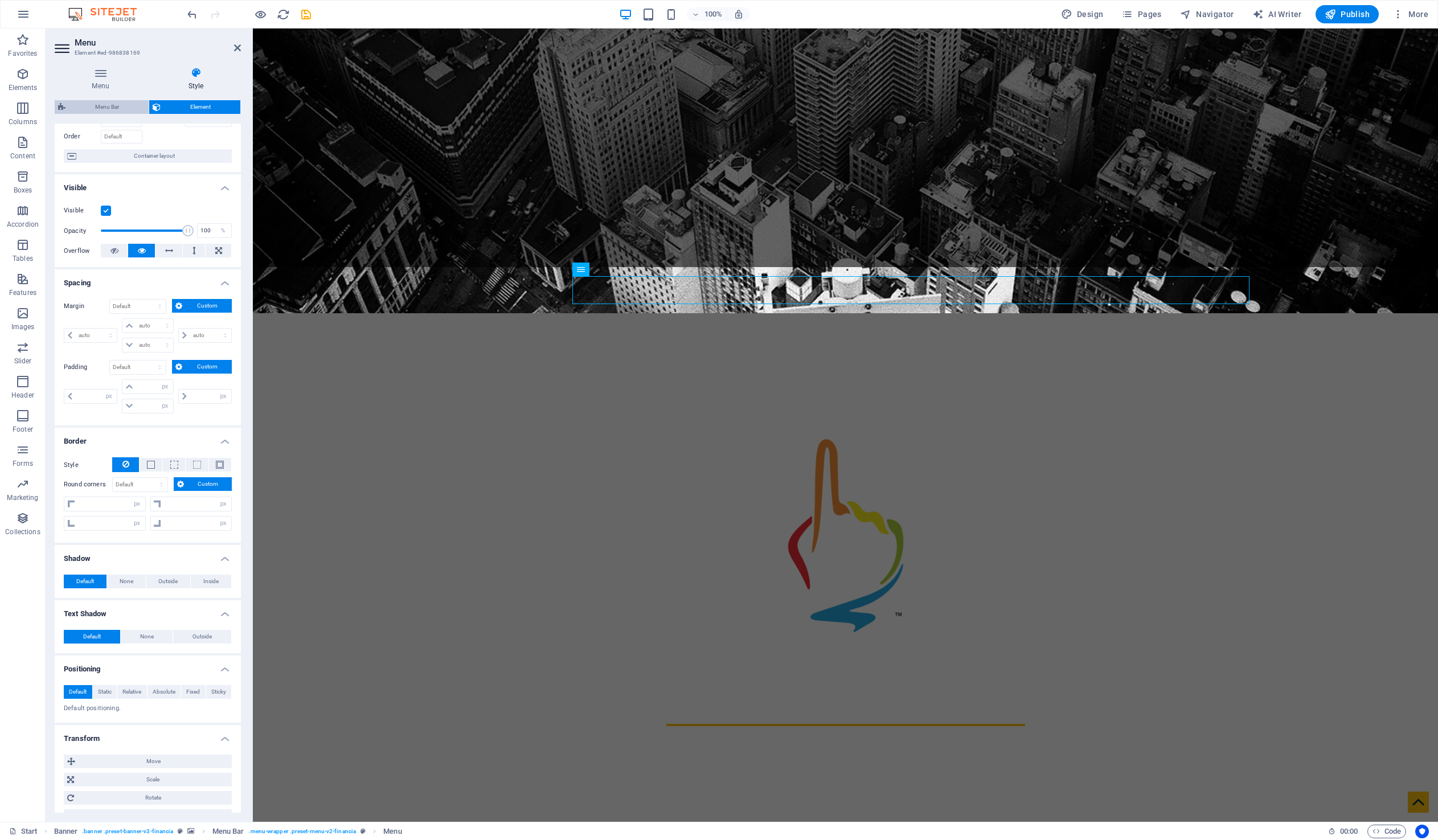
click at [109, 107] on span "Menu Bar" at bounding box center [107, 107] width 76 height 14
select select "rem"
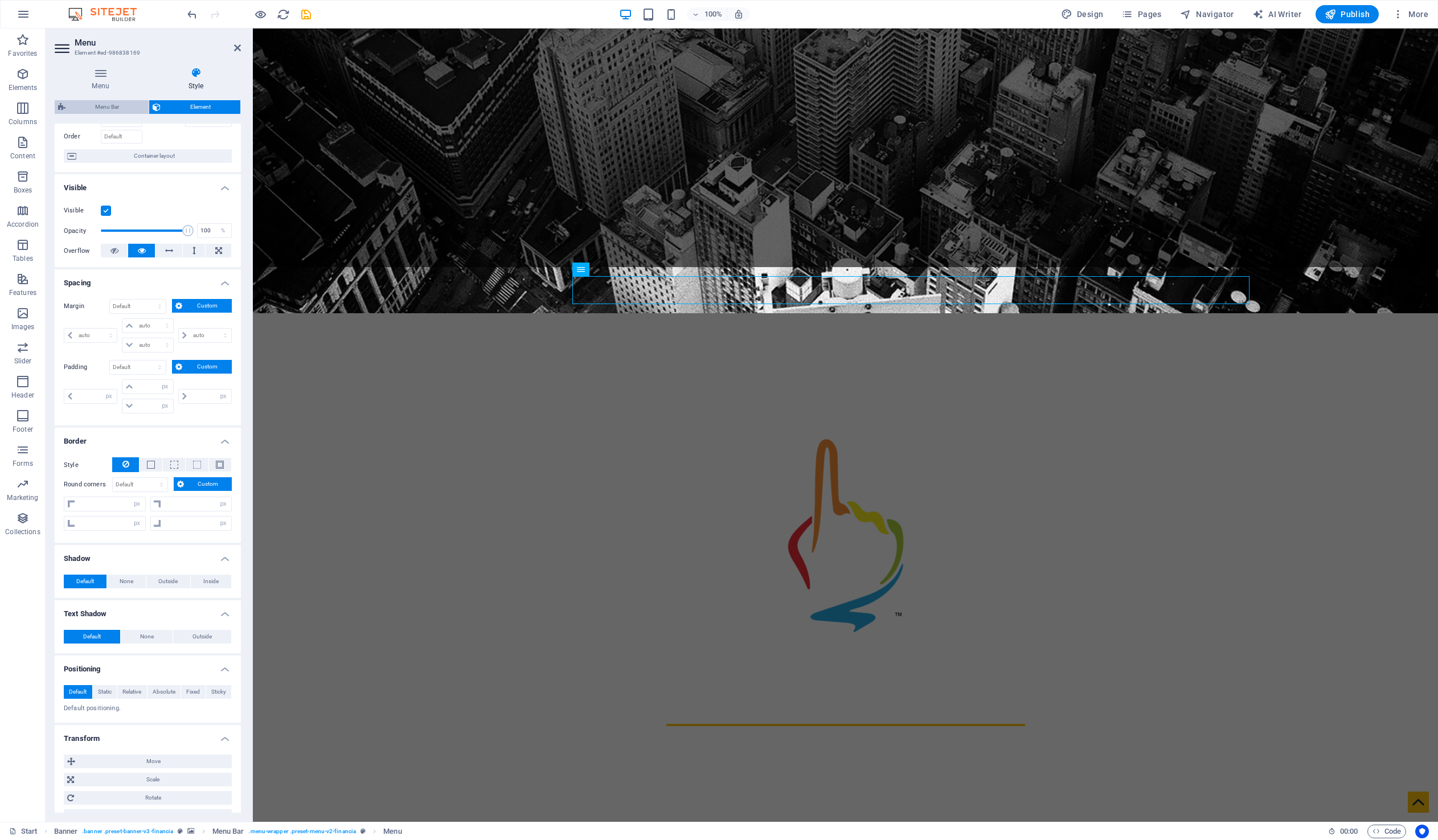
select select "rem"
select select "sticky_menu"
select select "px"
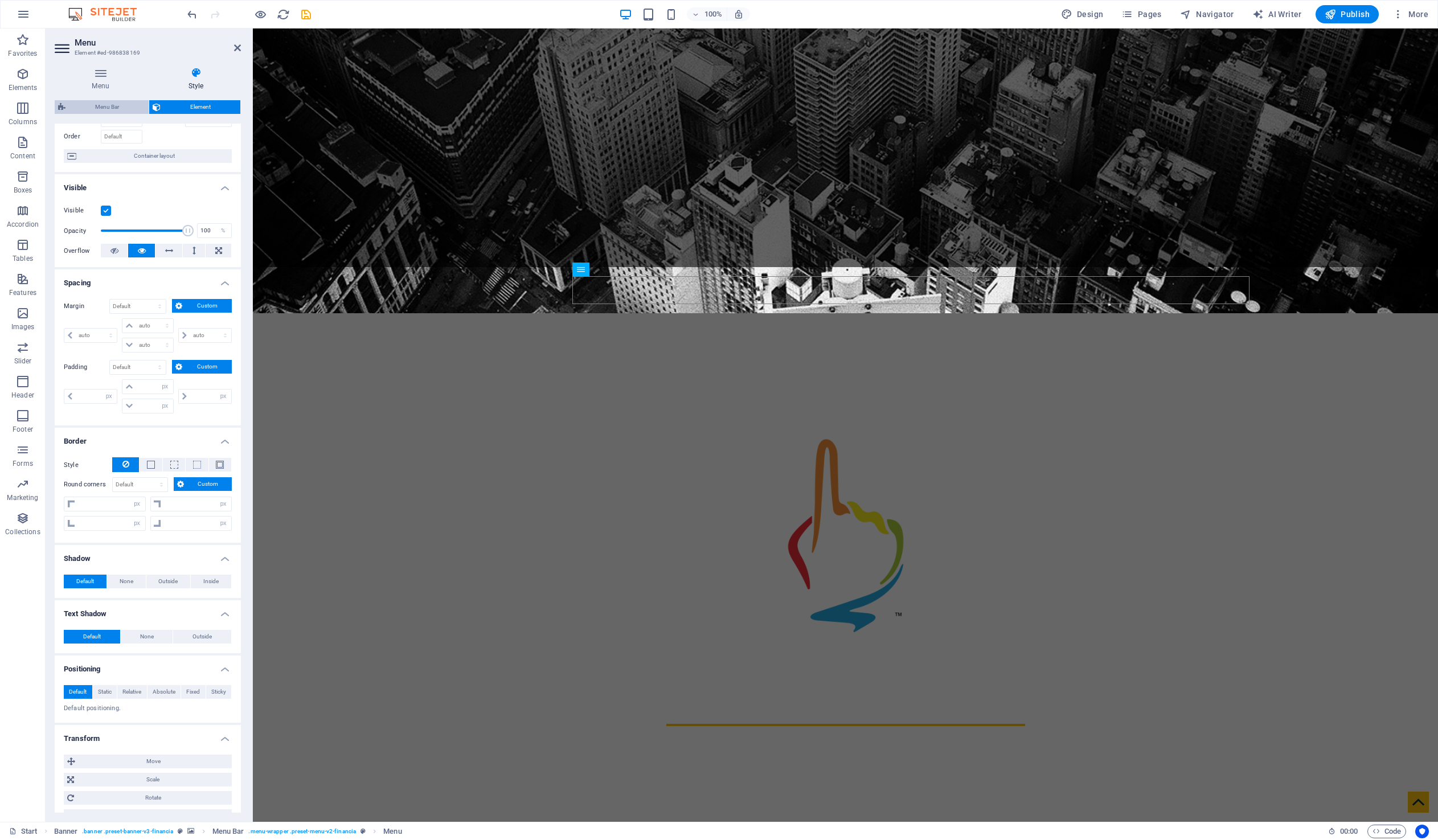
select select "px"
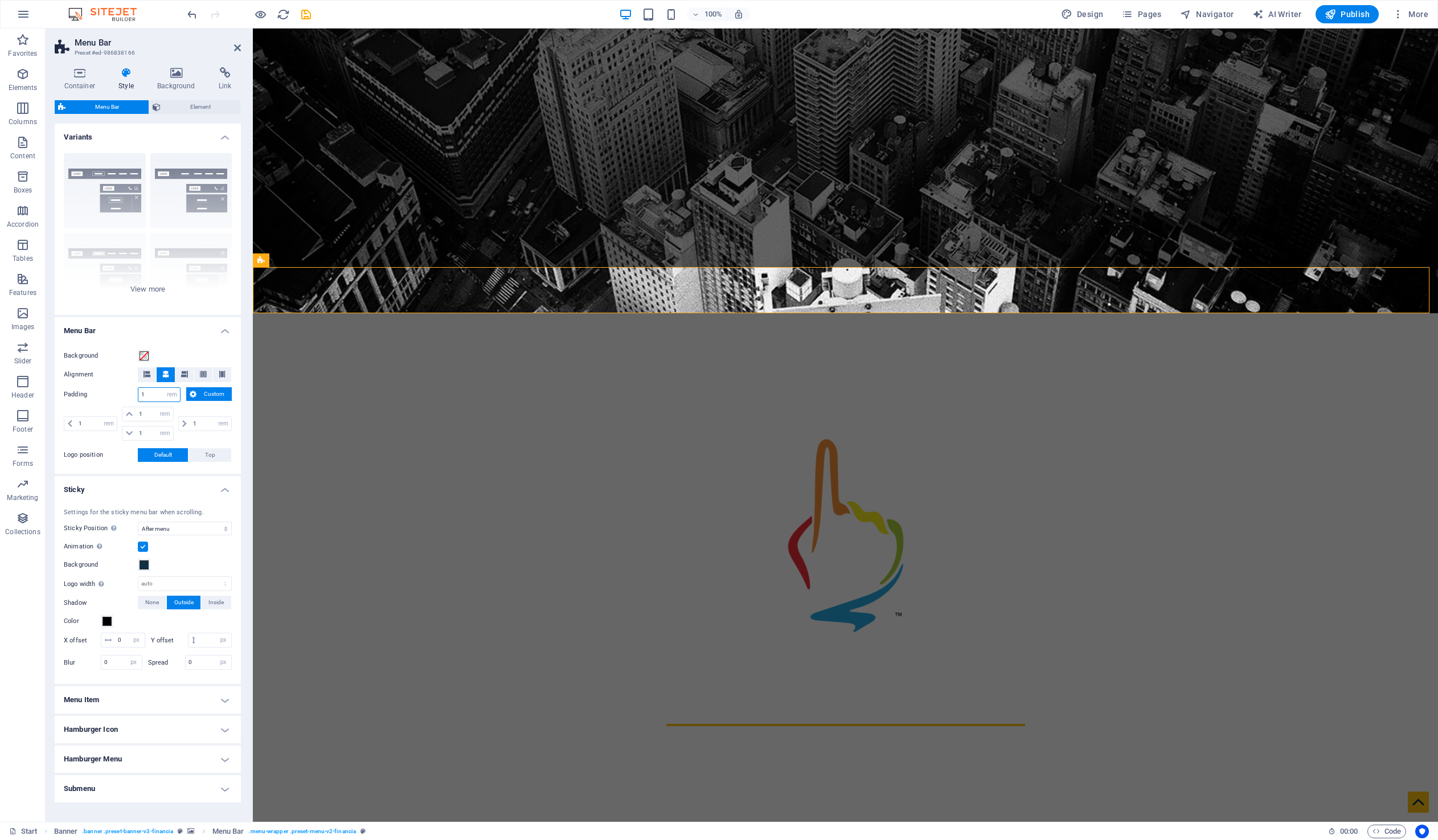
drag, startPoint x: 157, startPoint y: 394, endPoint x: 116, endPoint y: 394, distance: 41.0
click at [116, 394] on div "Padding 1 px rem % vh vw Custom Custom" at bounding box center [148, 394] width 168 height 15
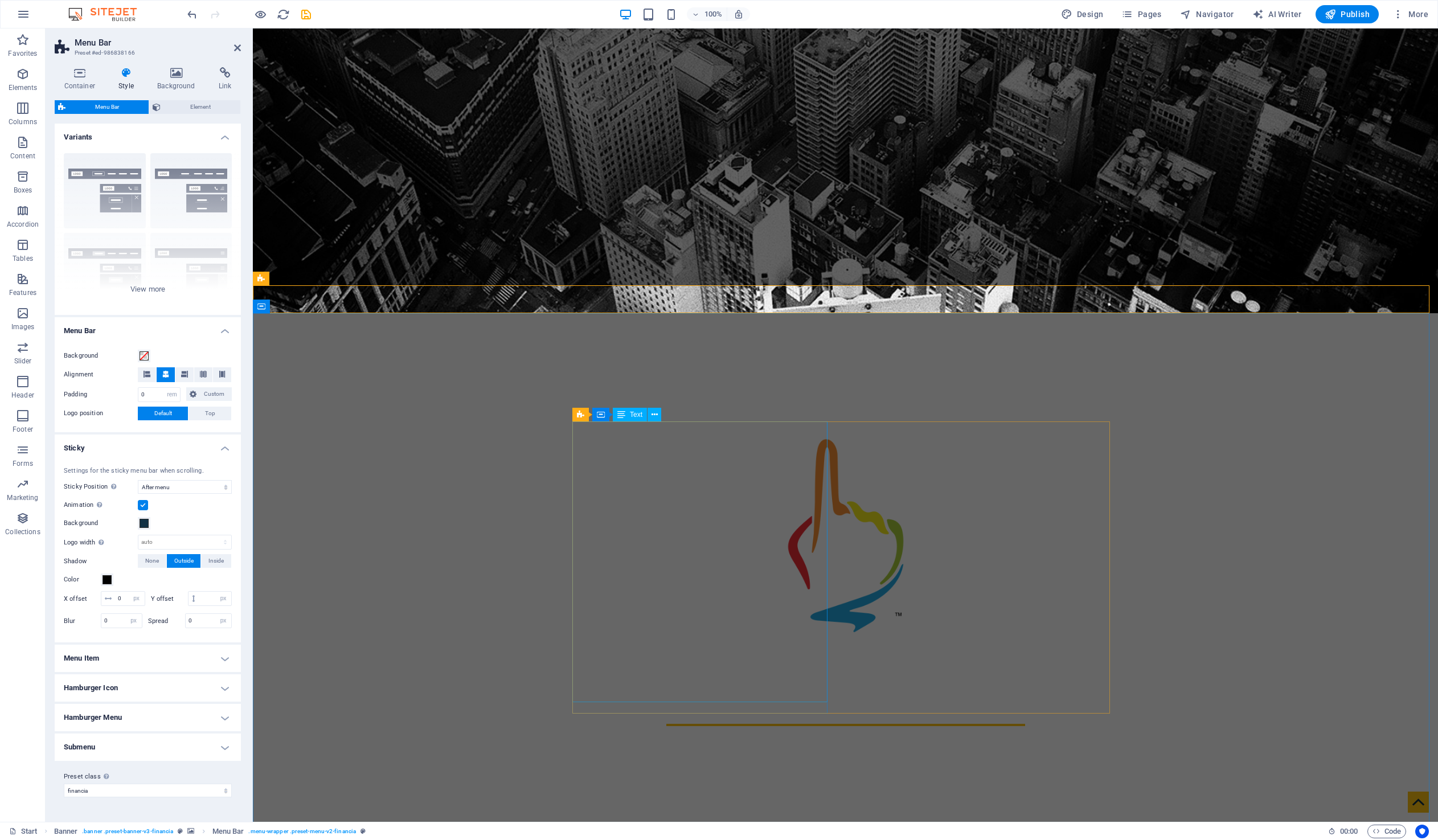
type input "1"
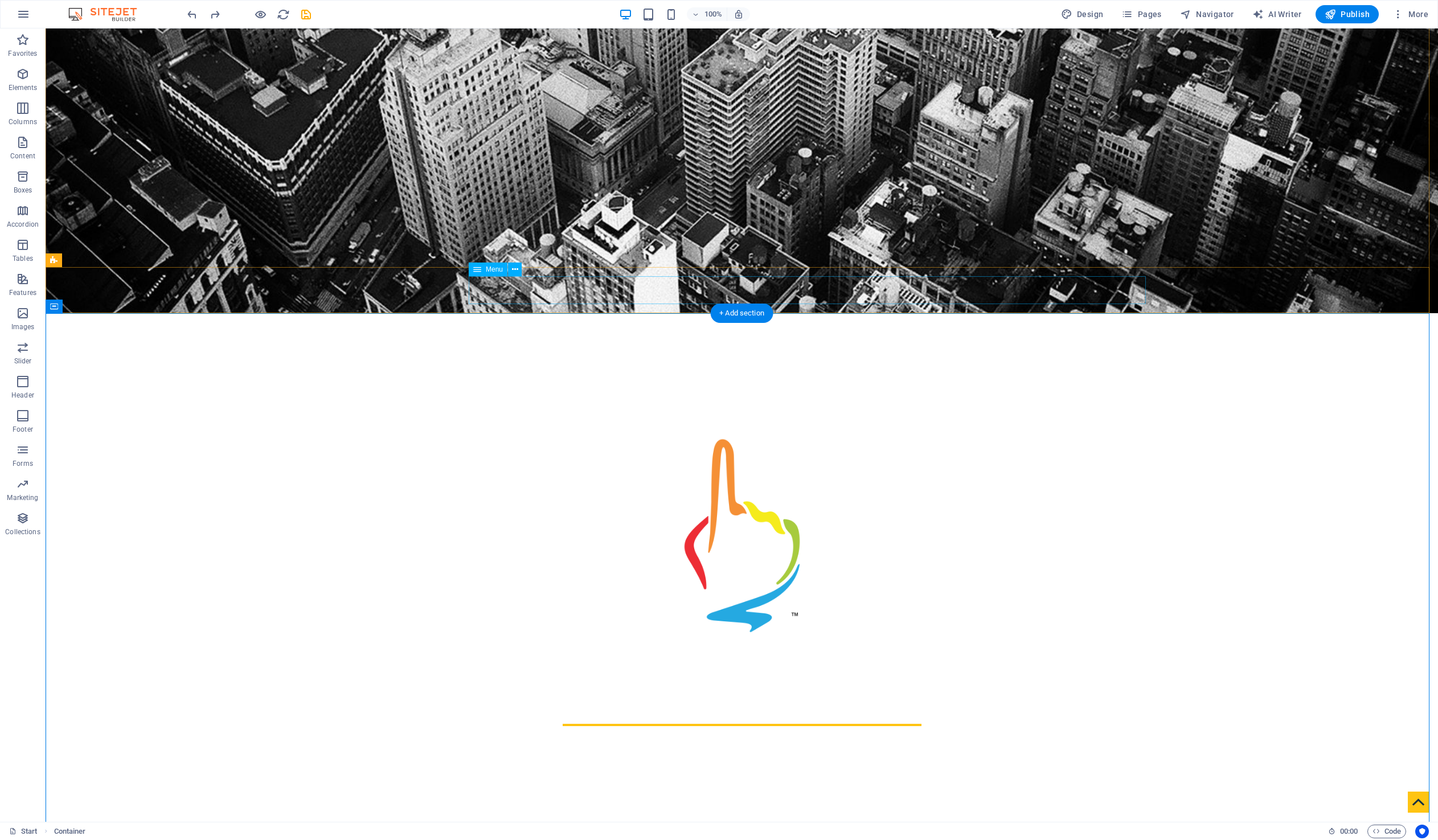
click at [497, 268] on span "Menu" at bounding box center [494, 269] width 17 height 7
select select "px"
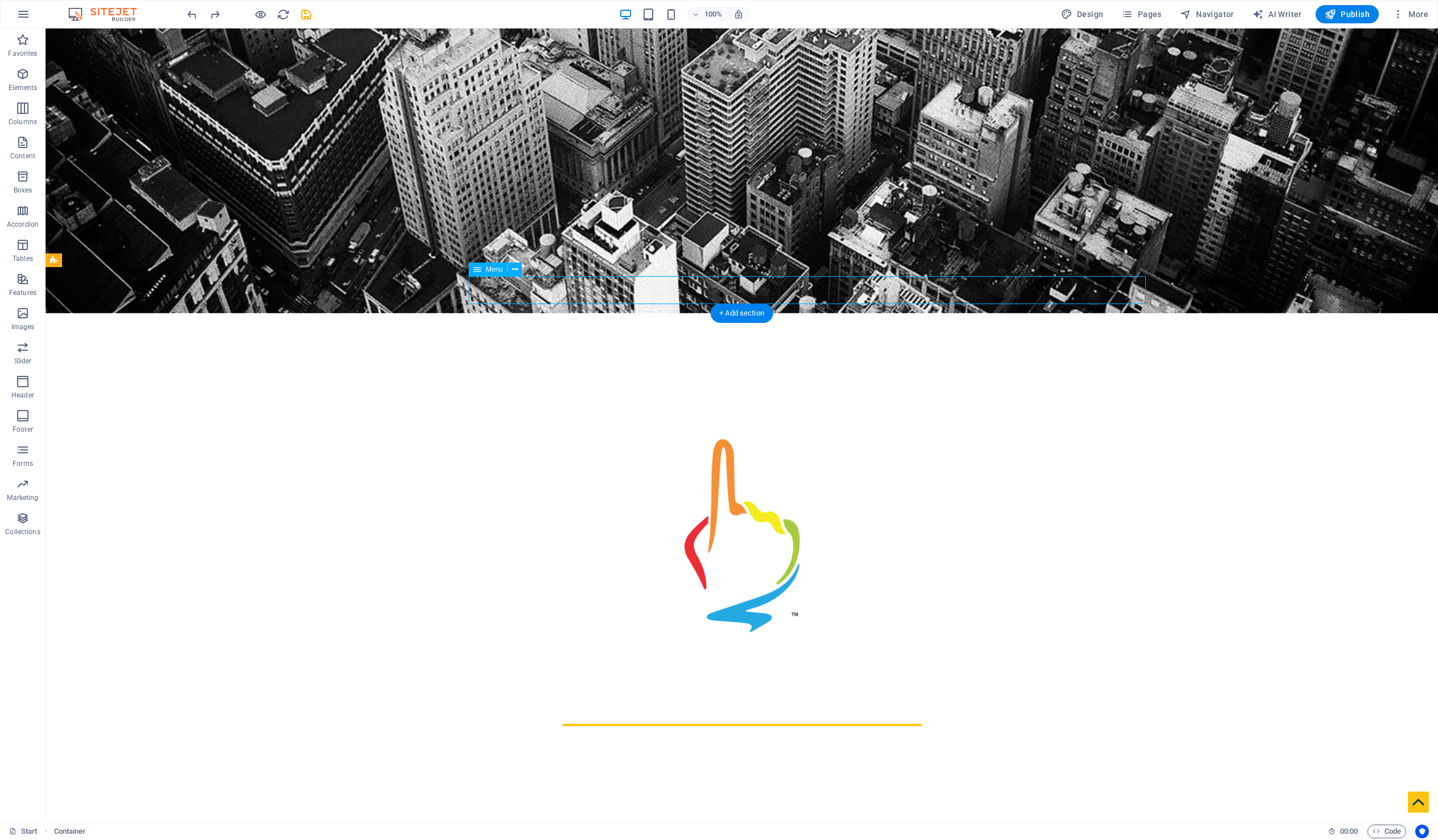
select select "px"
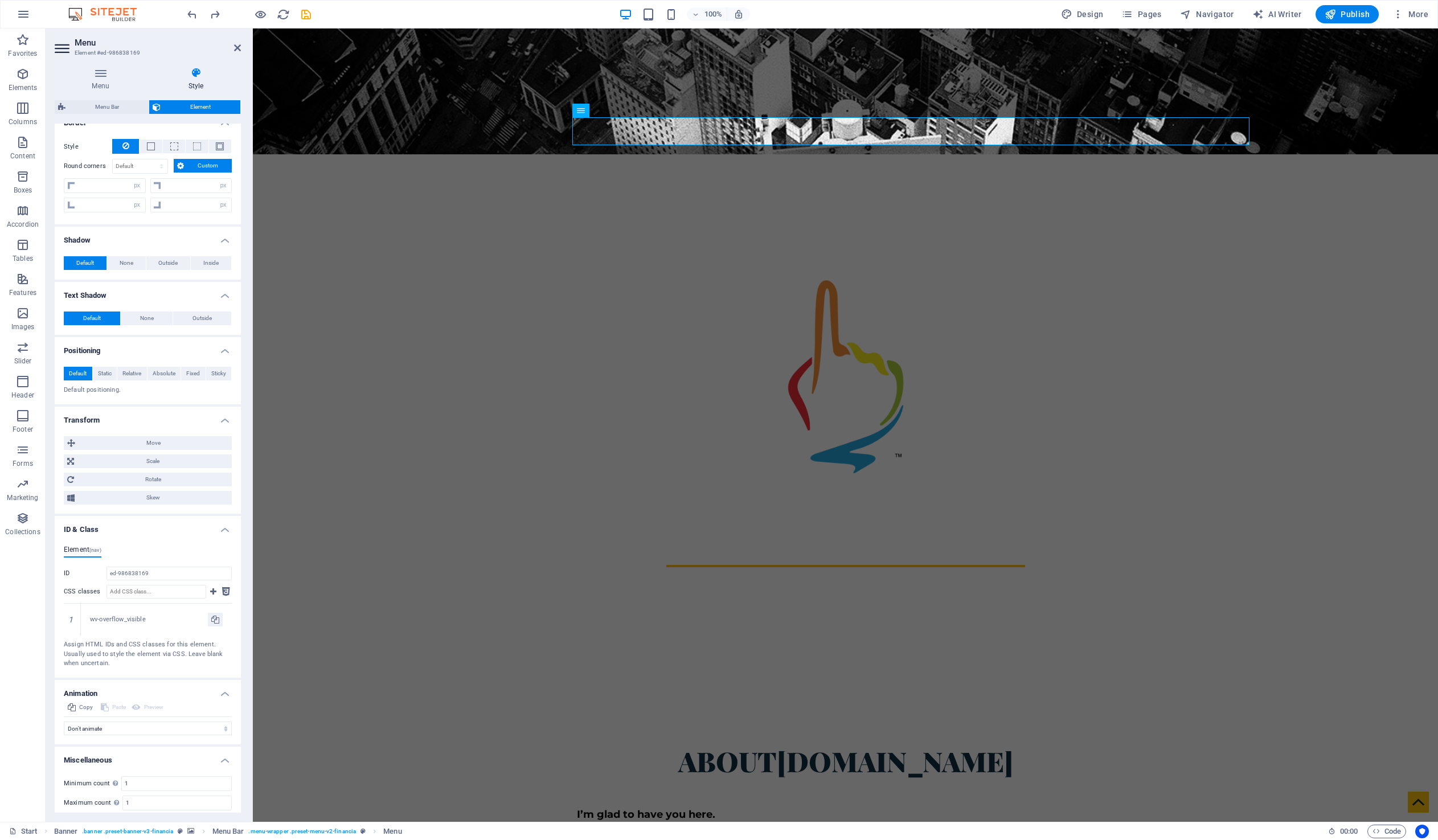
scroll to position [163, 0]
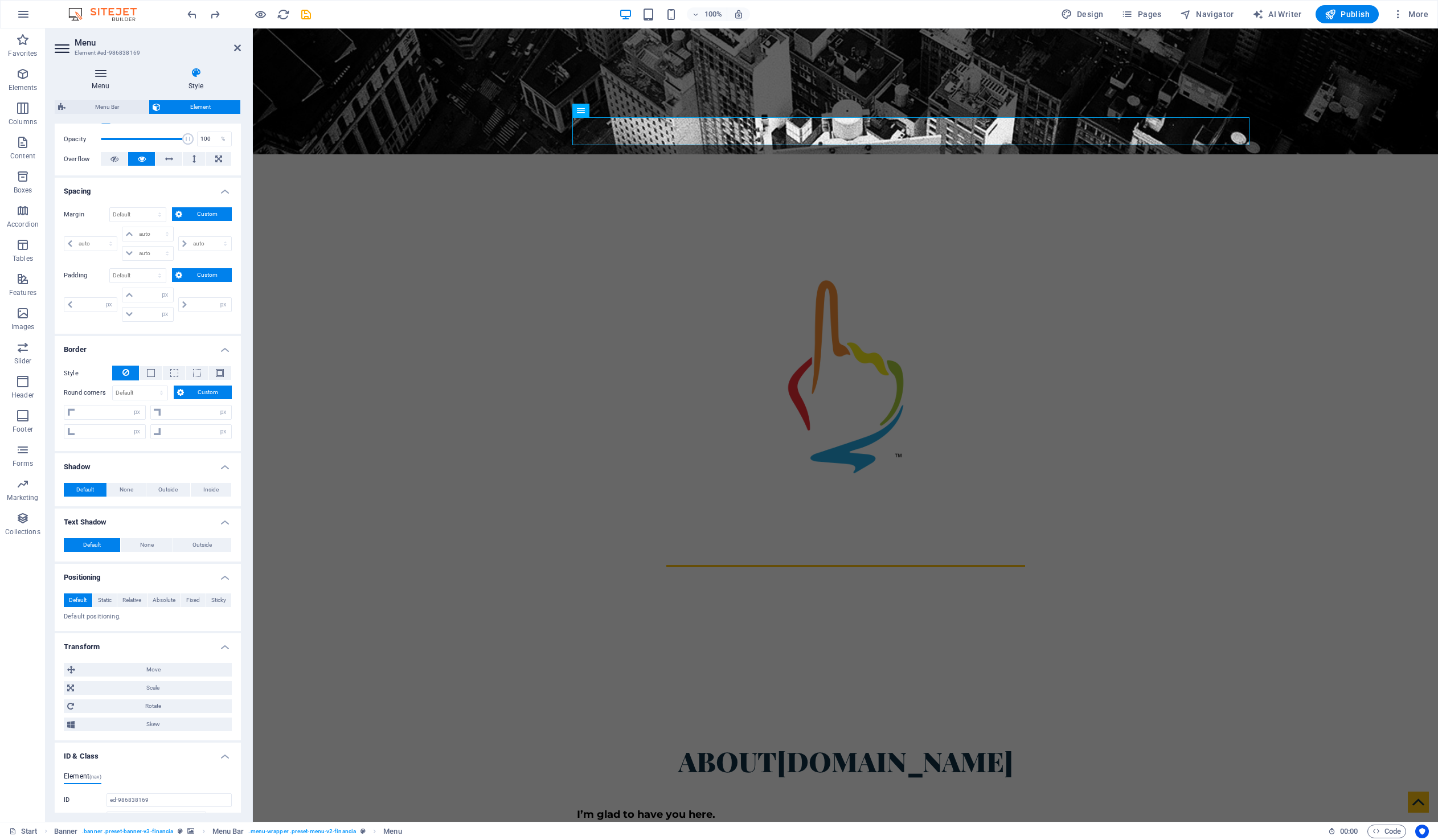
click at [104, 78] on h4 "Menu" at bounding box center [103, 79] width 96 height 24
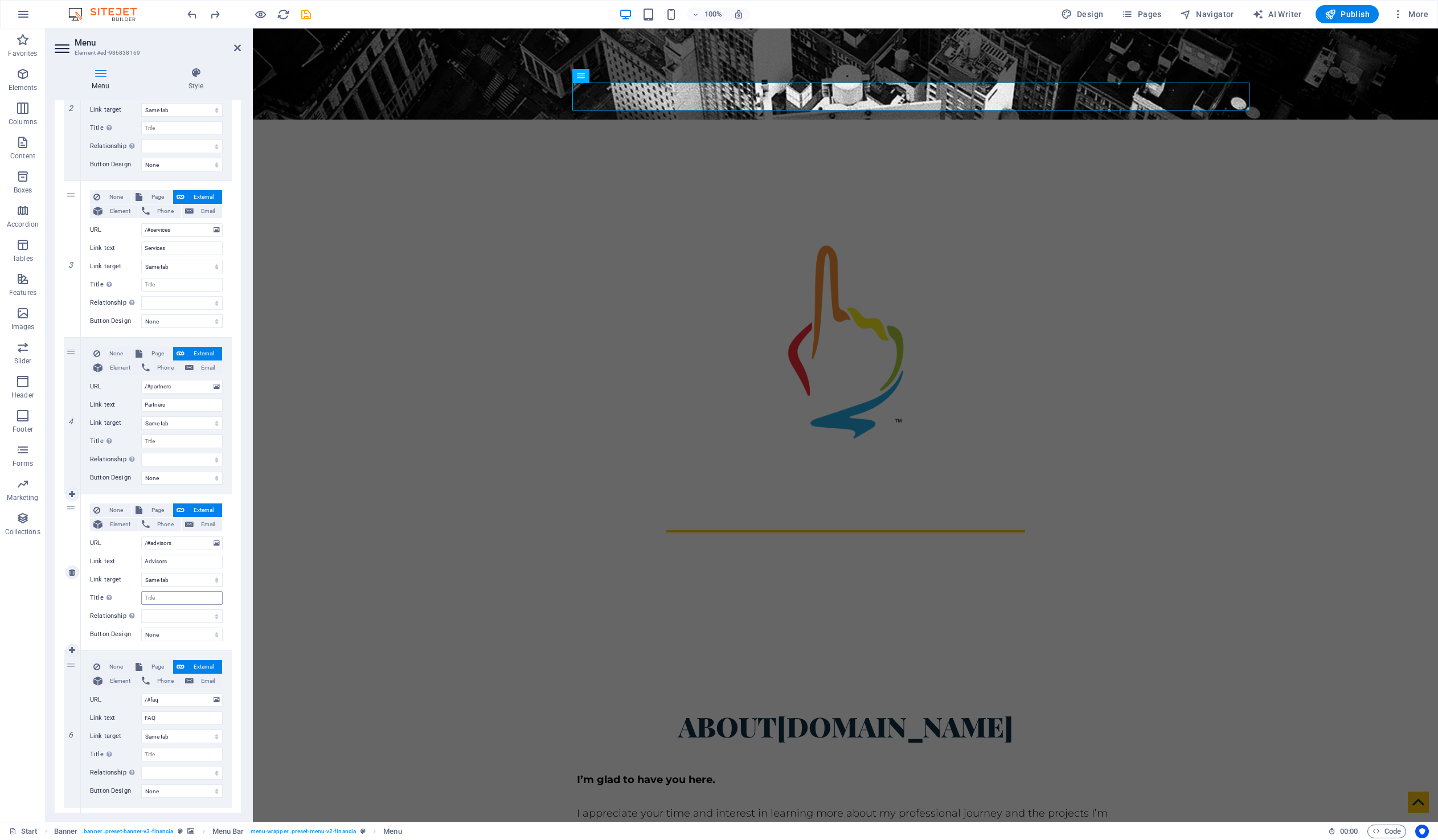
scroll to position [801, 0]
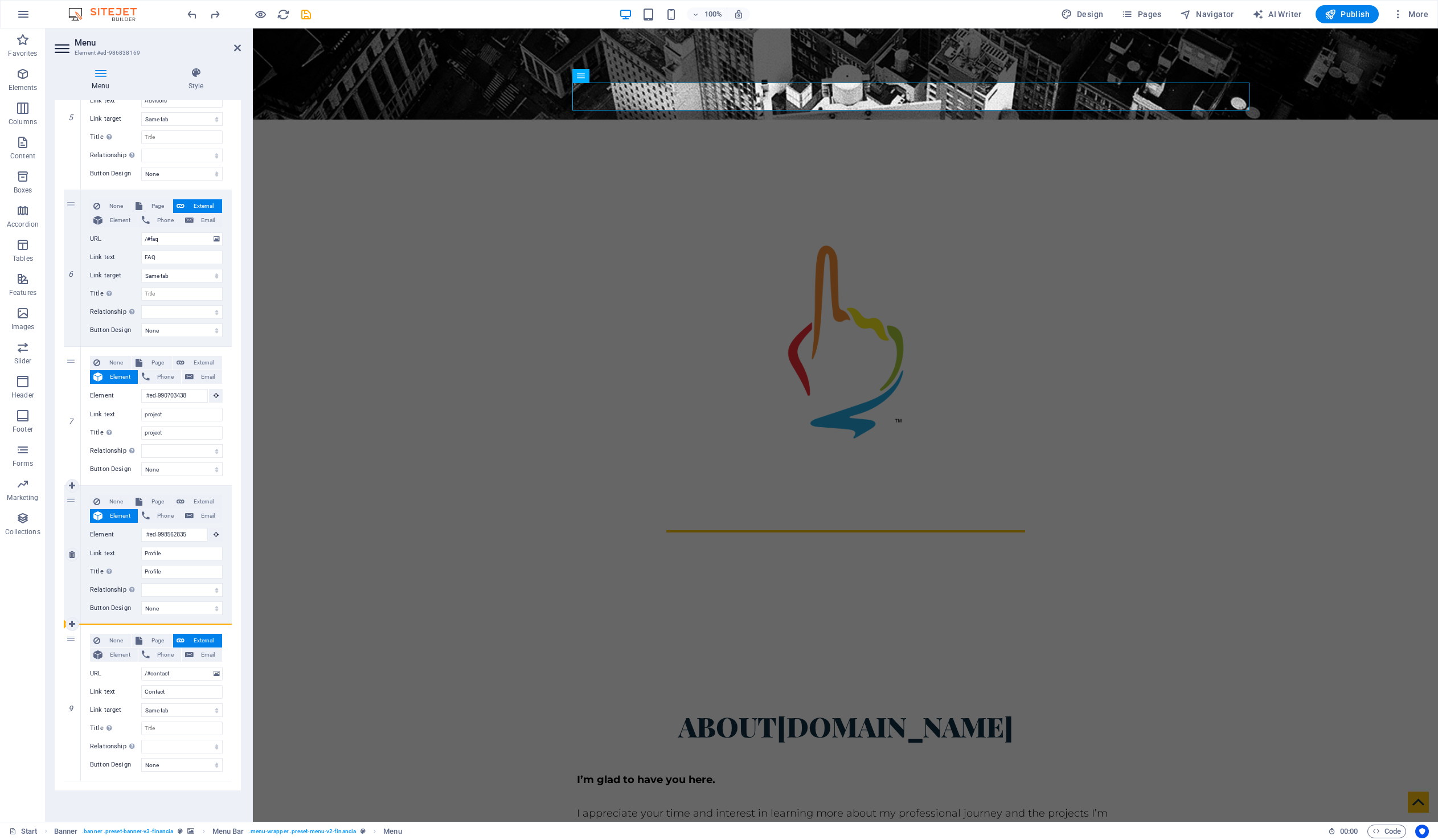
drag, startPoint x: 69, startPoint y: 633, endPoint x: 86, endPoint y: 622, distance: 20.2
click at [86, 622] on div "1 None Page External Element Phone Email Page Start Privacy and Policy Terms an…" at bounding box center [148, 94] width 168 height 1374
select select
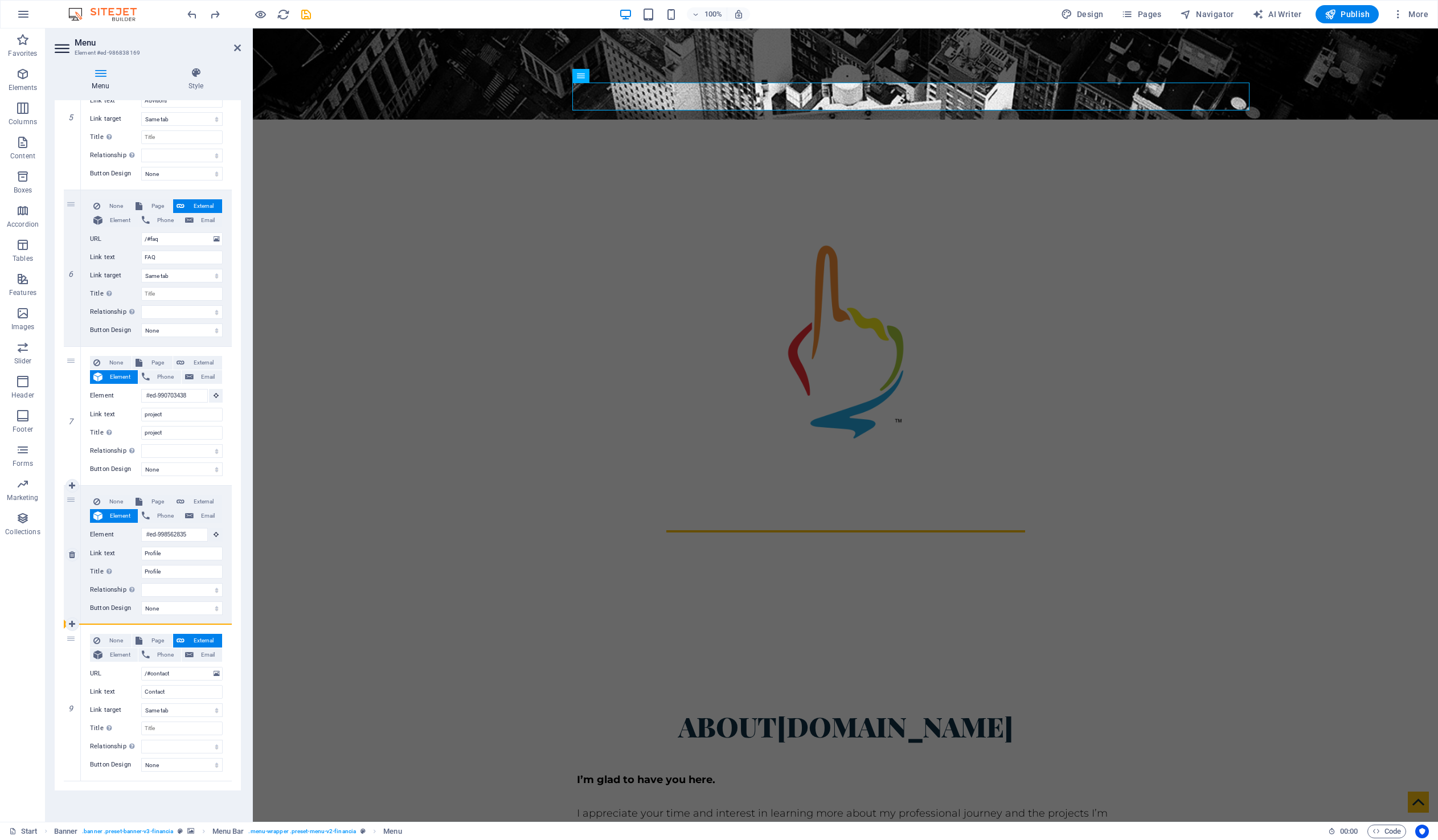
select select
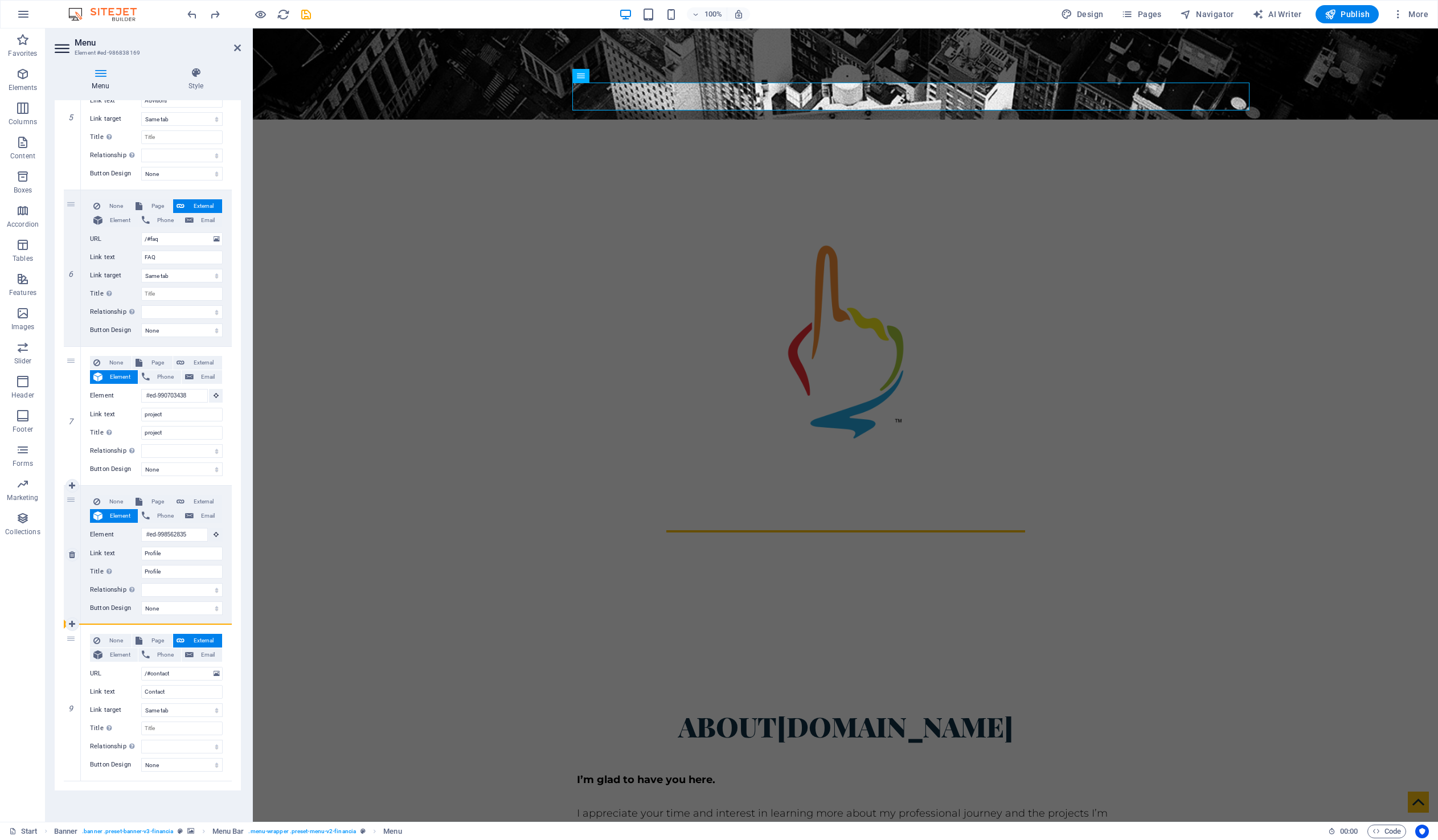
select select
click at [76, 601] on div "8" at bounding box center [72, 554] width 17 height 138
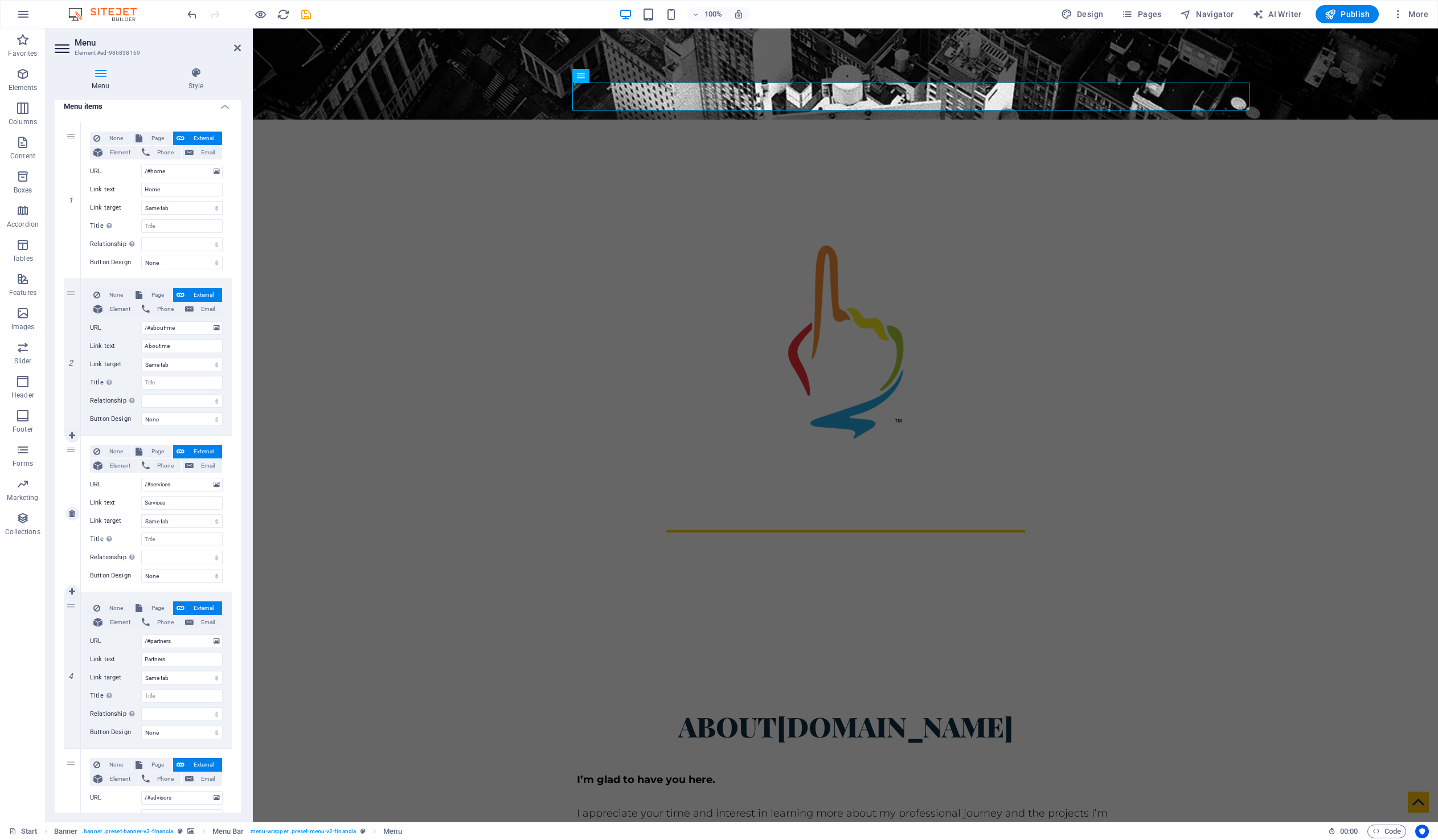
scroll to position [0, 0]
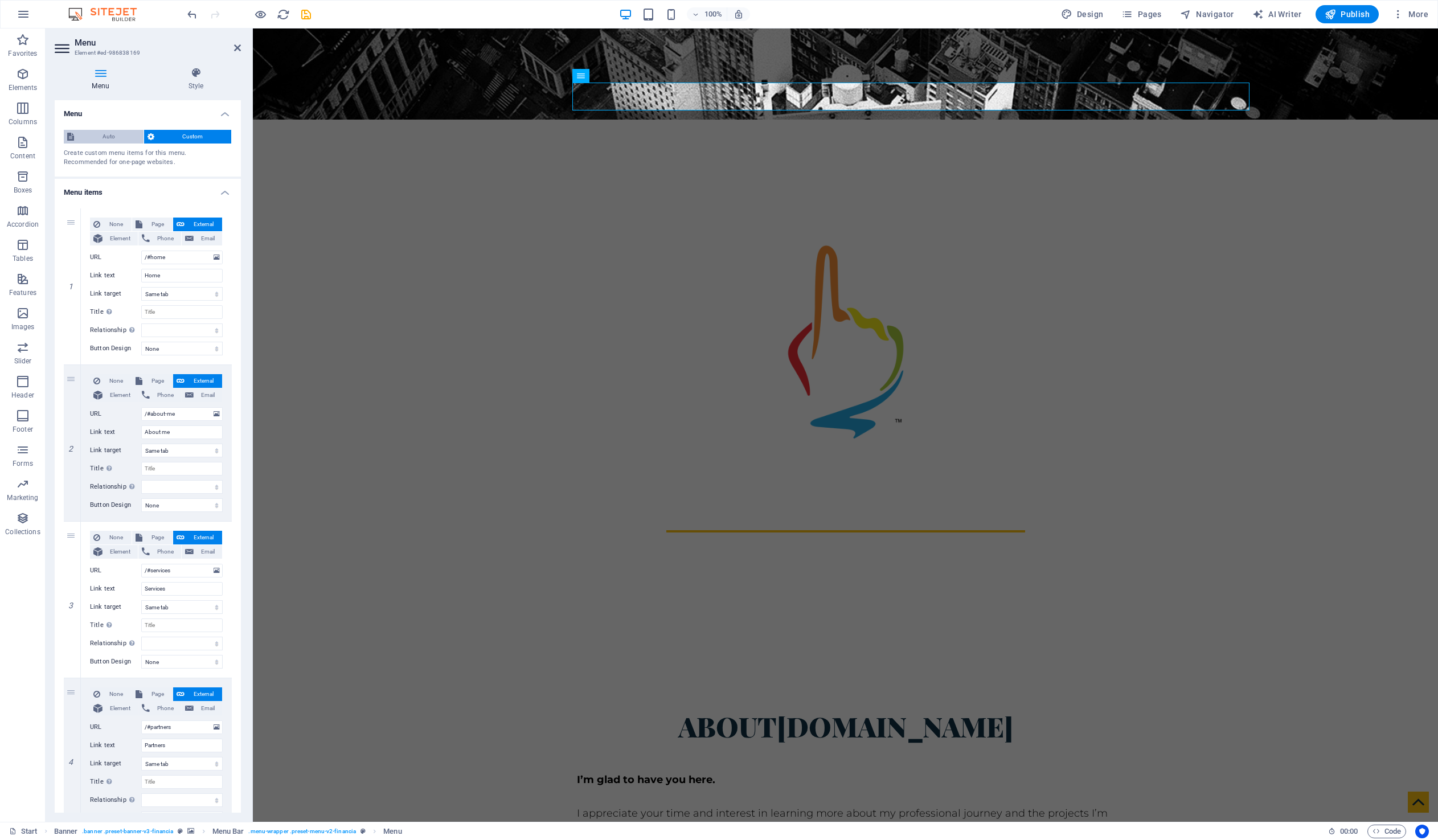
click at [106, 137] on span "Auto" at bounding box center [109, 137] width 62 height 14
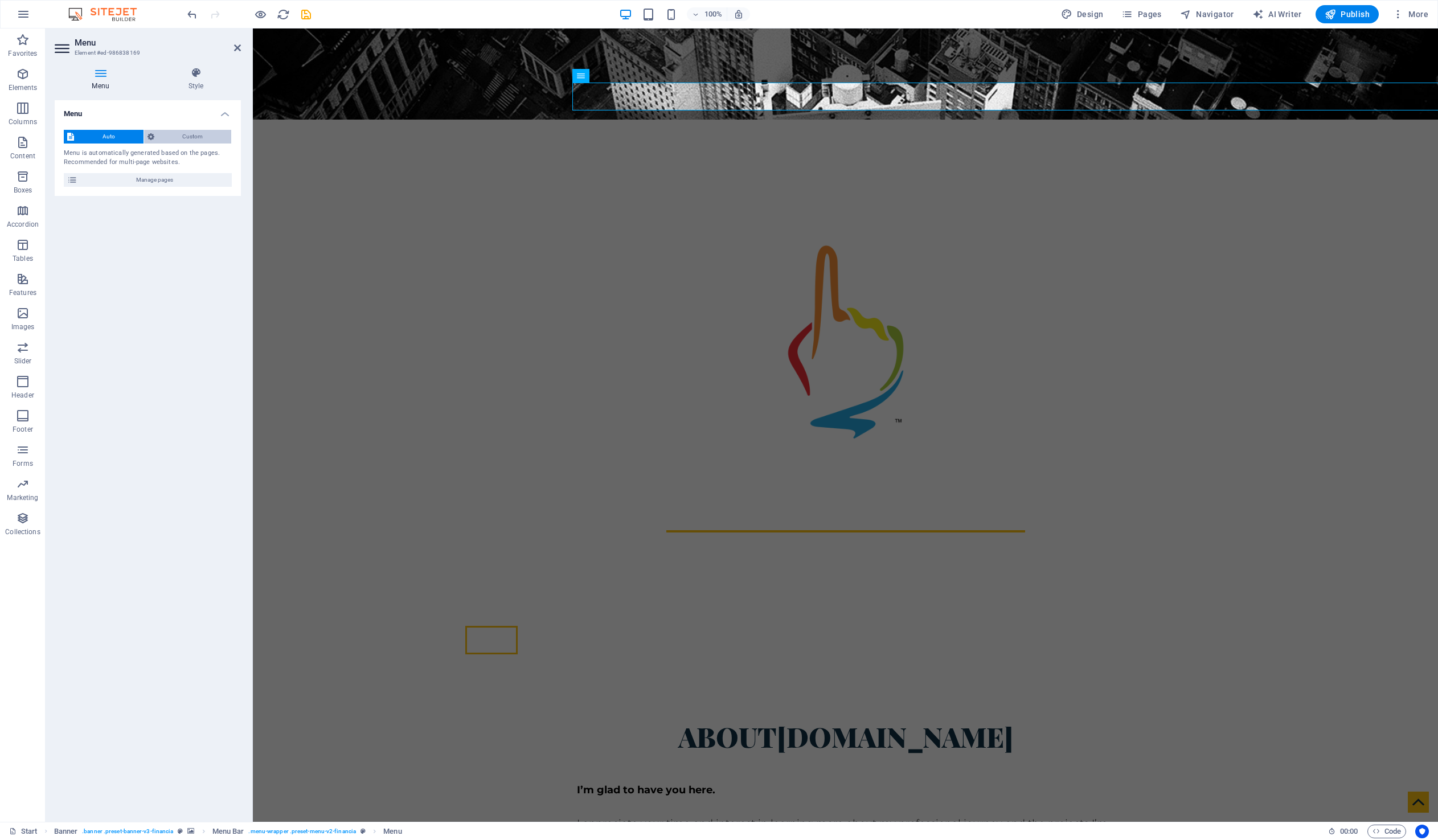
click at [201, 137] on span "Custom" at bounding box center [193, 137] width 71 height 14
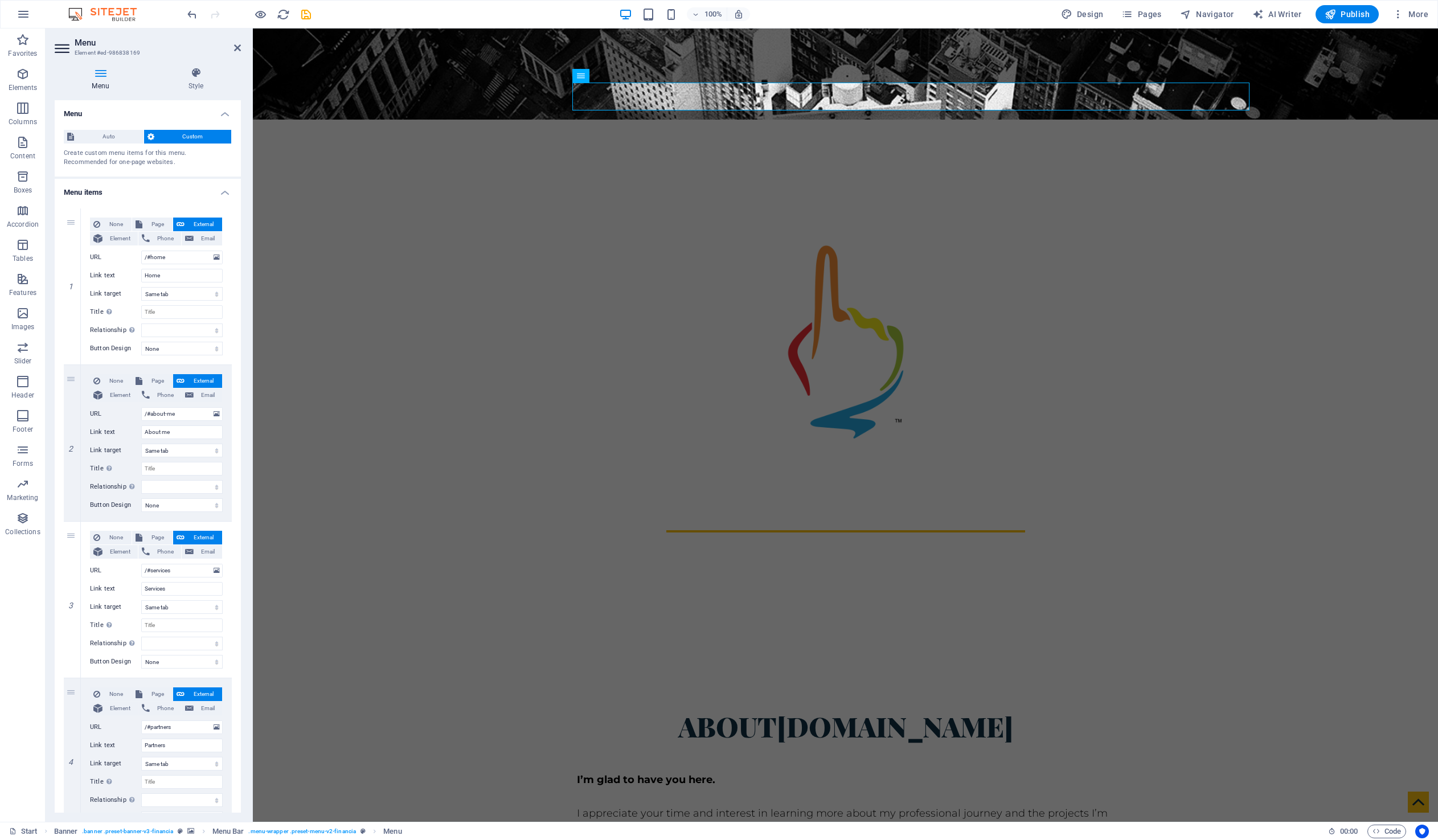
click at [103, 75] on icon at bounding box center [101, 73] width 92 height 11
click at [200, 71] on icon at bounding box center [196, 73] width 90 height 11
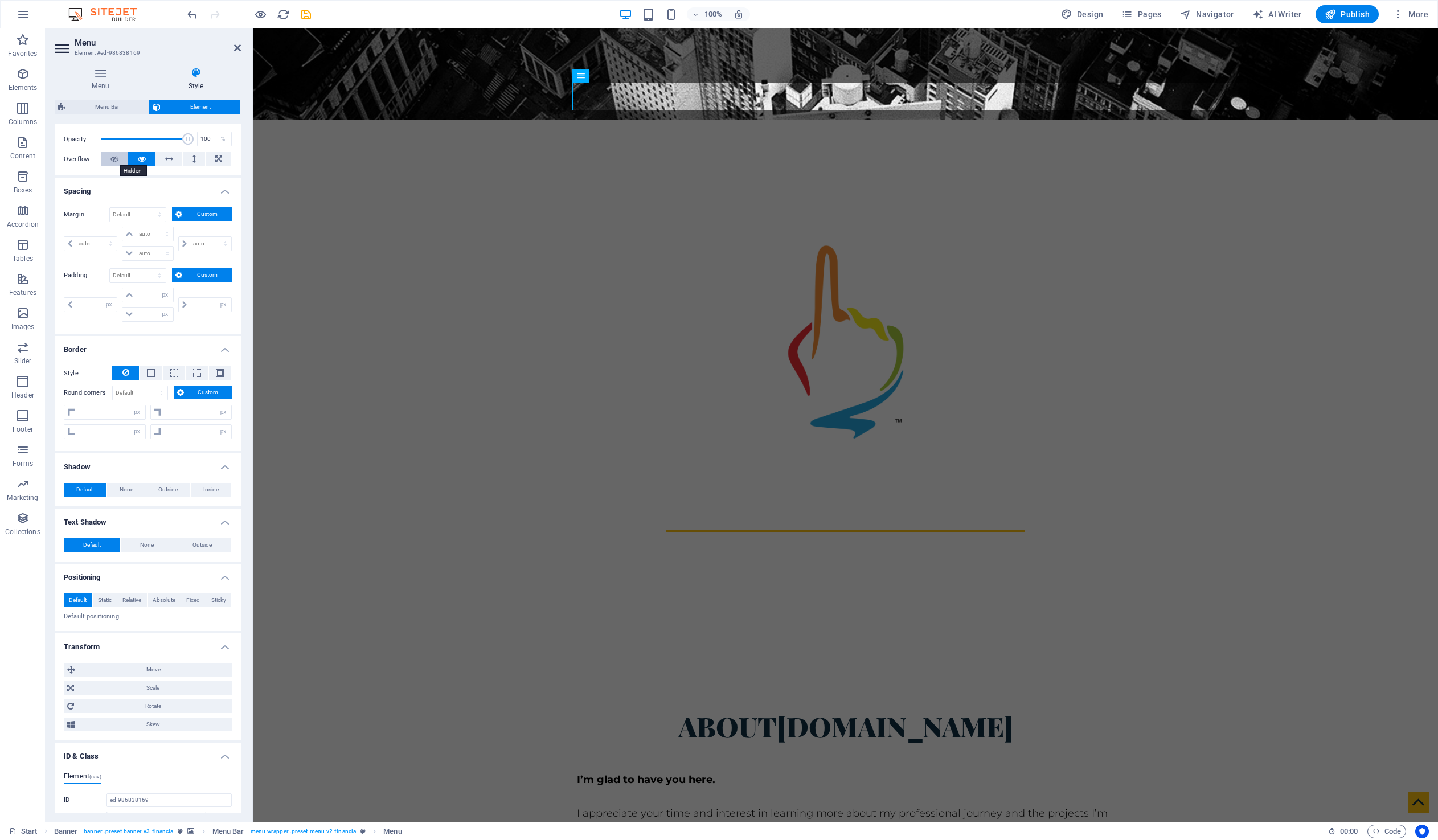
click at [110, 160] on icon at bounding box center [114, 159] width 8 height 14
click at [138, 155] on icon at bounding box center [142, 159] width 8 height 14
click at [167, 160] on icon at bounding box center [169, 159] width 8 height 14
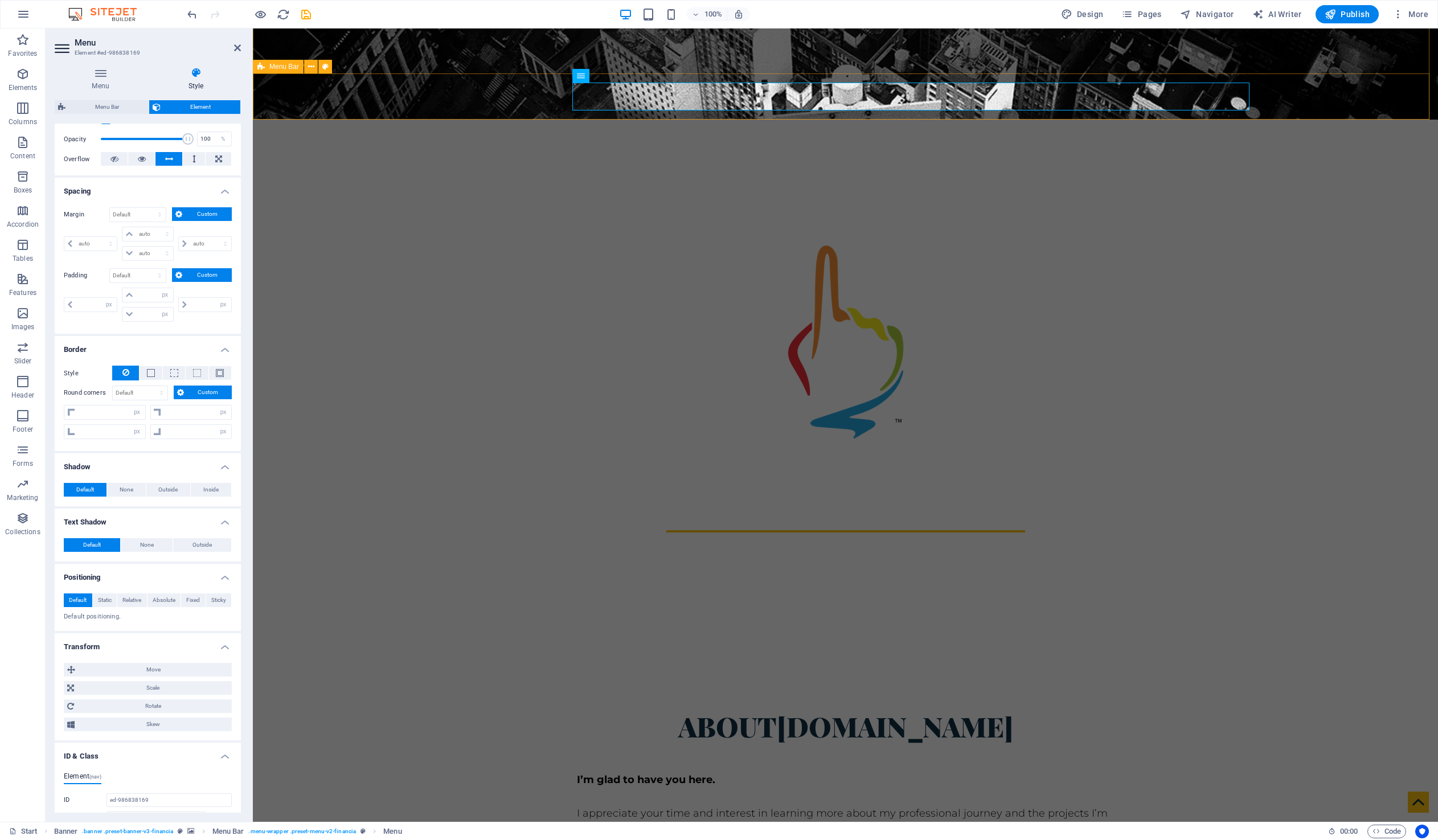
click at [273, 607] on div "Home About me Services Partners Advisors FAQ project Profile Contact Menu" at bounding box center [845, 635] width 1185 height 56
select select "rem"
select select "sticky_menu"
select select "px"
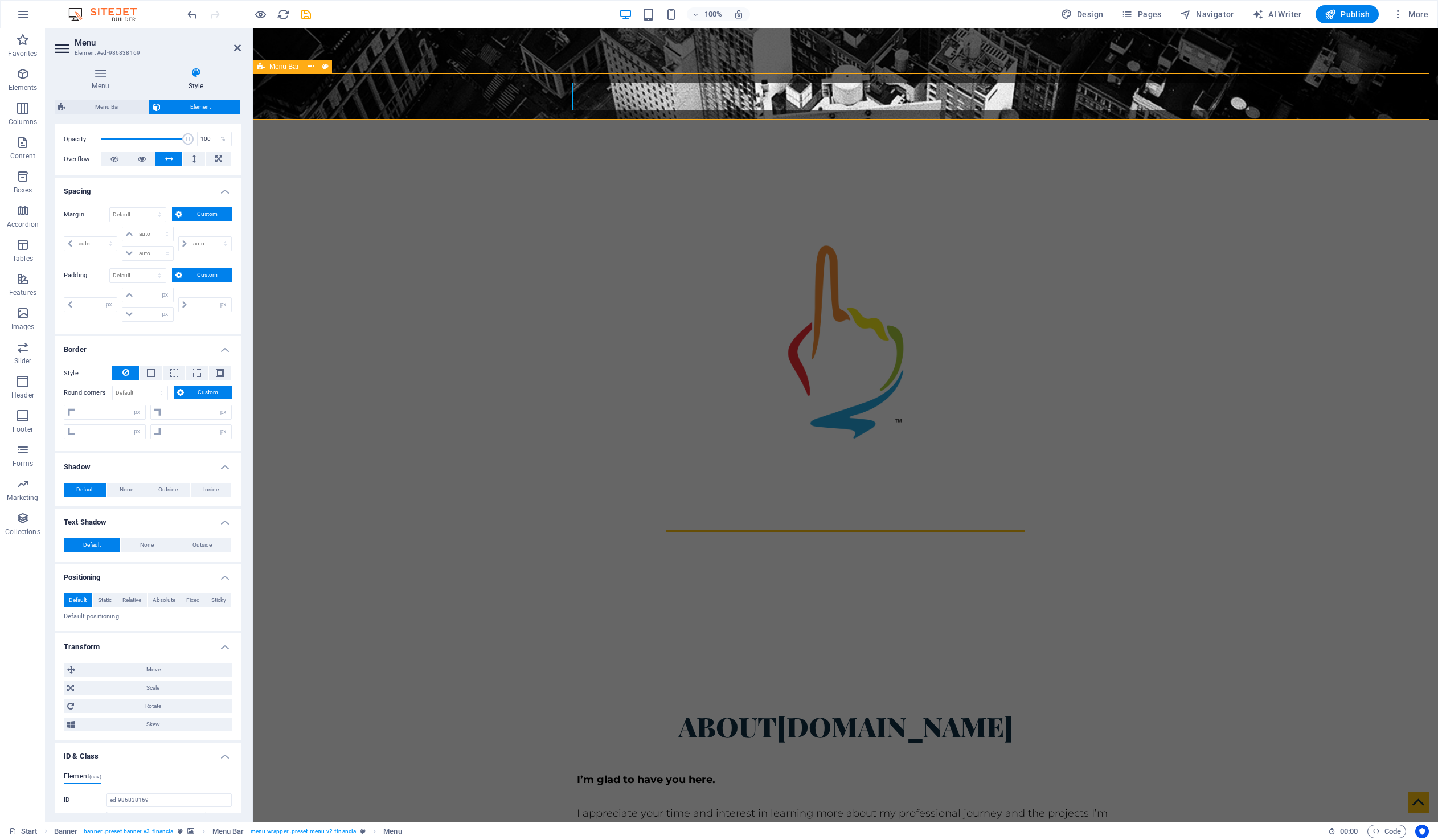
select select "px"
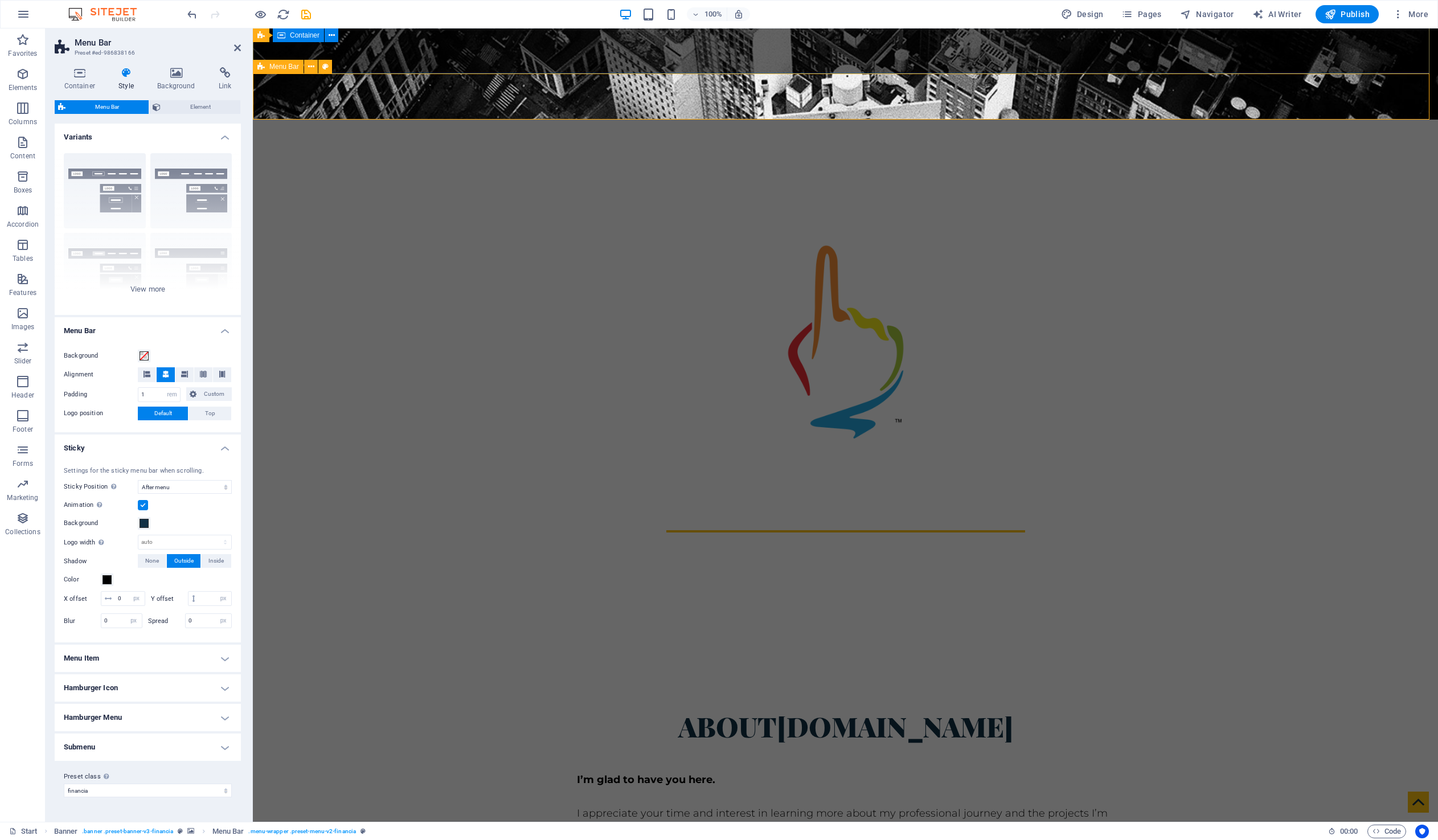
click at [280, 68] on span "Menu Bar" at bounding box center [284, 67] width 30 height 7
click at [154, 286] on div "Border Centered Default Fixed Loki Trigger Wide XXL" at bounding box center [148, 230] width 186 height 171
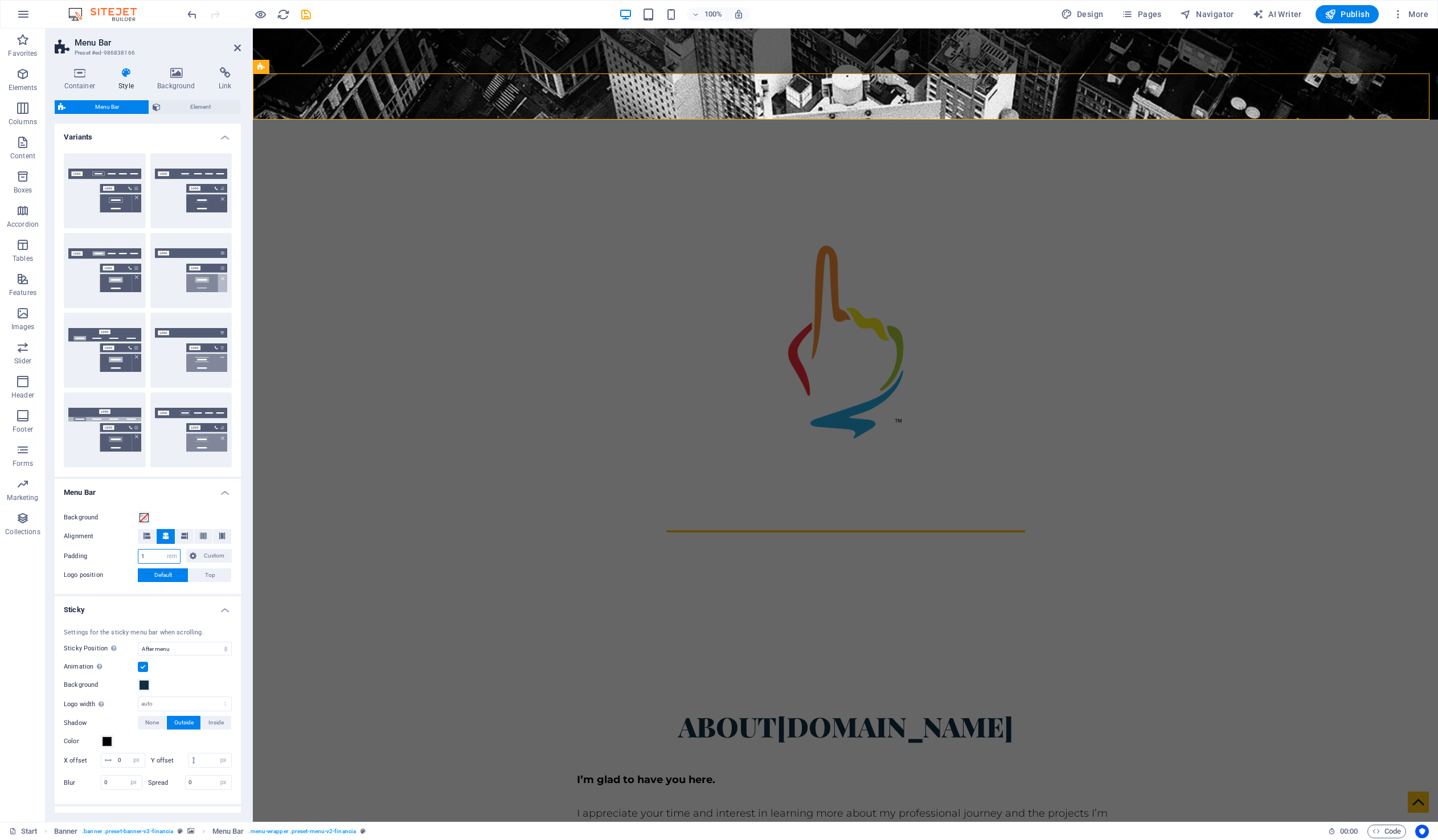
drag, startPoint x: 145, startPoint y: 558, endPoint x: 132, endPoint y: 558, distance: 13.0
click at [132, 558] on div "Padding 1 px rem % vh vw Custom Custom" at bounding box center [148, 556] width 168 height 15
click at [221, 555] on span "Custom" at bounding box center [214, 556] width 28 height 14
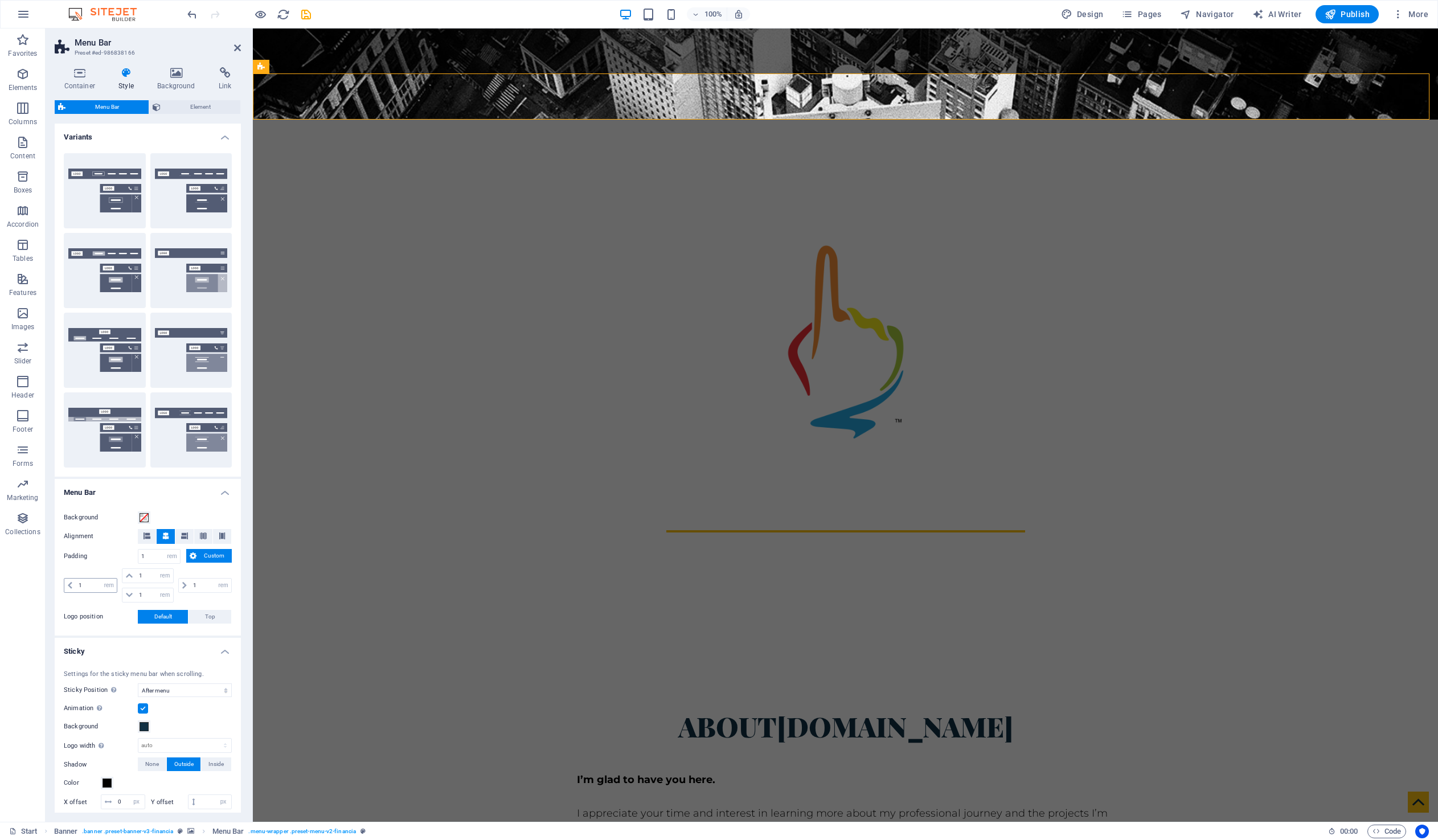
click at [69, 583] on icon at bounding box center [70, 585] width 5 height 7
click at [191, 488] on h4 "Menu Bar" at bounding box center [148, 489] width 186 height 21
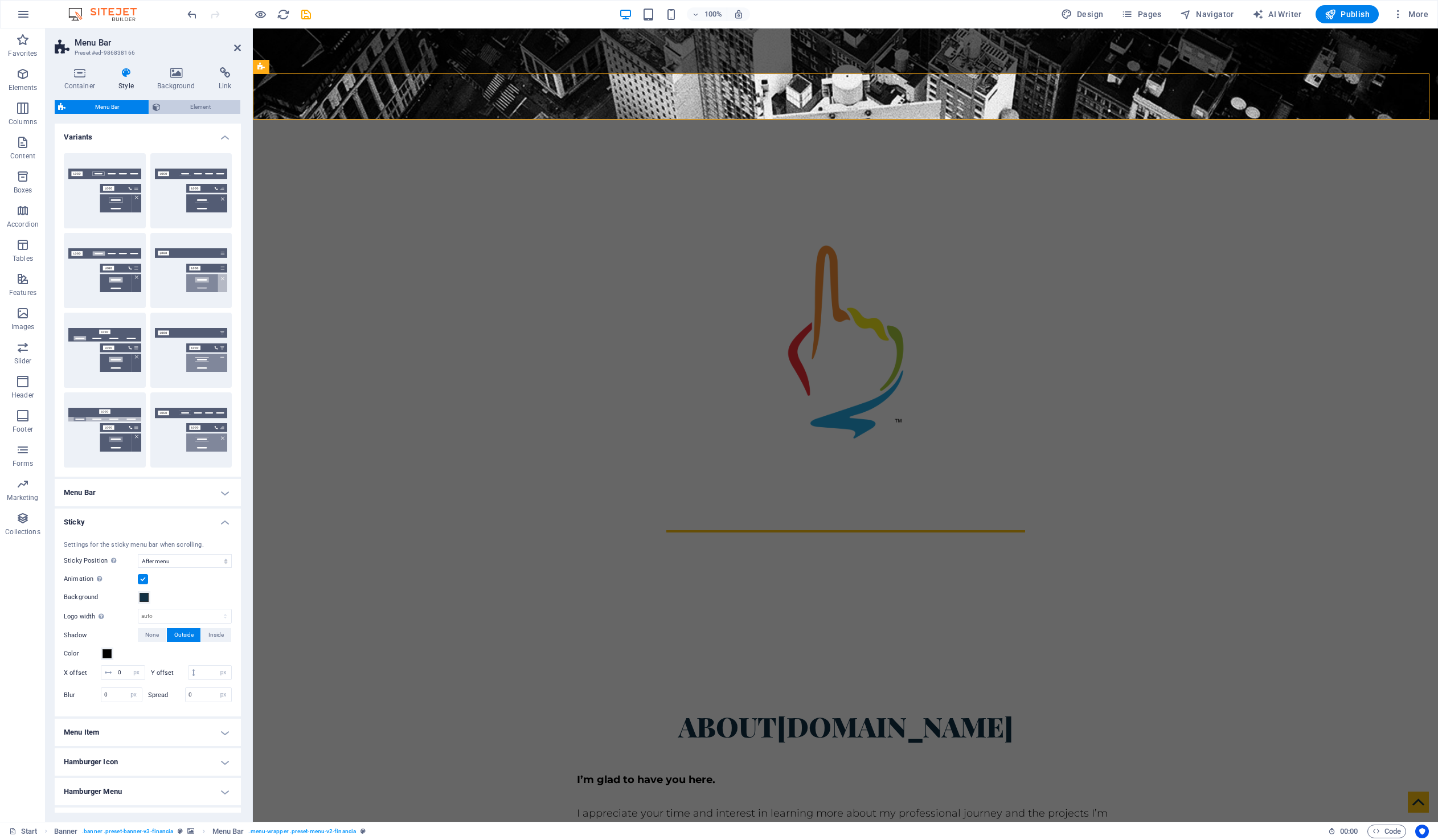
click at [189, 106] on span "Element" at bounding box center [200, 107] width 73 height 14
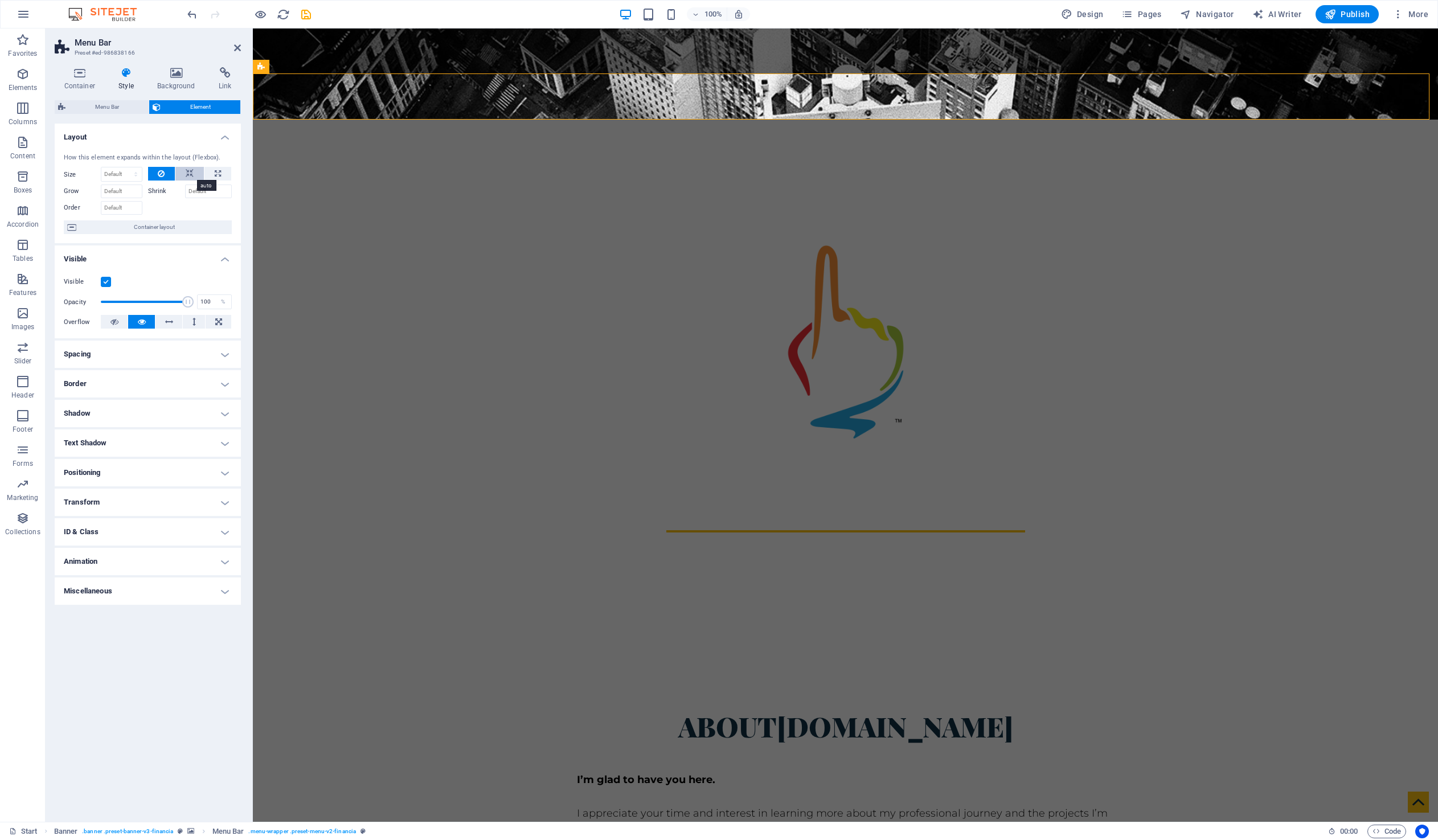
click at [192, 173] on icon at bounding box center [189, 174] width 8 height 14
click at [167, 173] on button at bounding box center [161, 174] width 27 height 14
click at [234, 47] on icon at bounding box center [237, 47] width 7 height 9
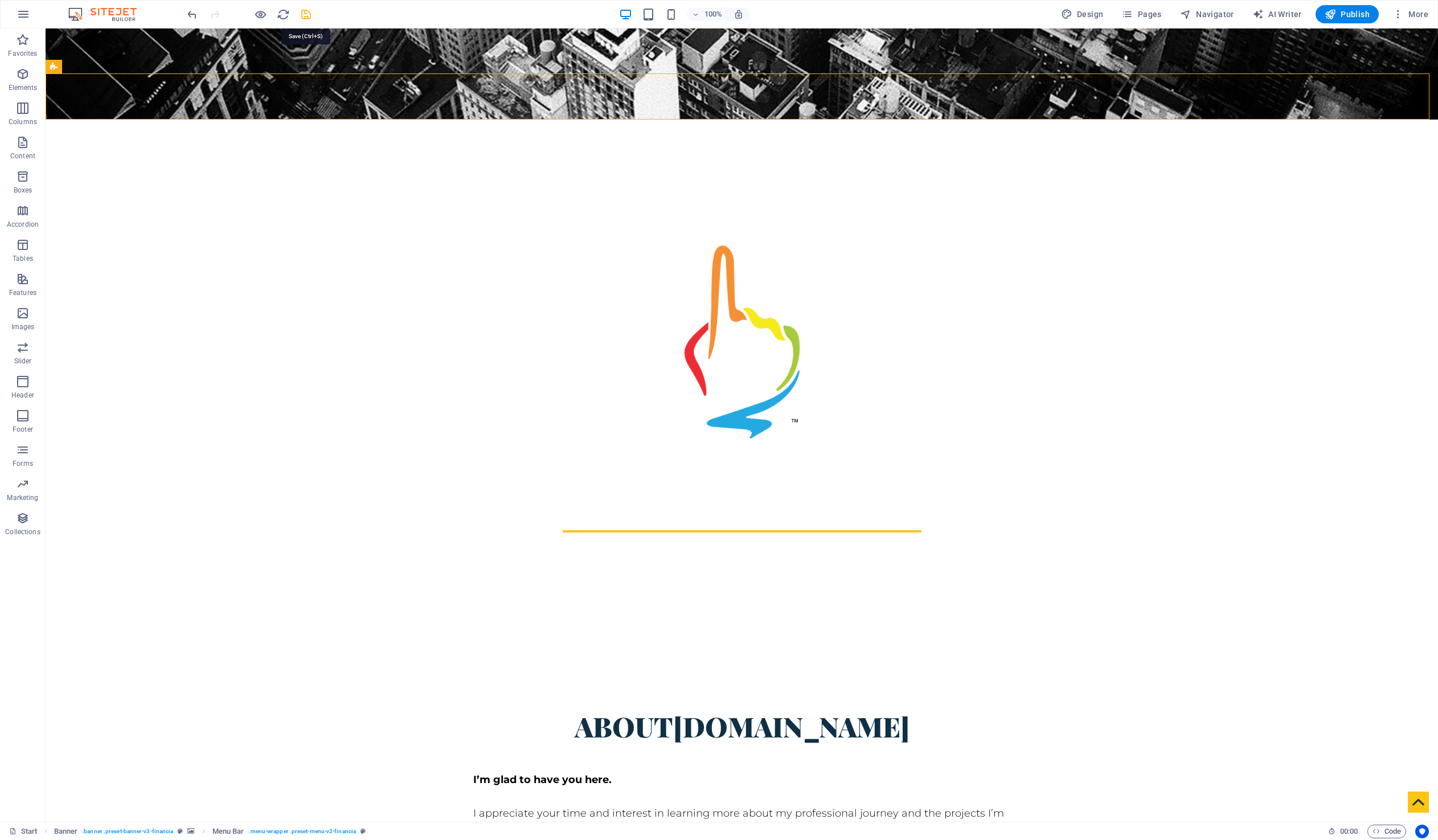
click at [301, 15] on icon "save" at bounding box center [306, 14] width 13 height 13
checkbox input "false"
click at [1362, 10] on span "Publish" at bounding box center [1346, 14] width 45 height 11
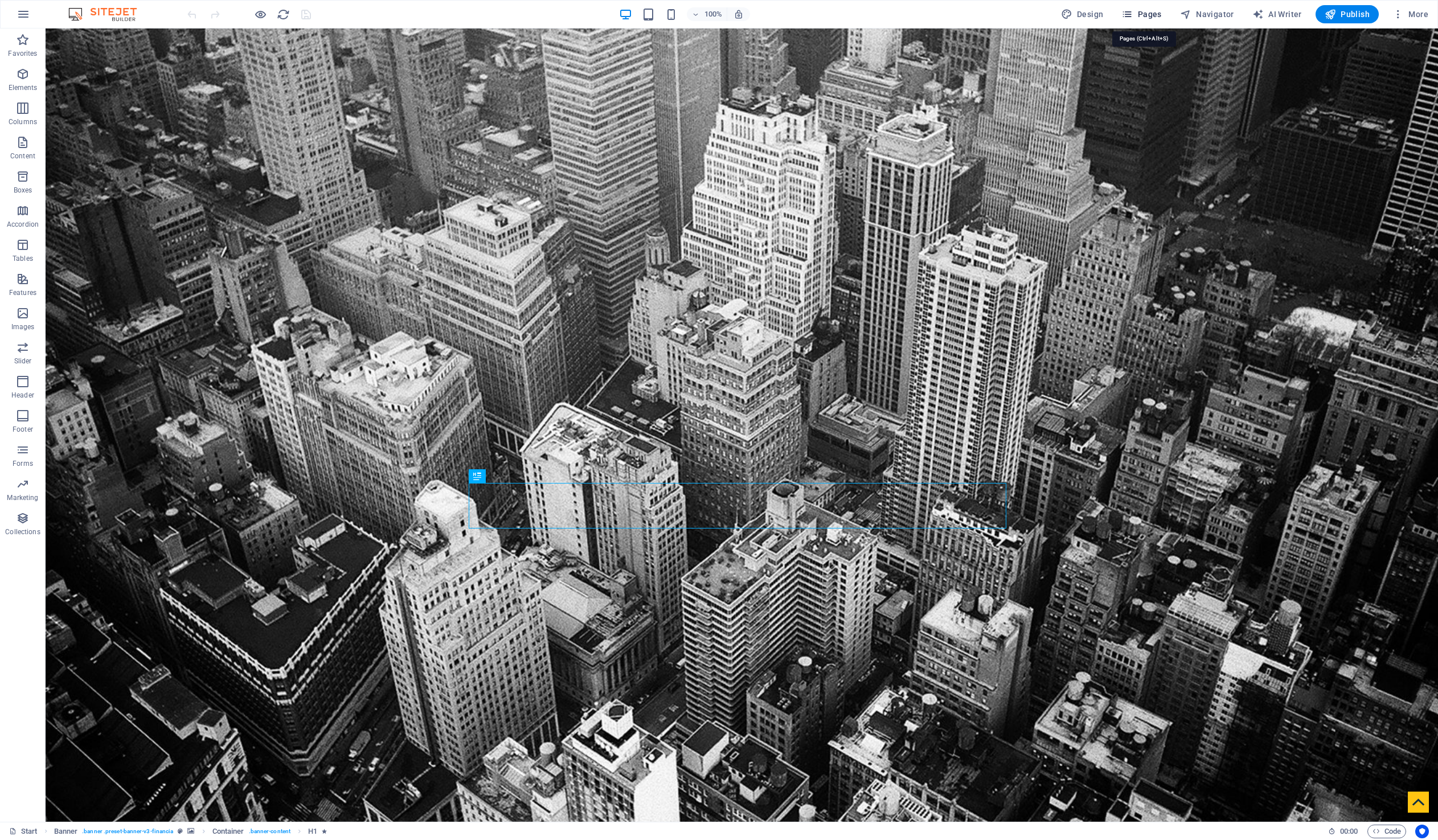
click at [1149, 13] on span "Pages" at bounding box center [1140, 14] width 40 height 11
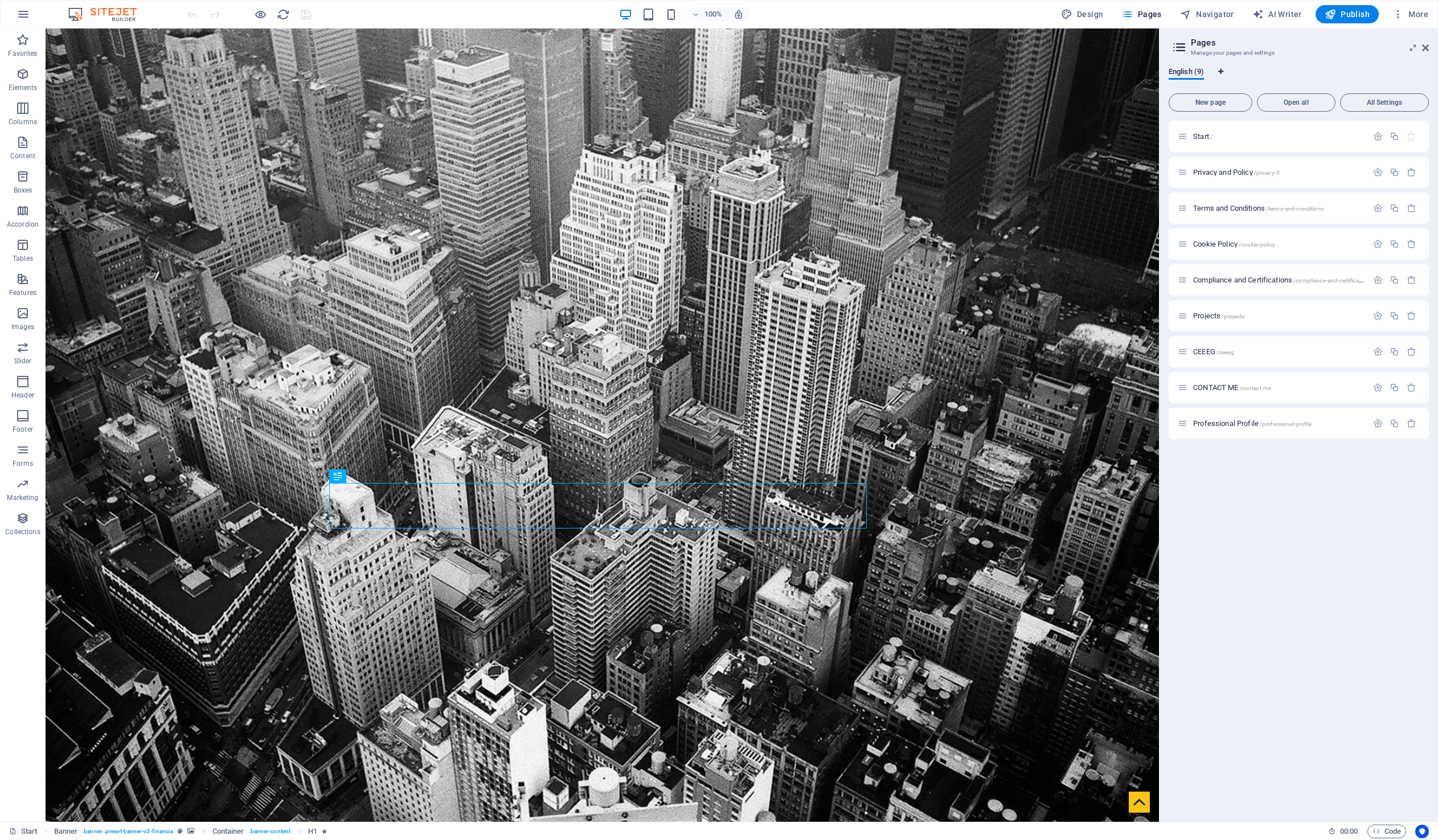
click at [1220, 69] on icon "Language Tabs" at bounding box center [1220, 71] width 5 height 7
select select "41"
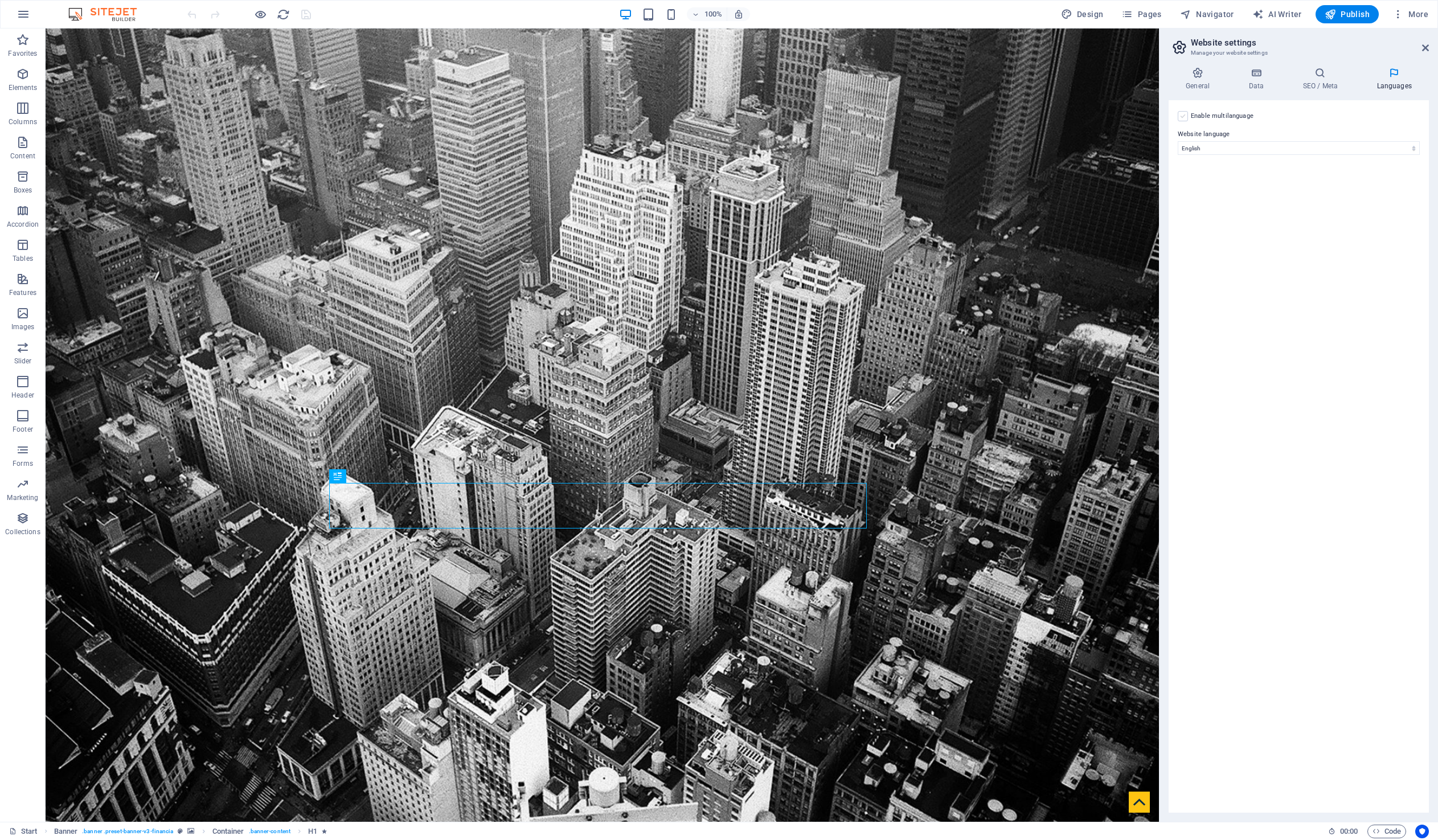
click at [1184, 114] on label at bounding box center [1182, 116] width 10 height 10
click at [0, 0] on input "Enable multilanguage To disable multilanguage delete all languages until only o…" at bounding box center [0, 0] width 0 height 0
select select "55"
click at [1188, 218] on icon at bounding box center [1186, 218] width 6 height 8
select select "76"
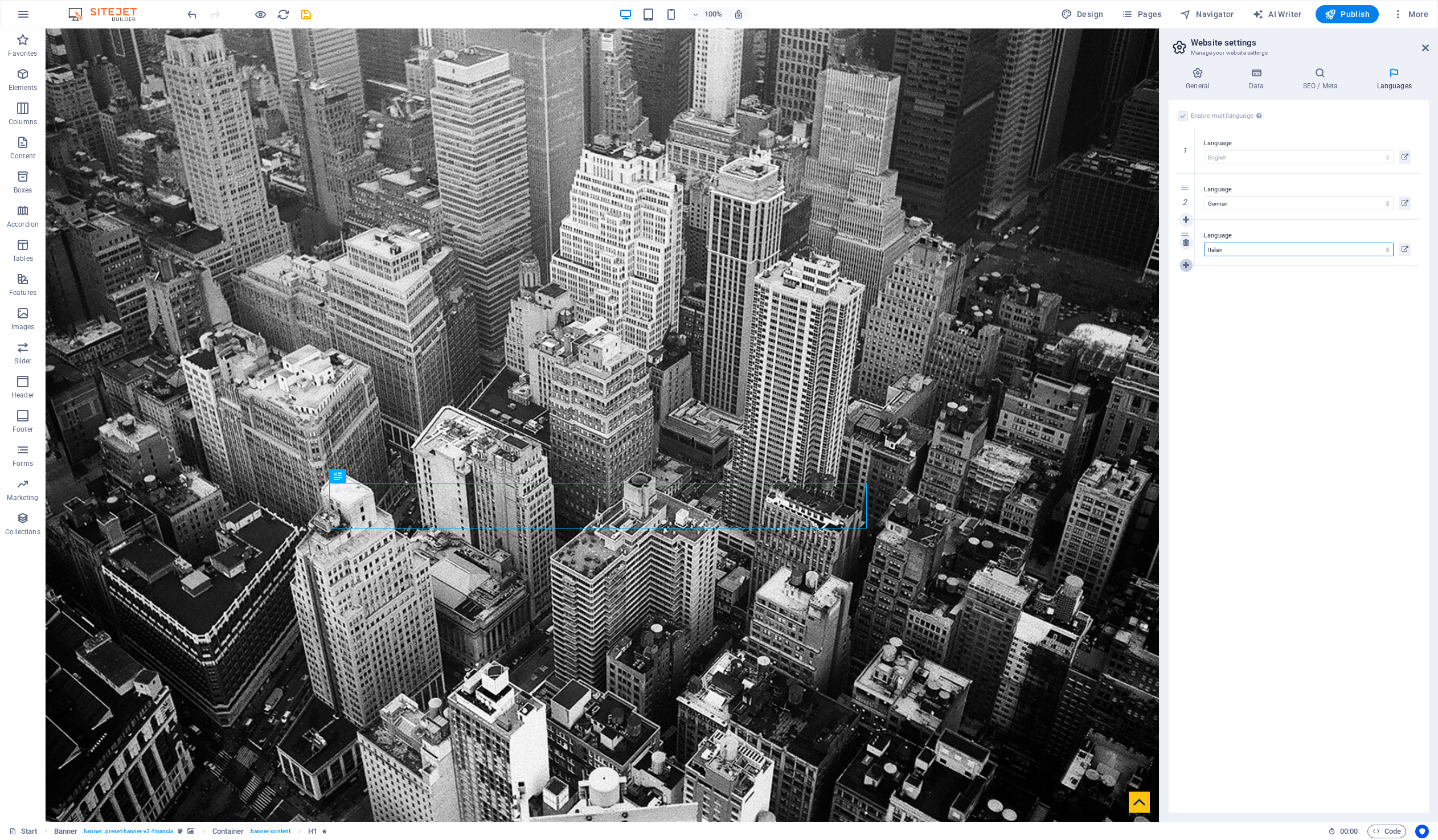
click at [1188, 268] on icon at bounding box center [1186, 265] width 6 height 8
select select "49"
click at [1186, 315] on link at bounding box center [1186, 311] width 14 height 14
select select "6"
click at [1260, 406] on div "Enable multilanguage To disable multilanguage delete all languages until only o…" at bounding box center [1298, 456] width 260 height 712
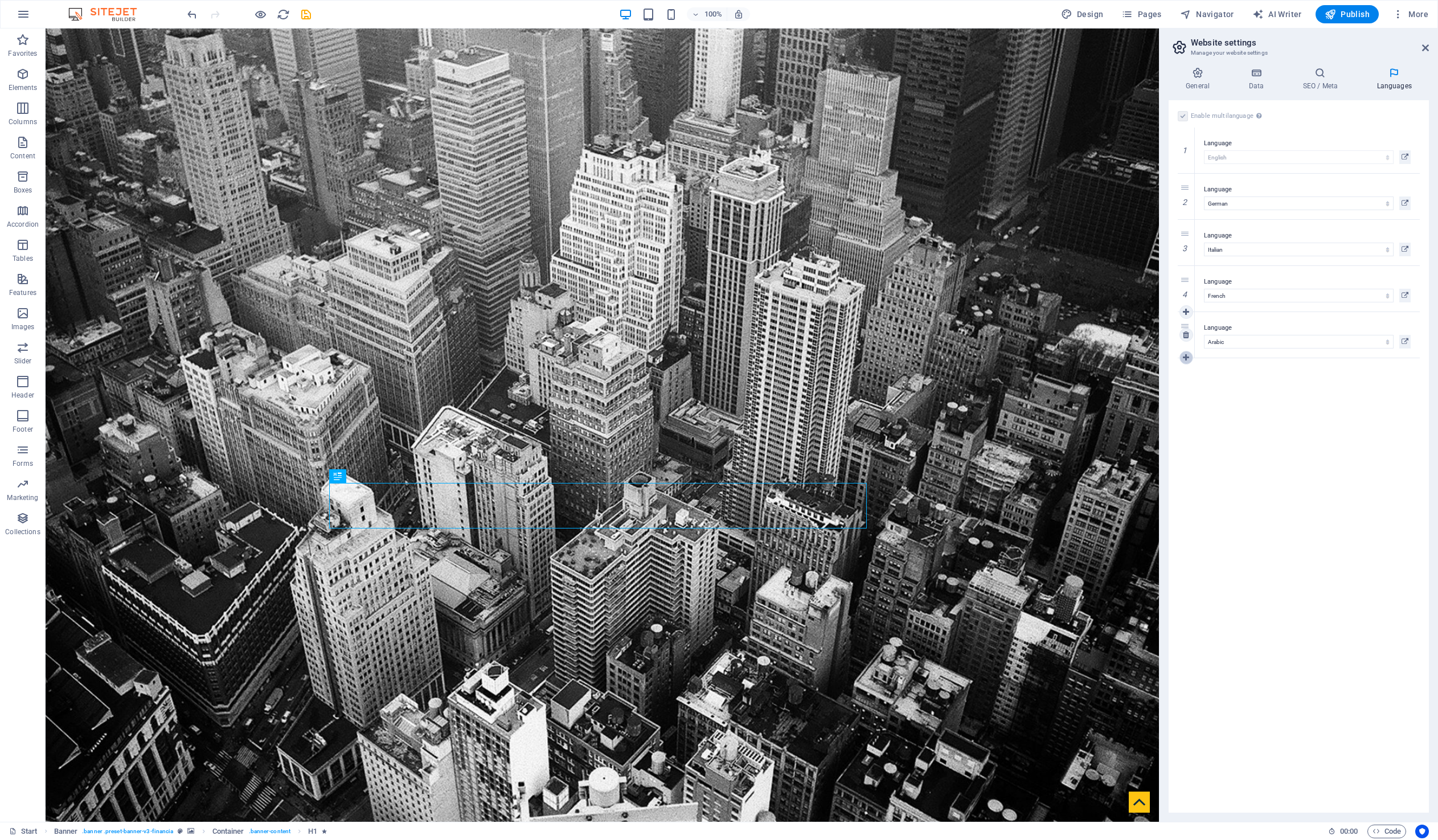
click at [1188, 362] on link at bounding box center [1186, 358] width 14 height 14
select select "30"
click at [1312, 701] on div "Enable multilanguage To disable multilanguage delete all languages until only o…" at bounding box center [1298, 456] width 260 height 712
click at [1238, 116] on label "Enable multilanguage To disable multilanguage delete all languages until only o…" at bounding box center [1227, 117] width 74 height 14
click at [1294, 108] on div "Enable multilanguage To disable multilanguage delete all languages until only o…" at bounding box center [1298, 456] width 260 height 712
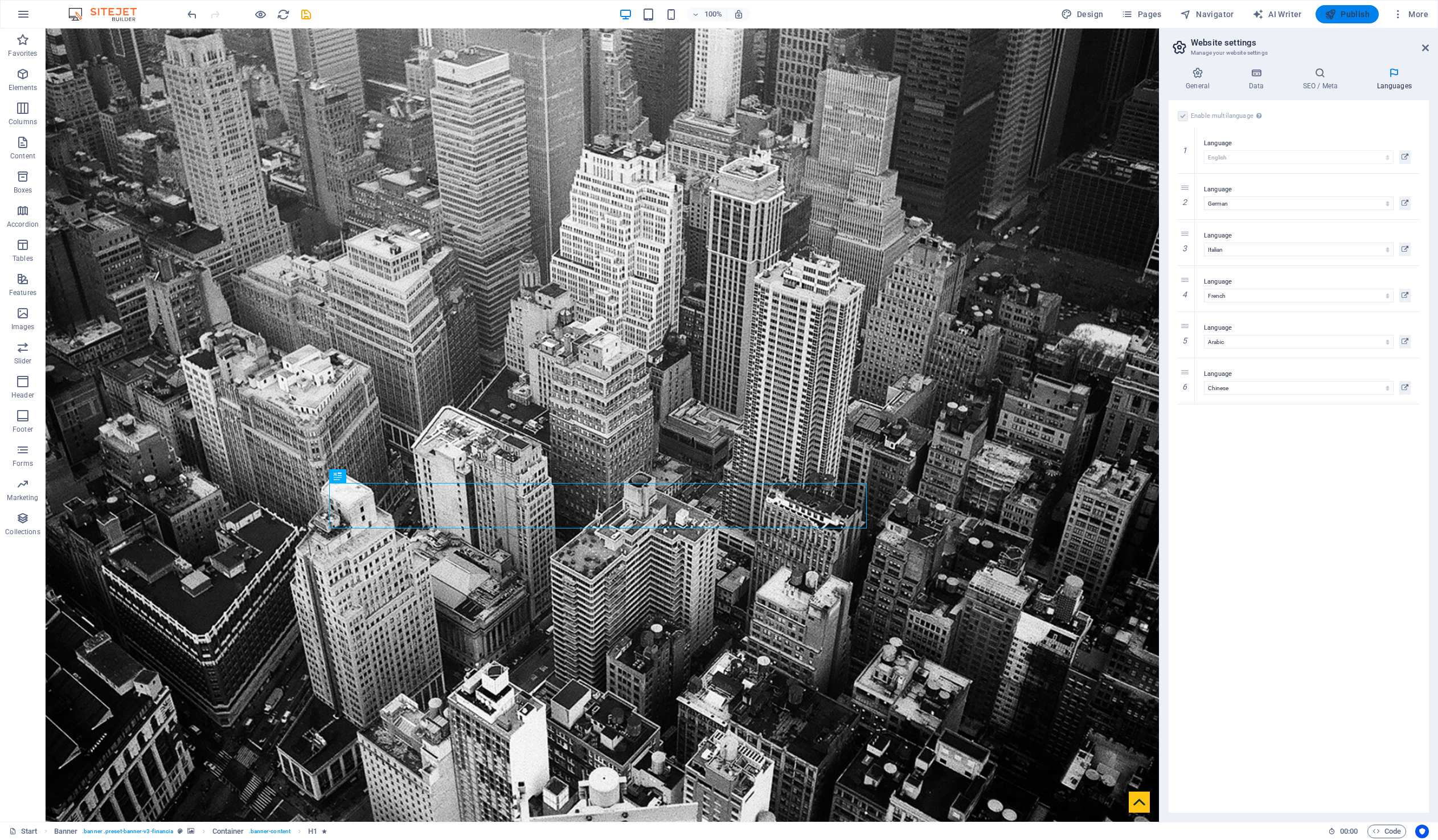
click at [1354, 16] on span "Publish" at bounding box center [1346, 14] width 45 height 11
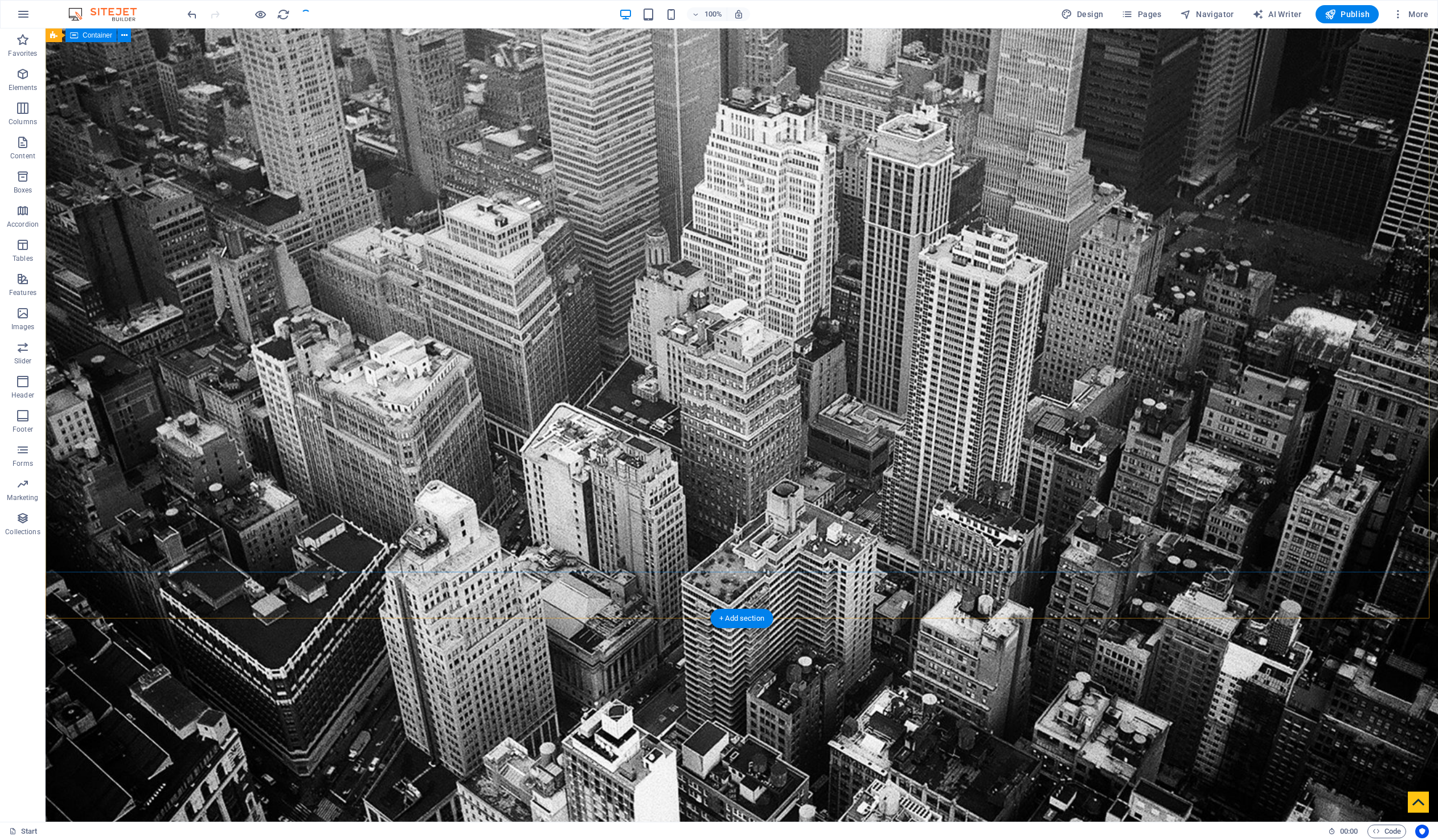
scroll to position [437, 0]
